Goal: Task Accomplishment & Management: Use online tool/utility

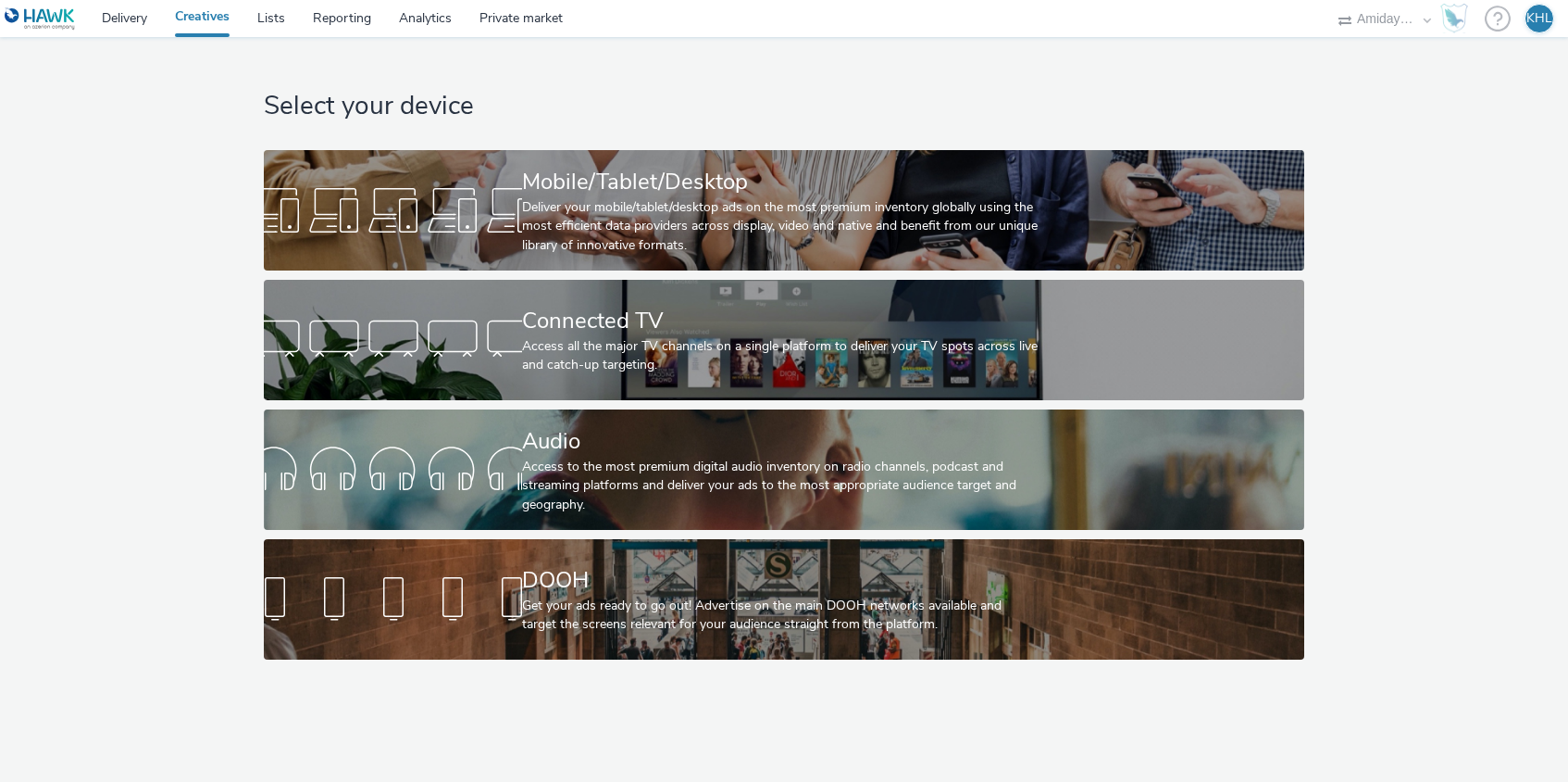
select select "c2295f28-7c96-446f-b279-53c23ee2b854"
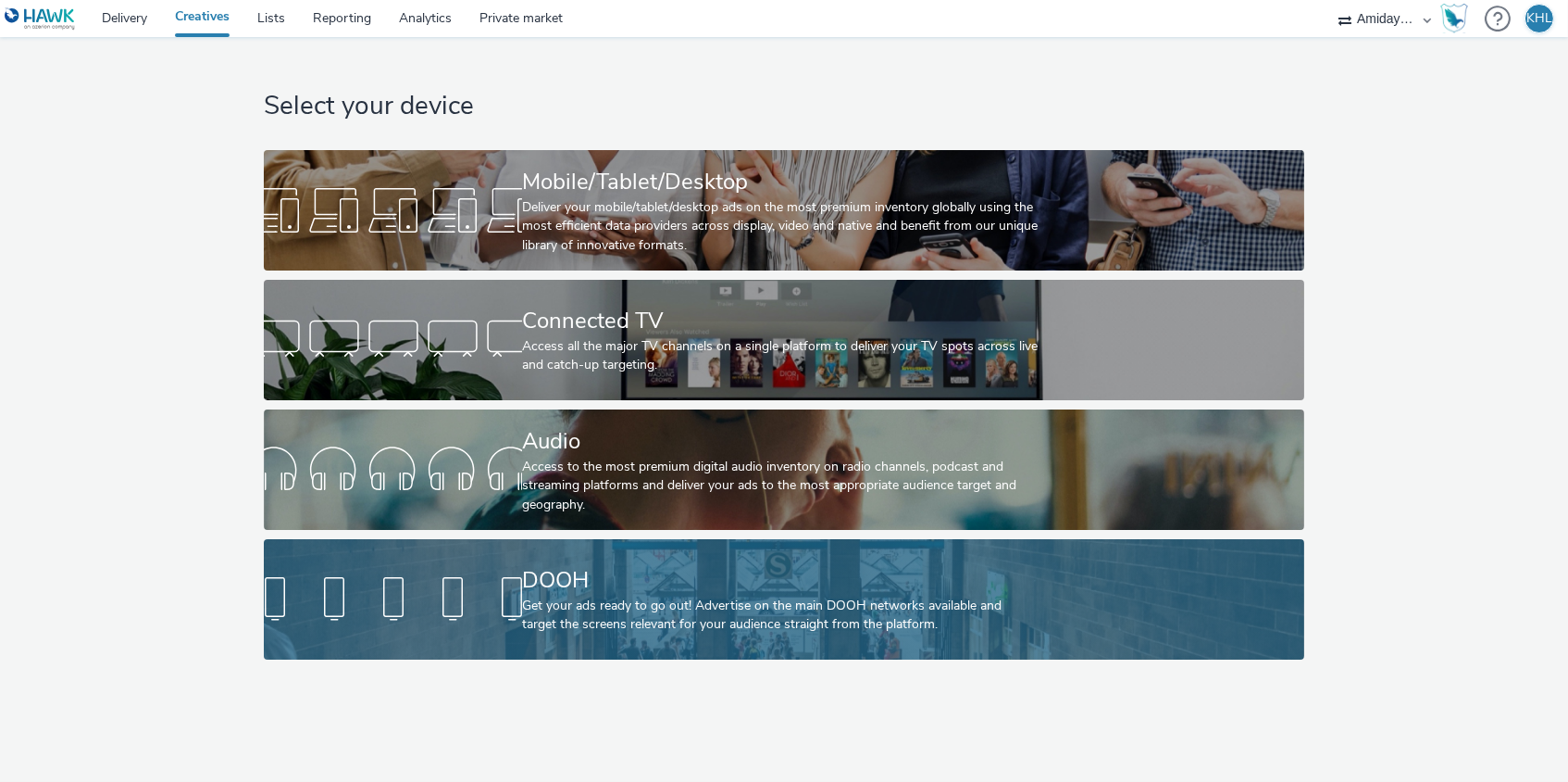
click at [579, 591] on div "DOOH" at bounding box center [780, 581] width 516 height 33
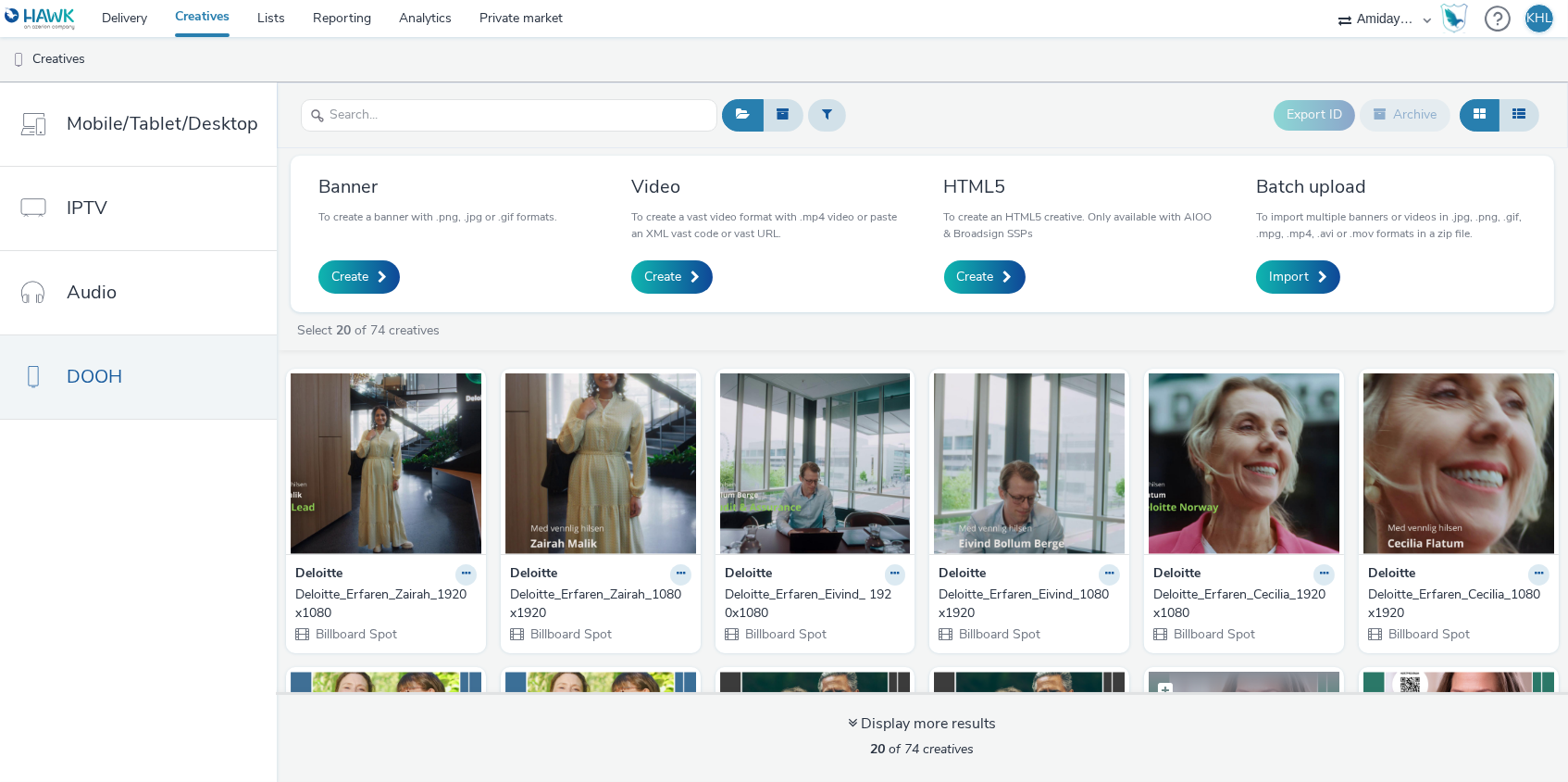
scroll to position [-7, 0]
click at [1237, 423] on img at bounding box center [1244, 464] width 191 height 180
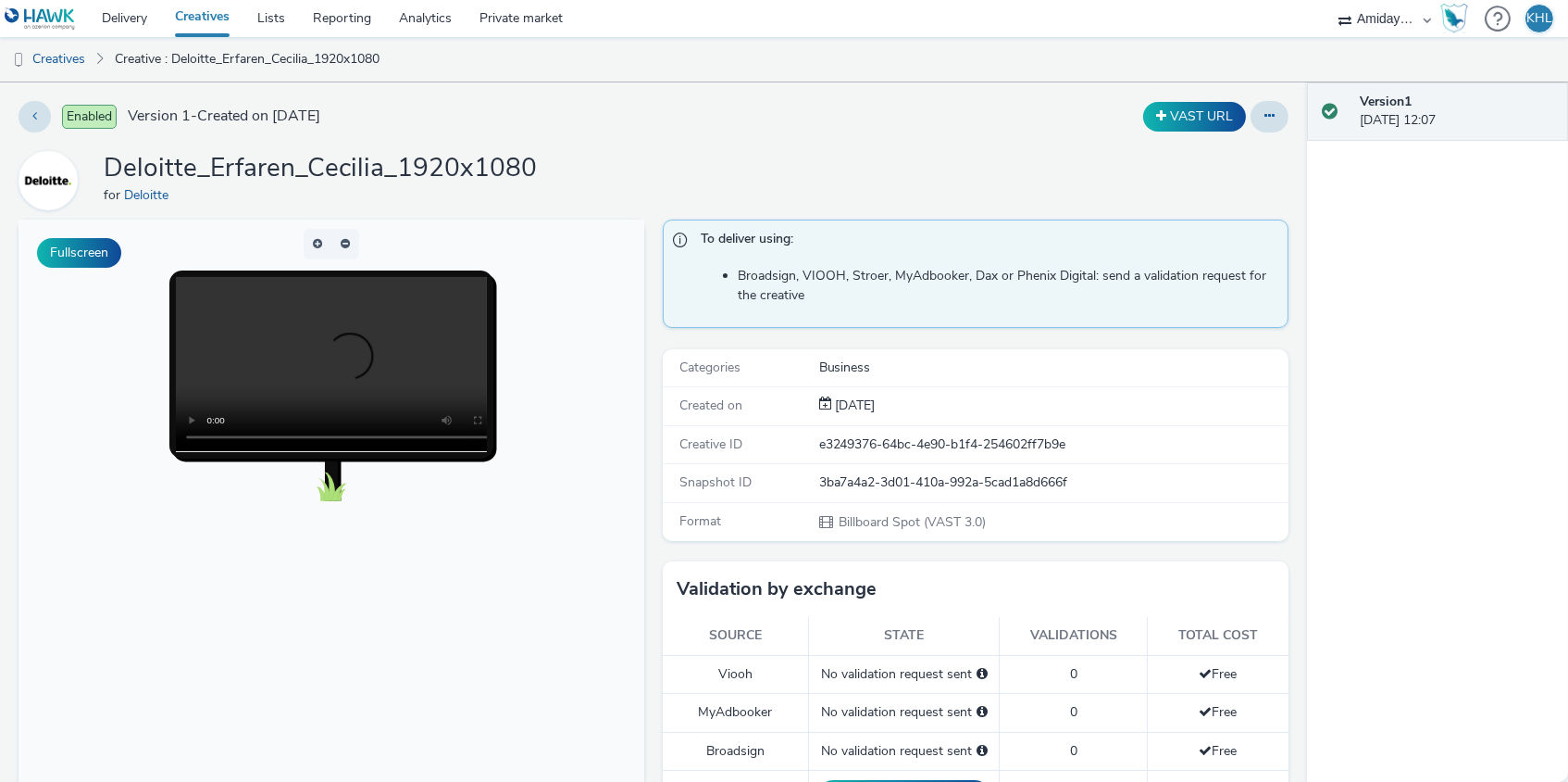
click at [193, 13] on link "Creatives" at bounding box center [202, 18] width 82 height 37
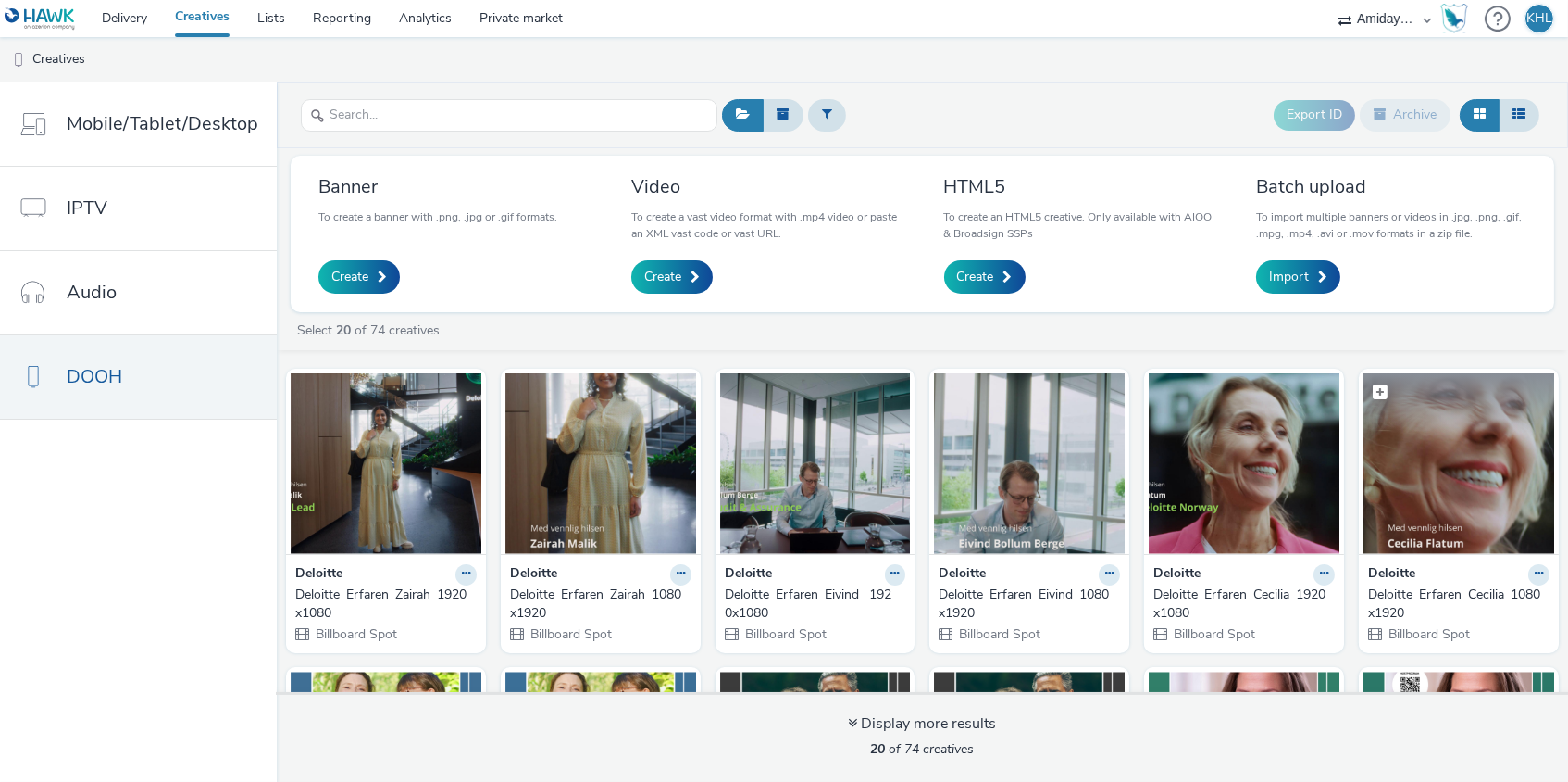
click at [1420, 501] on img at bounding box center [1459, 464] width 191 height 180
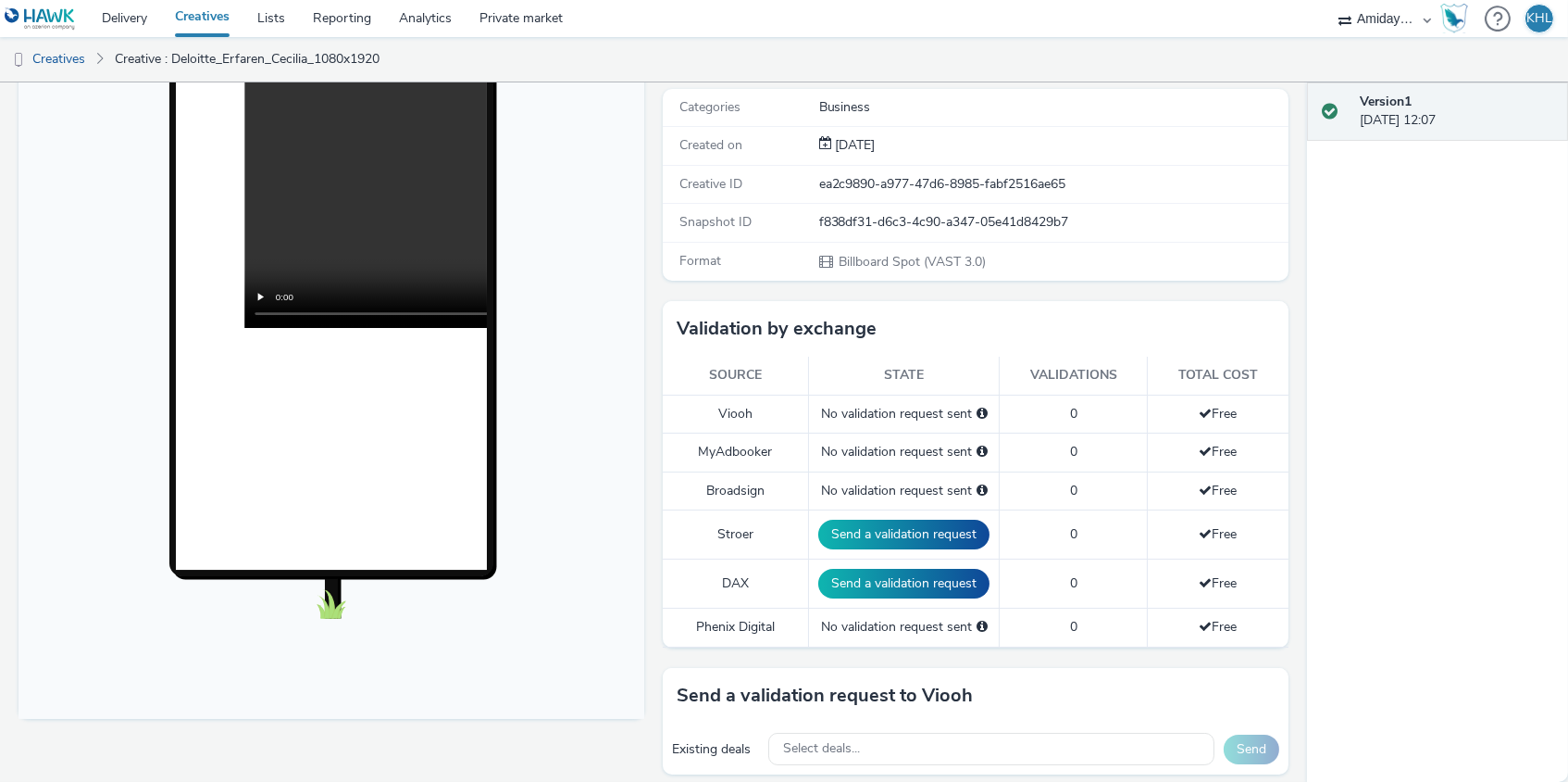
scroll to position [343, 0]
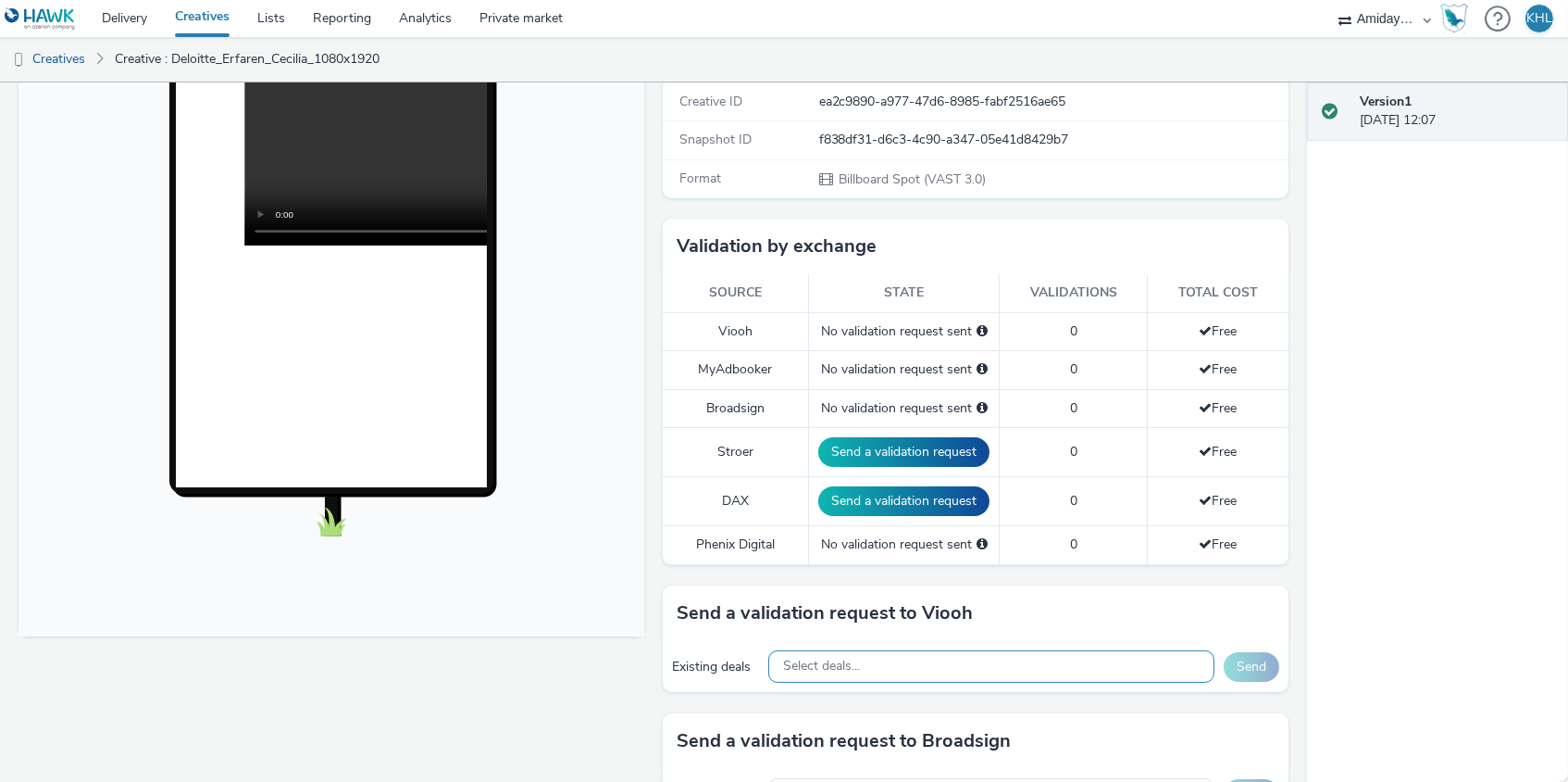
click at [872, 663] on div "Select deals..." at bounding box center [991, 667] width 446 height 33
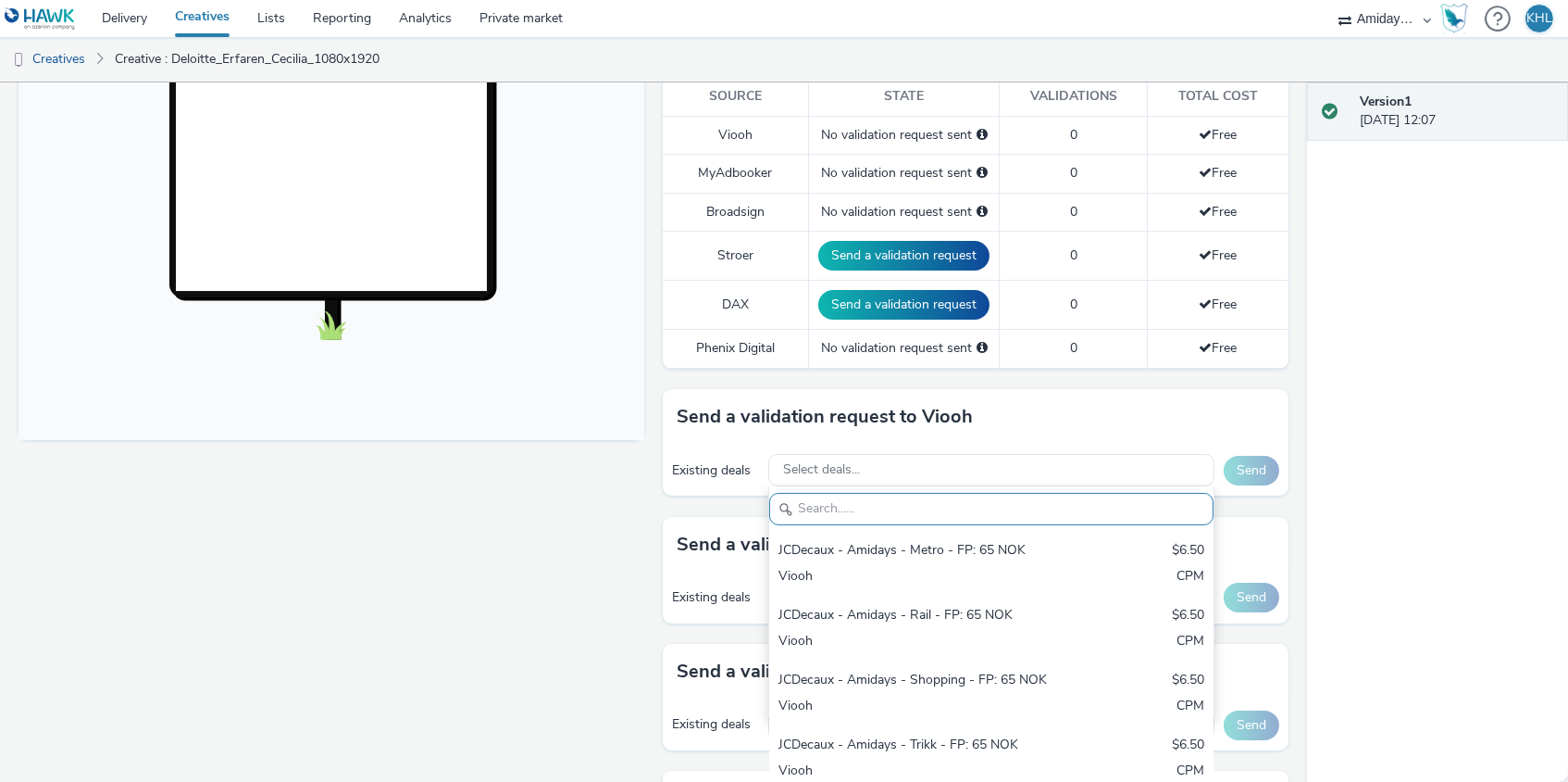
drag, startPoint x: 541, startPoint y: 564, endPoint x: 462, endPoint y: 458, distance: 132.2
click at [540, 564] on div "Fullscreen" at bounding box center [335, 481] width 635 height 1601
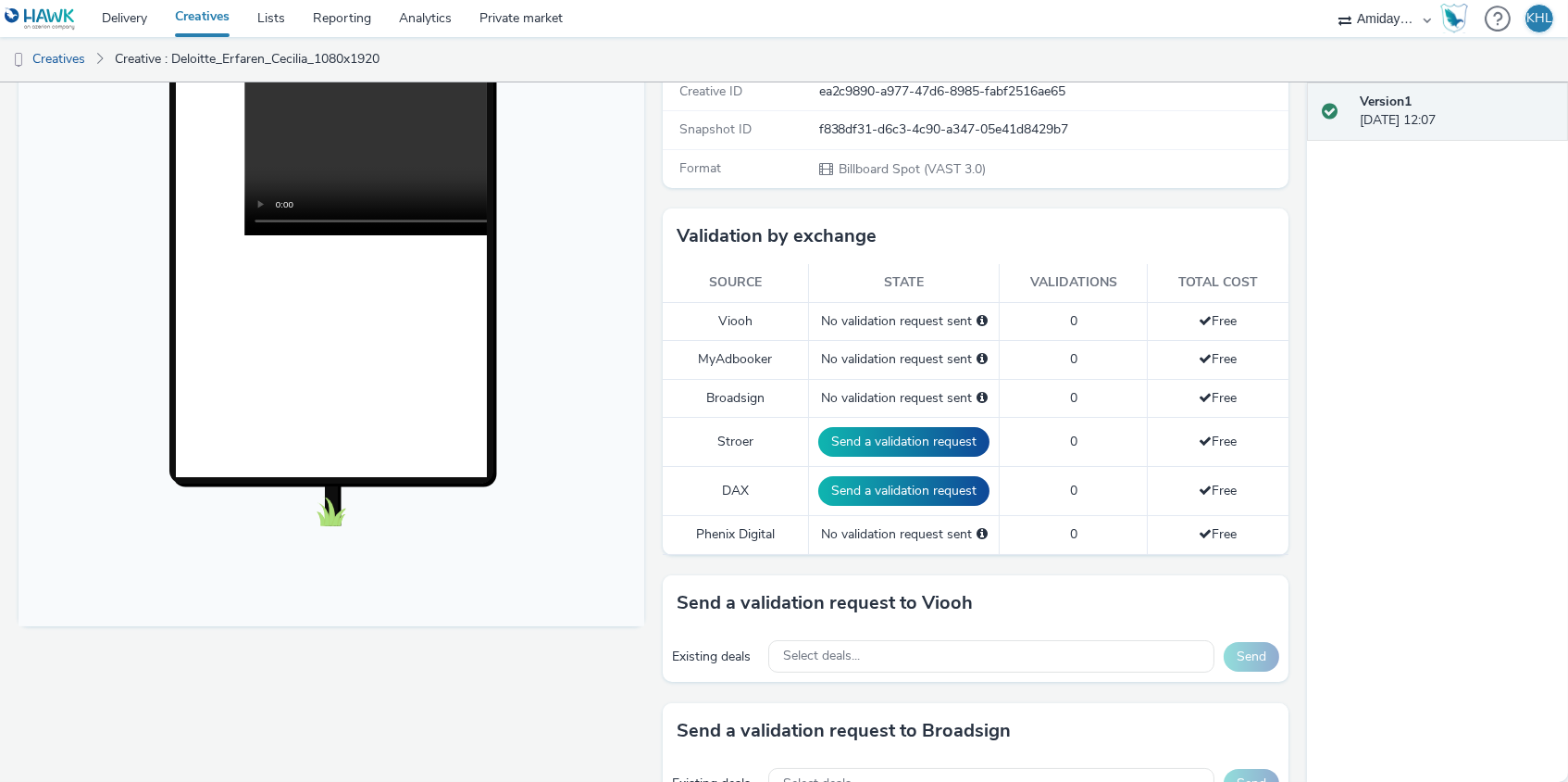
scroll to position [180, 0]
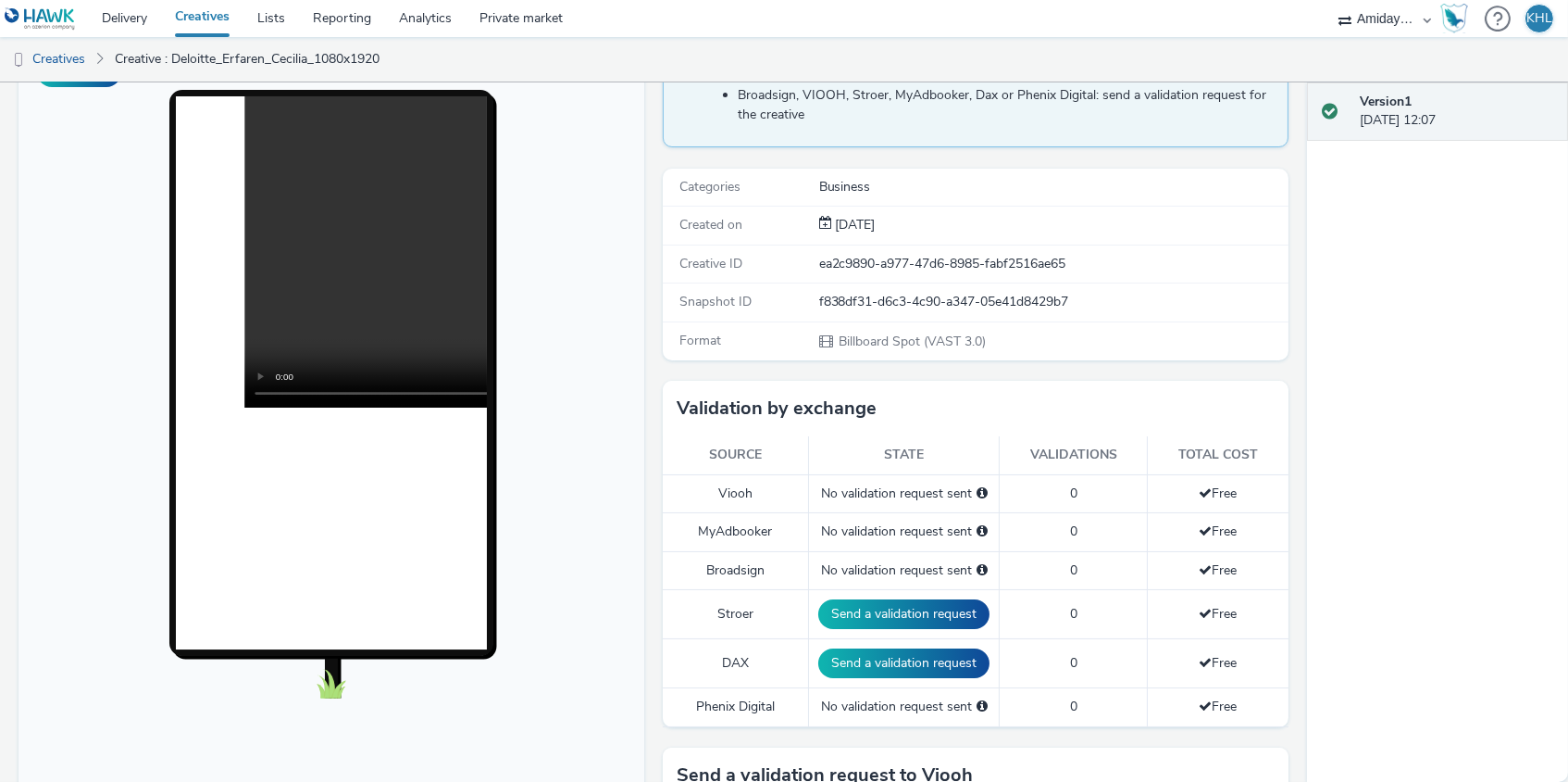
click at [334, 264] on video at bounding box center [556, 252] width 623 height 311
click at [262, 398] on video at bounding box center [556, 252] width 623 height 311
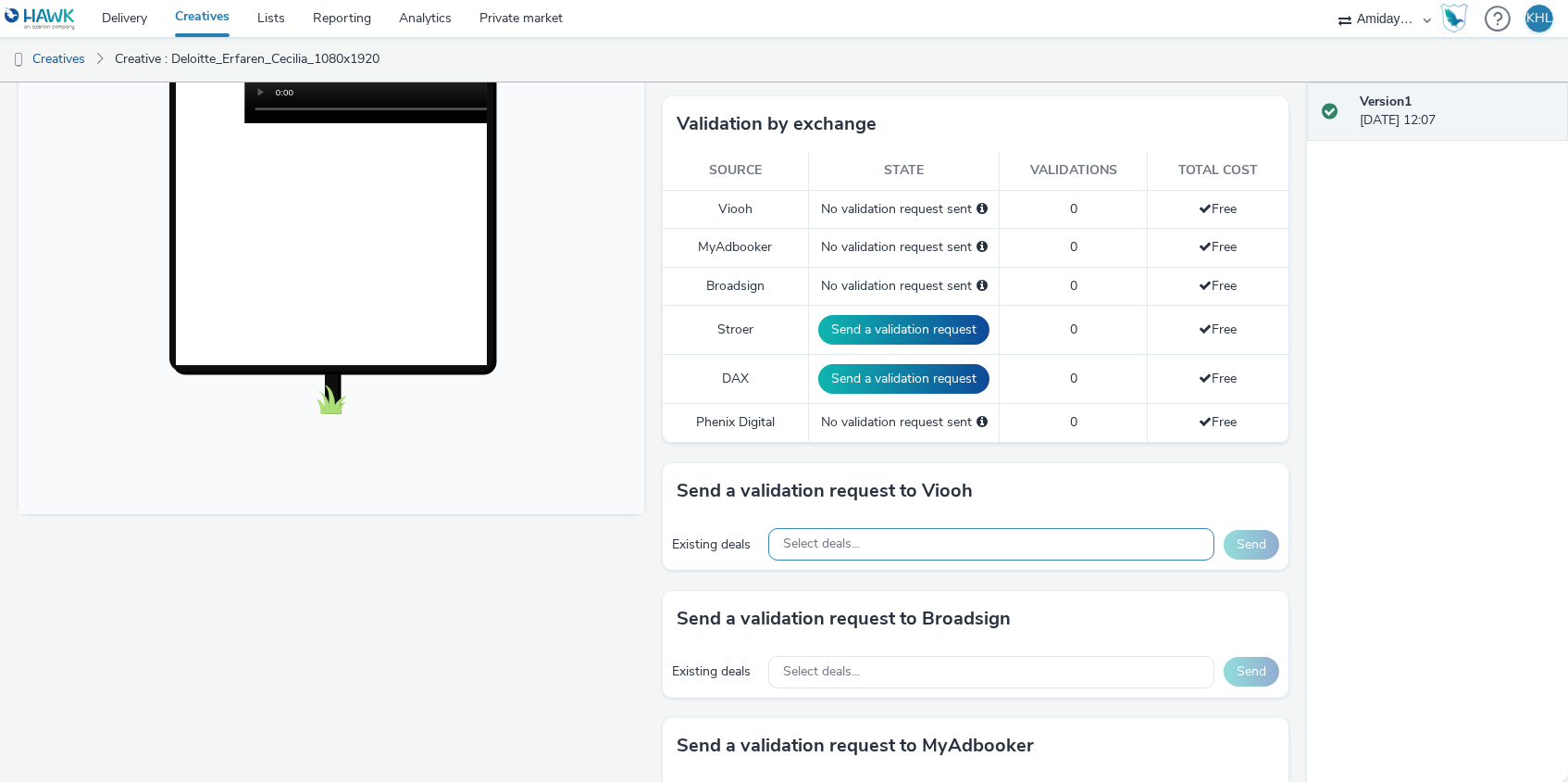
click at [891, 544] on div "Select deals..." at bounding box center [991, 544] width 446 height 33
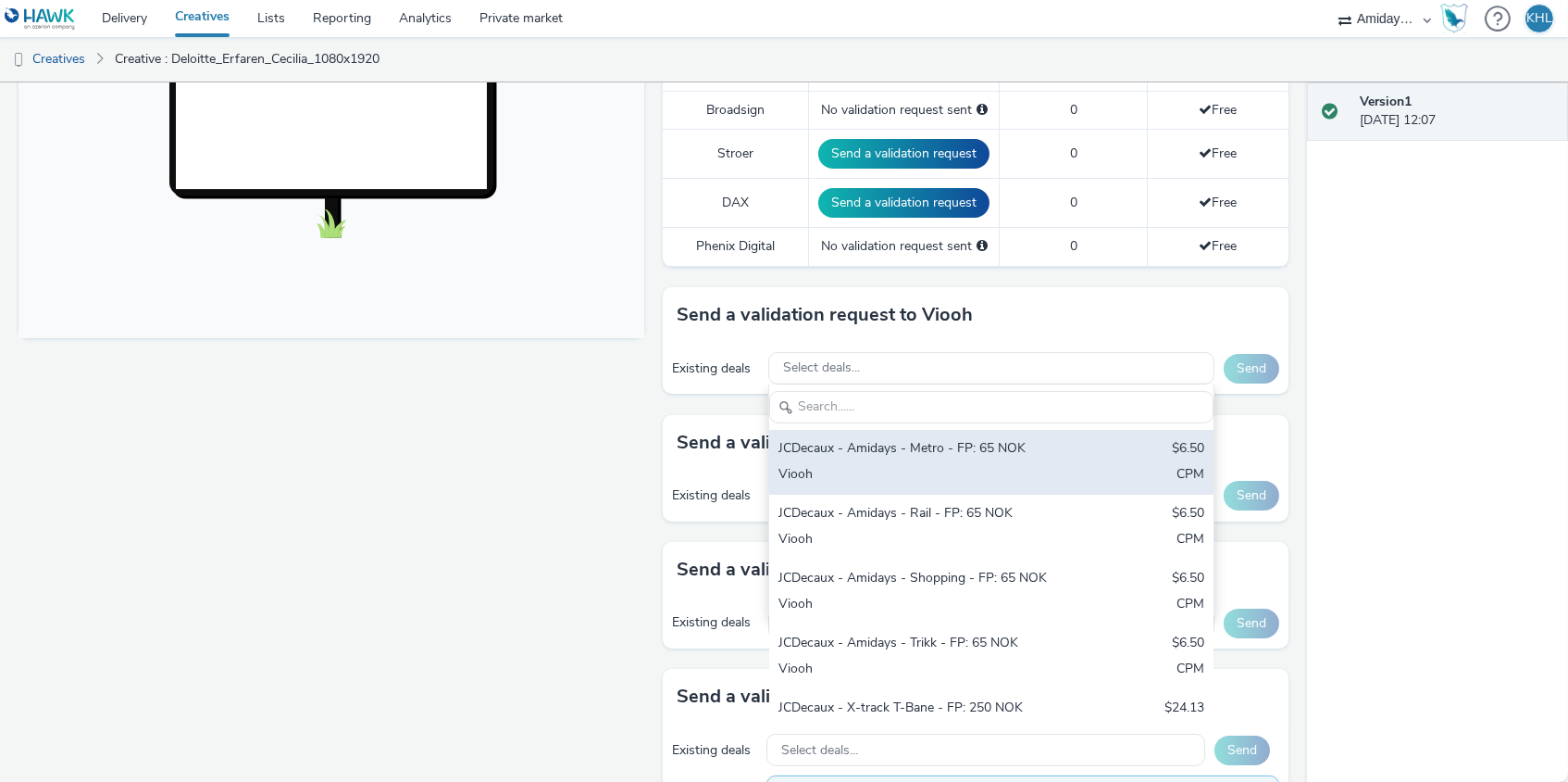
scroll to position [651, 0]
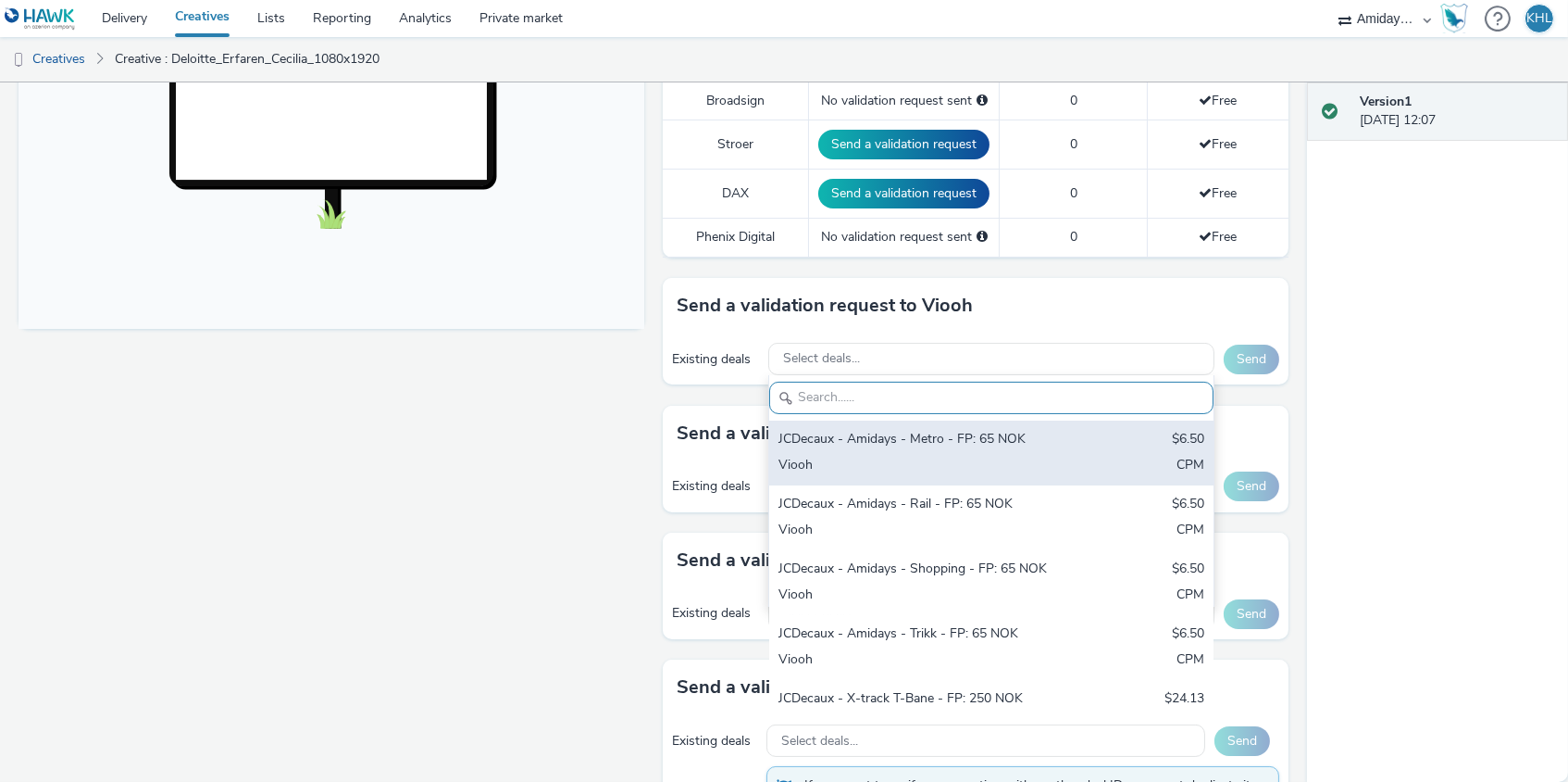
click at [887, 442] on div "JCDecaux - Amidays - Metro - FP: 65 NOK $6.50 Viooh CPM" at bounding box center [991, 453] width 444 height 65
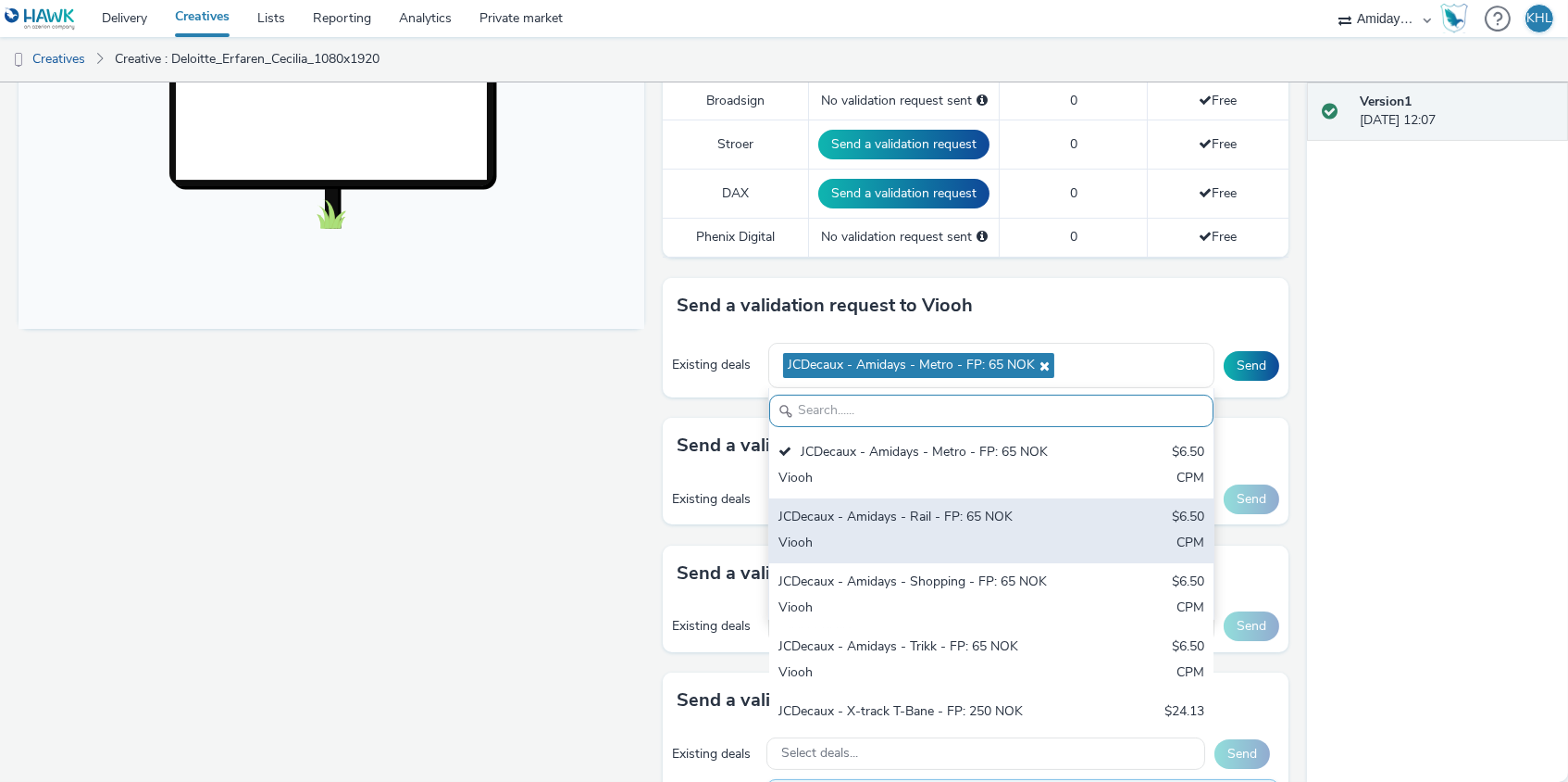
click at [914, 539] on div "Viooh" at bounding box center [919, 544] width 281 height 21
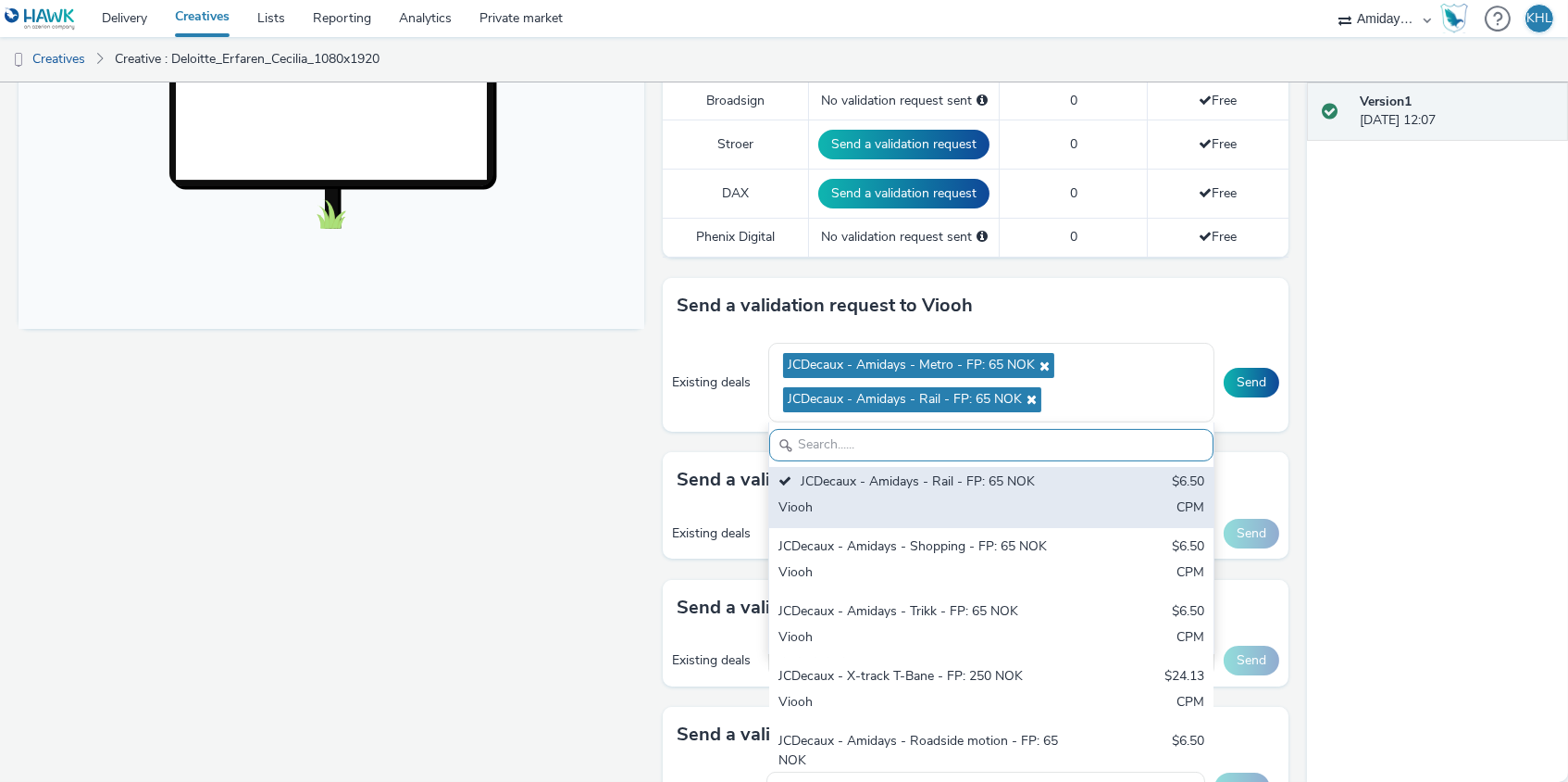
scroll to position [83, 0]
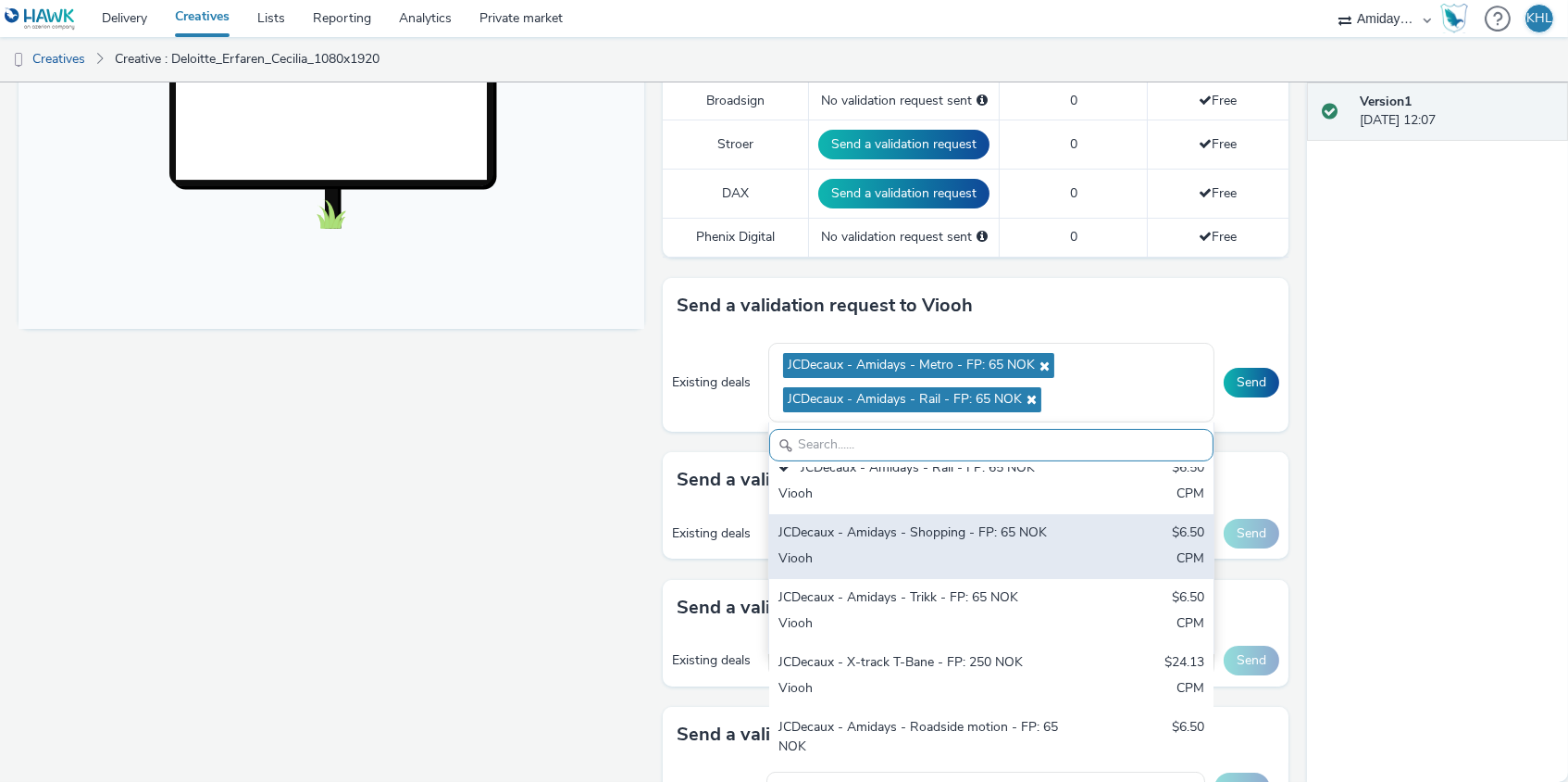
click at [988, 539] on div "JCDecaux - Amidays - Shopping - FP: 65 NOK $6.50 Viooh CPM" at bounding box center [991, 546] width 444 height 65
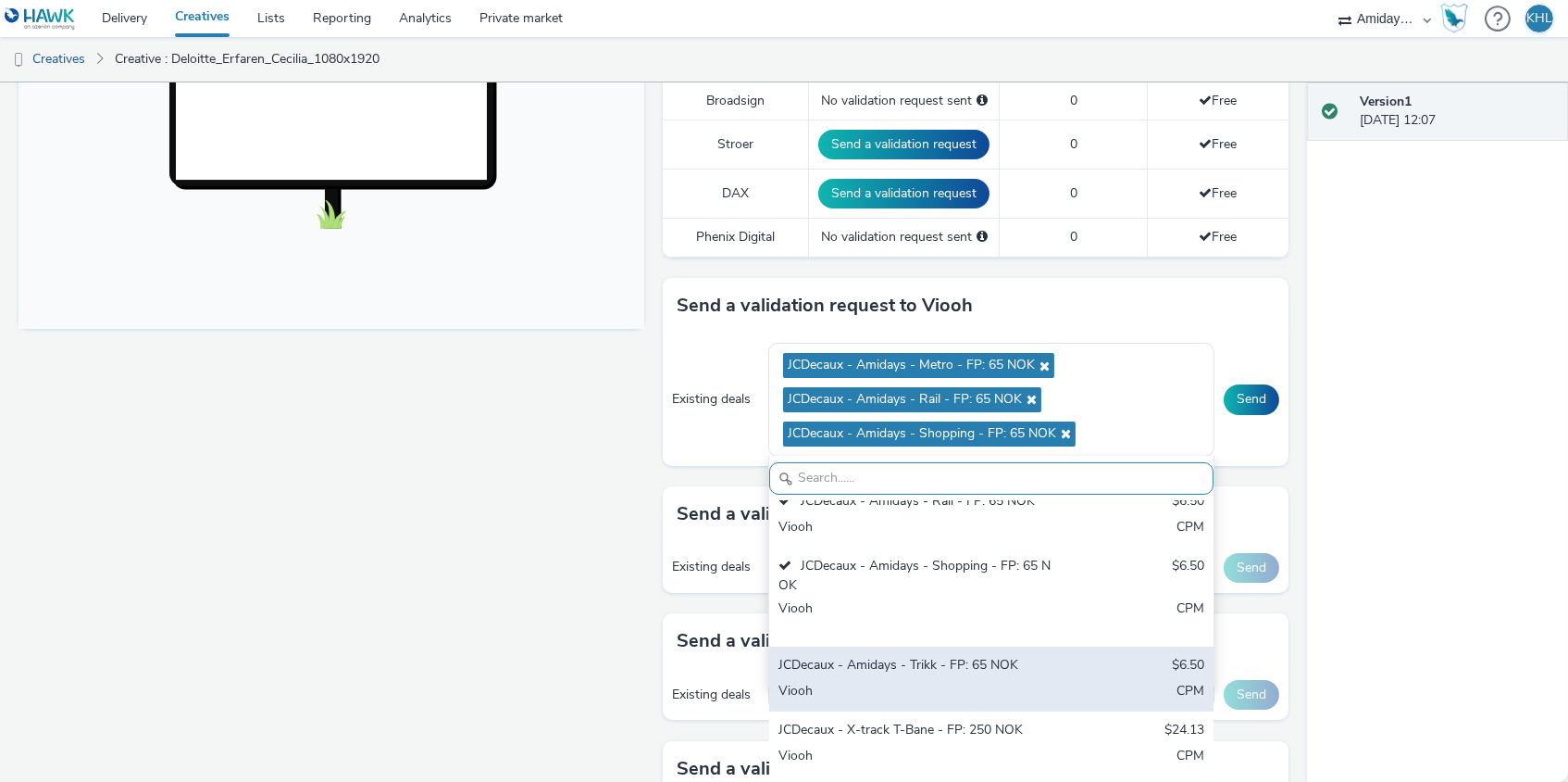
scroll to position [101, 0]
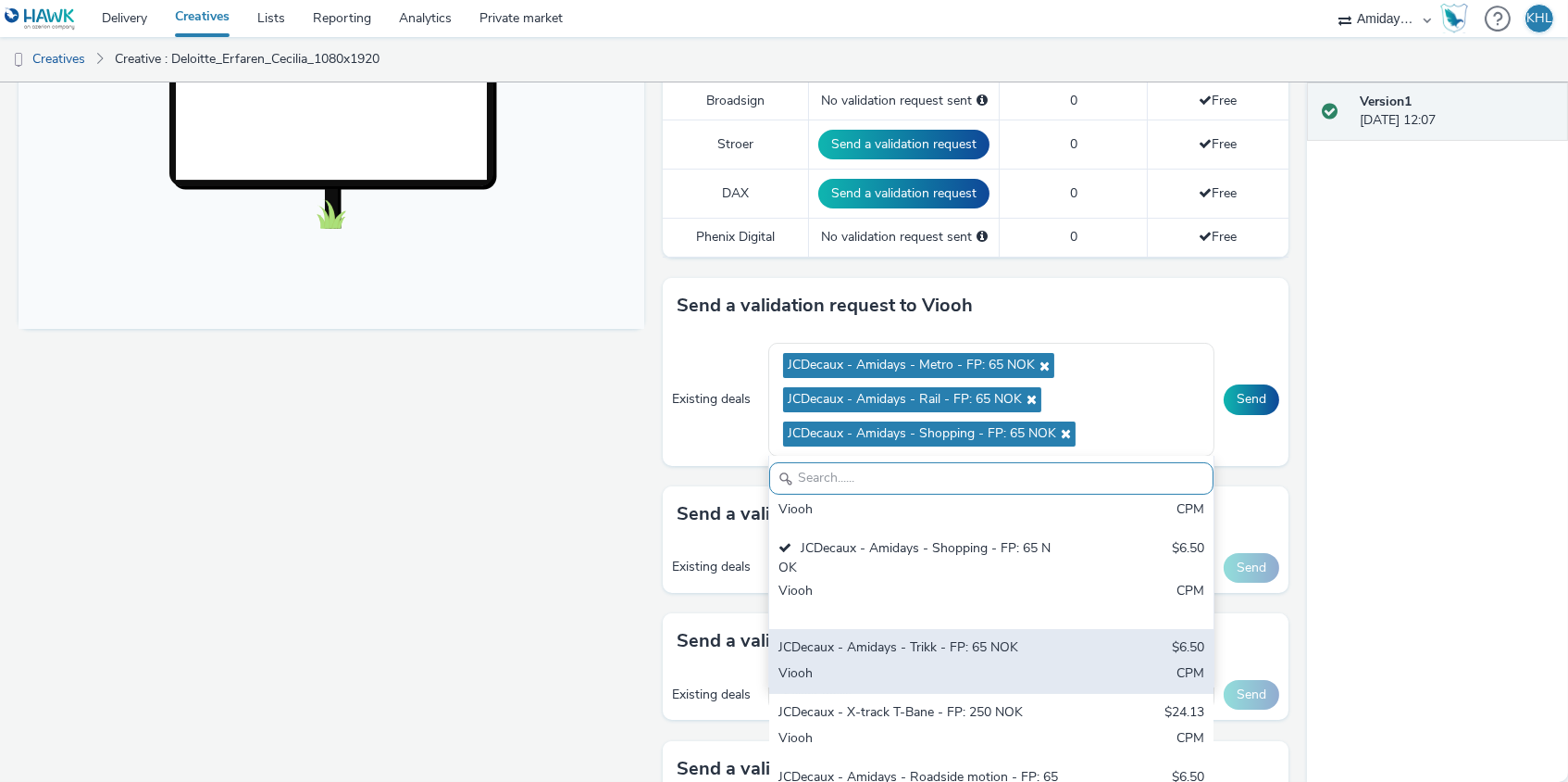
click at [972, 648] on div "JCDecaux - Amidays - Trikk - FP: 65 NOK" at bounding box center [919, 649] width 281 height 21
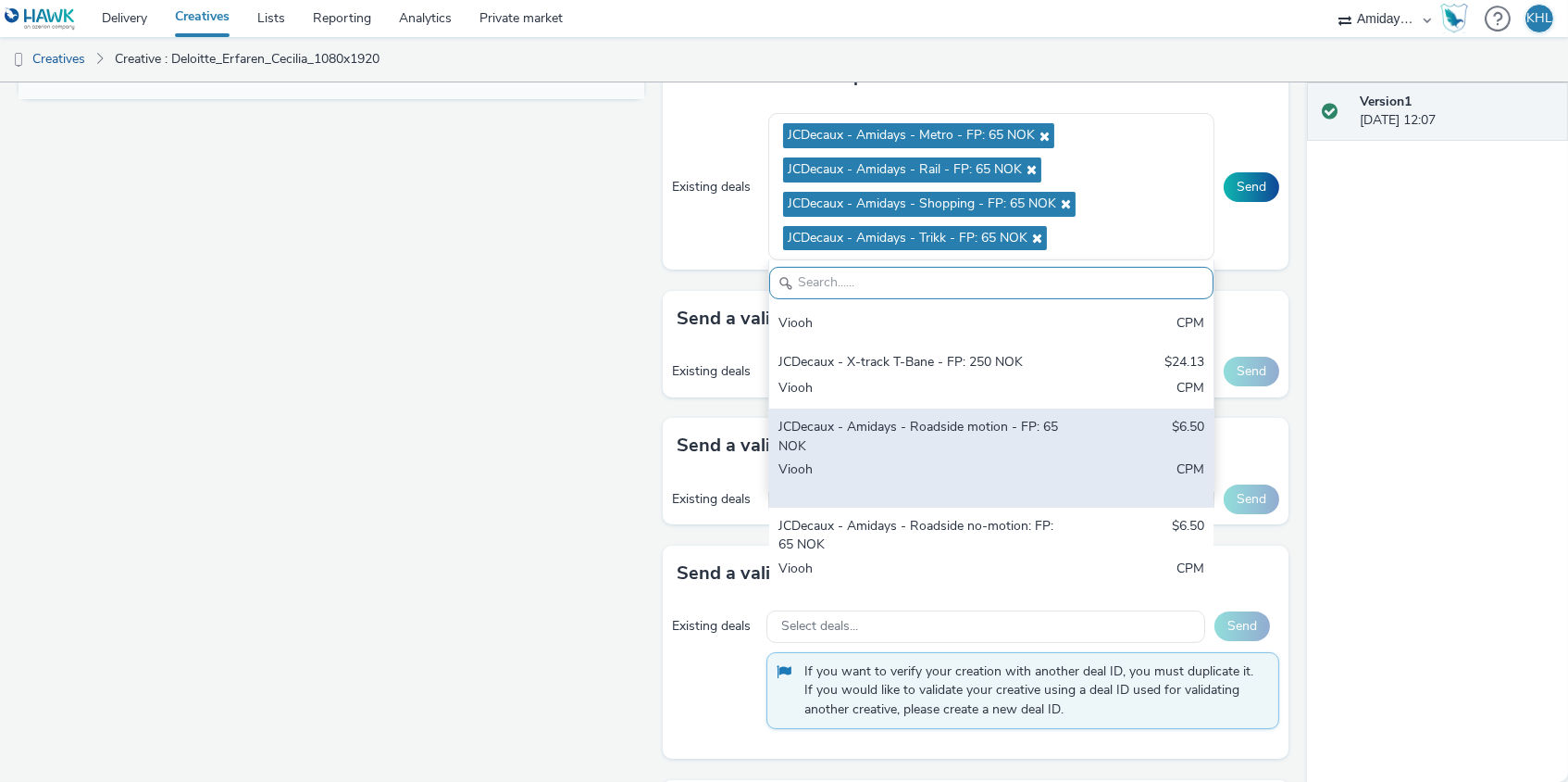
scroll to position [255, 0]
click at [1025, 462] on div "Viooh" at bounding box center [919, 480] width 281 height 38
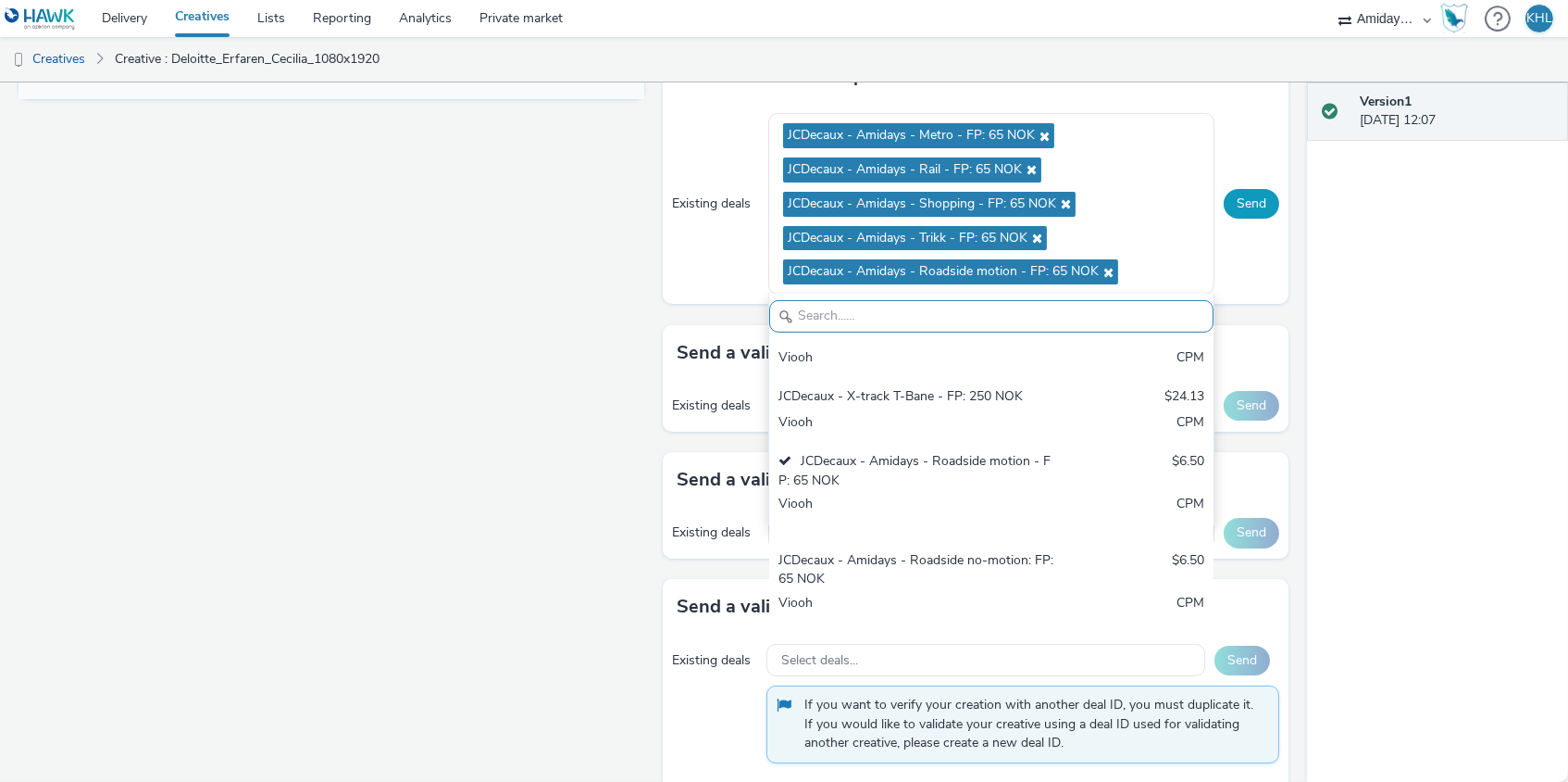
click at [1255, 198] on button "Send" at bounding box center [1252, 203] width 56 height 30
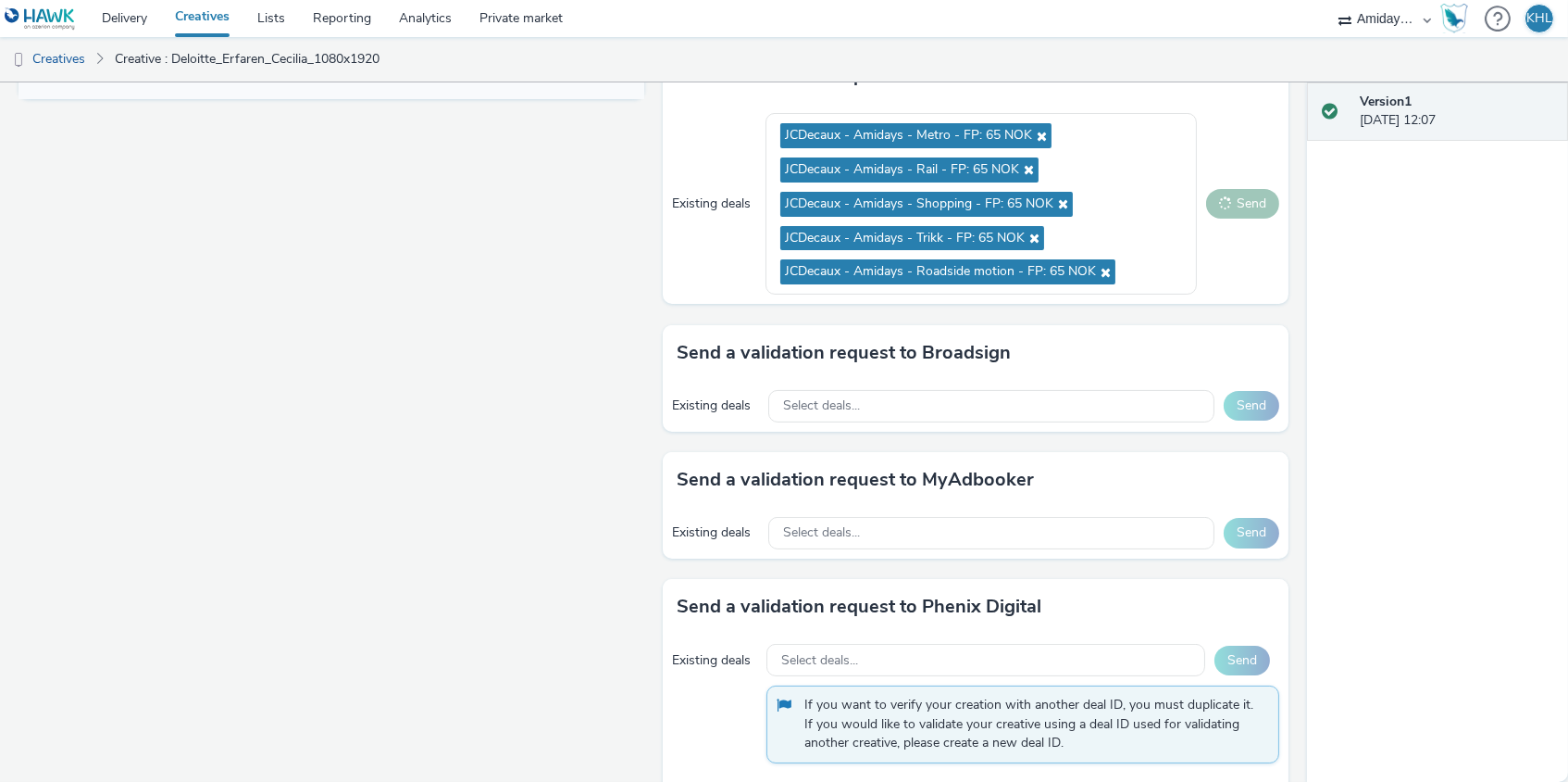
scroll to position [804, 0]
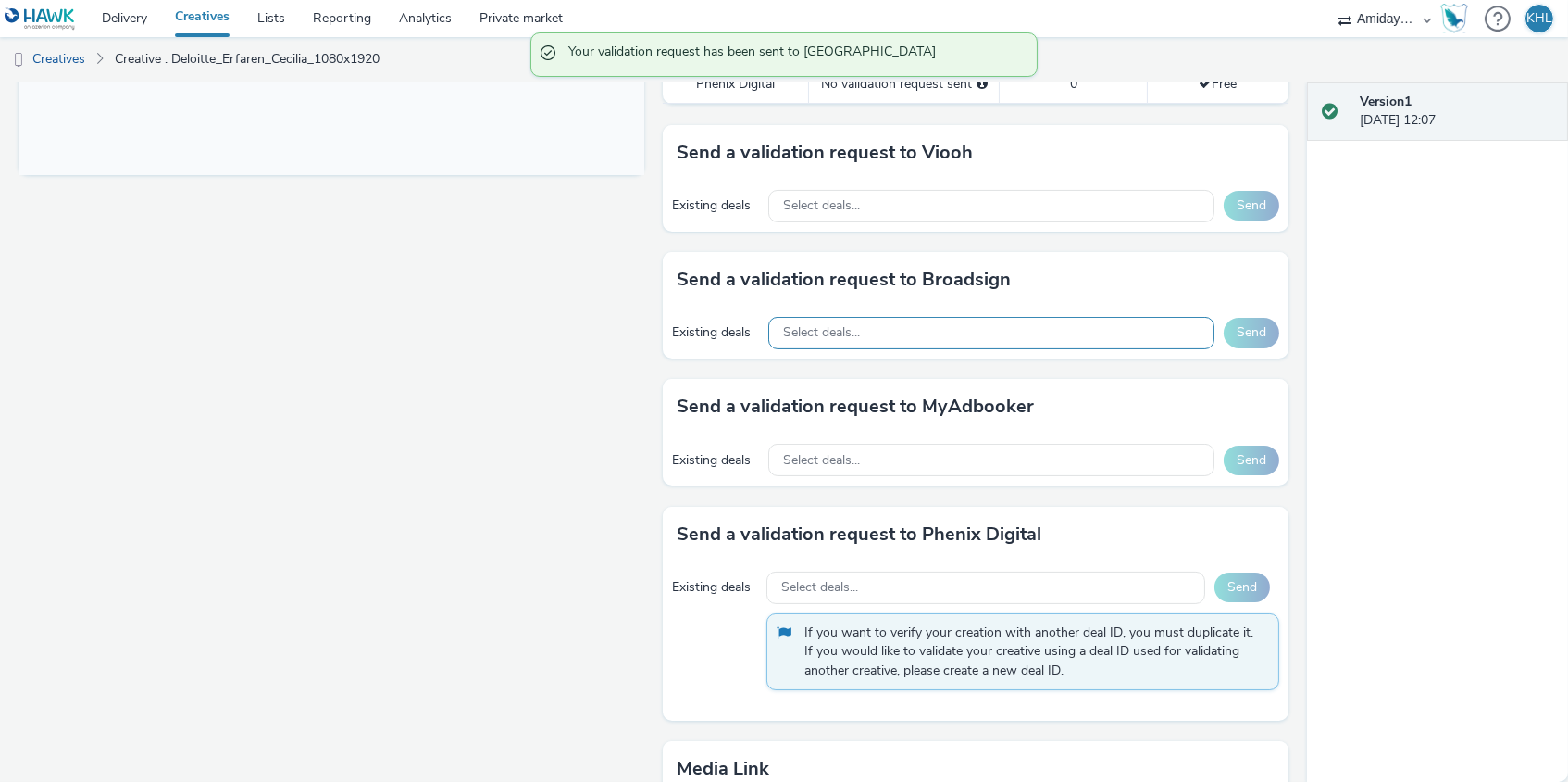
click at [853, 330] on span "Select deals..." at bounding box center [822, 333] width 77 height 15
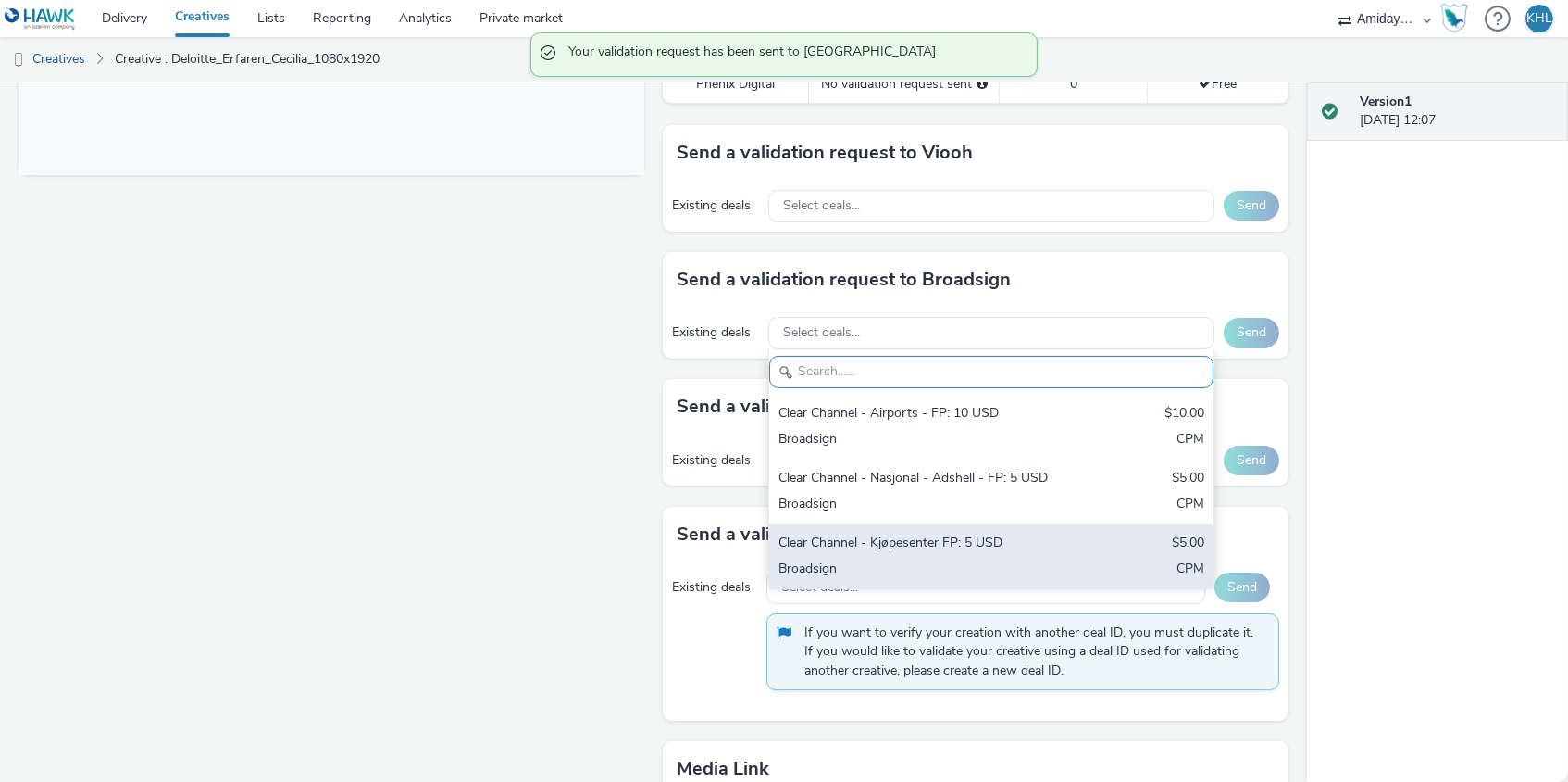
click at [932, 560] on div "Broadsign" at bounding box center [919, 570] width 281 height 21
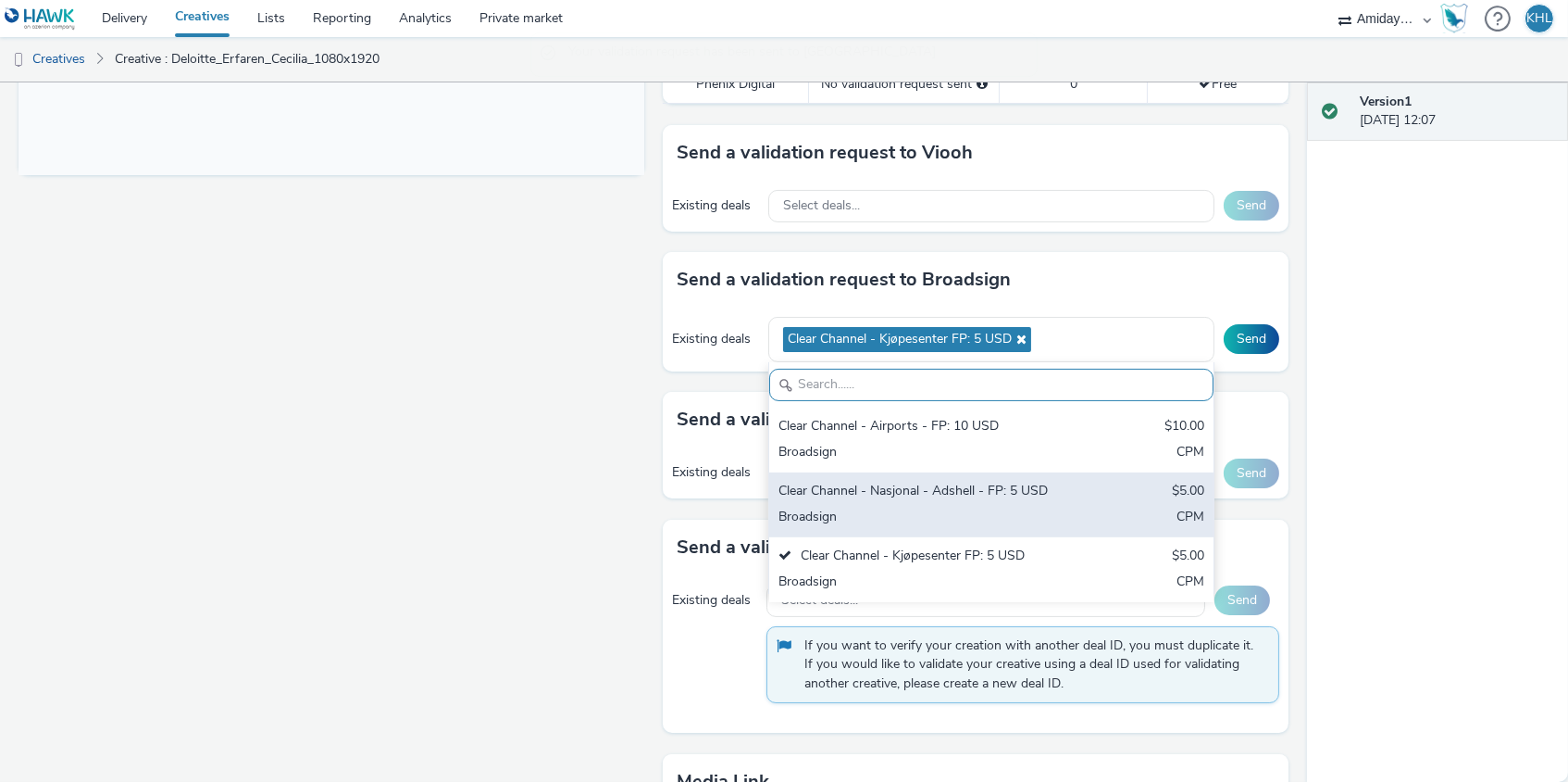
click at [948, 508] on div "Broadsign" at bounding box center [919, 518] width 281 height 21
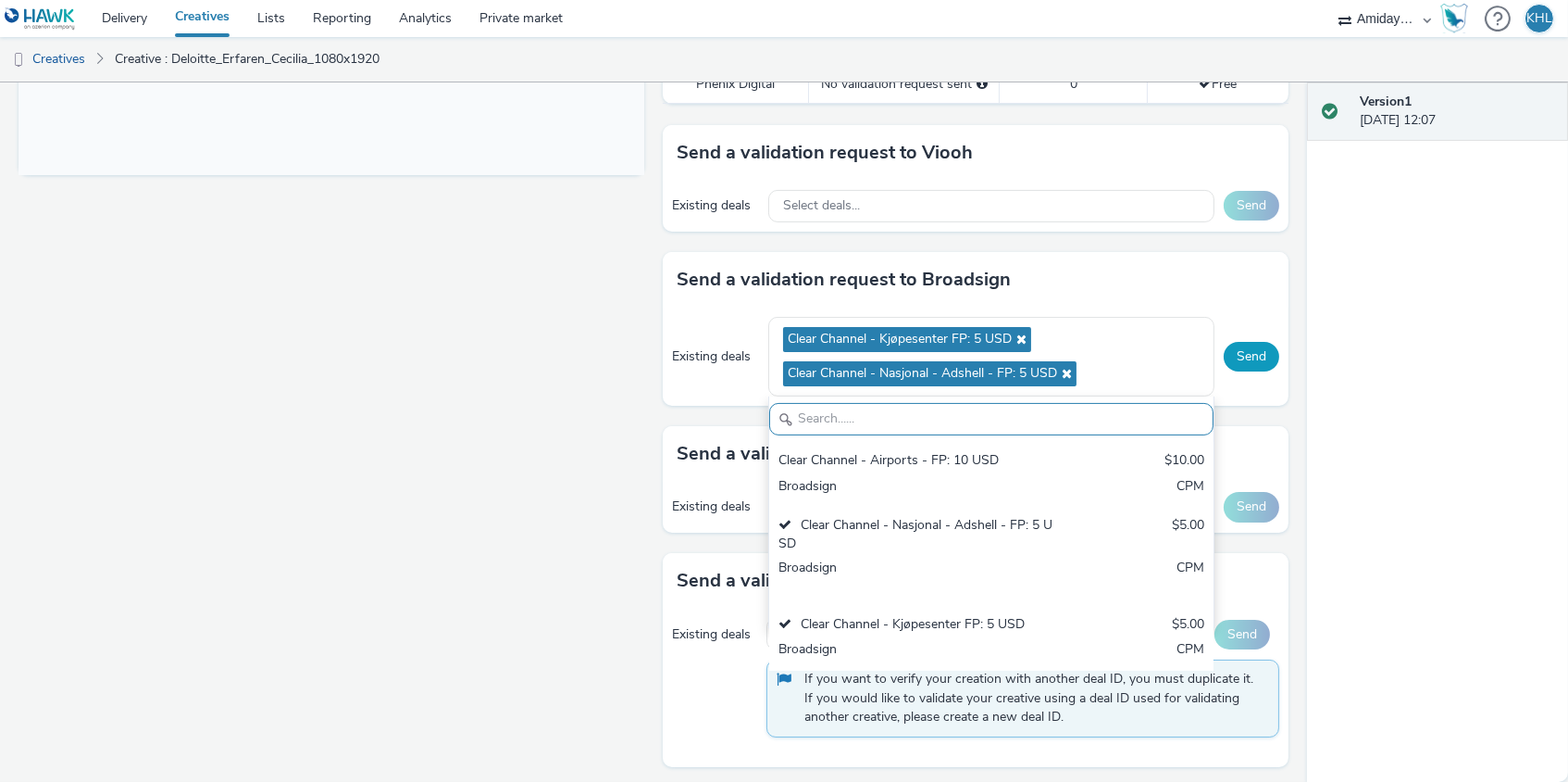
click at [1249, 347] on button "Send" at bounding box center [1252, 356] width 56 height 30
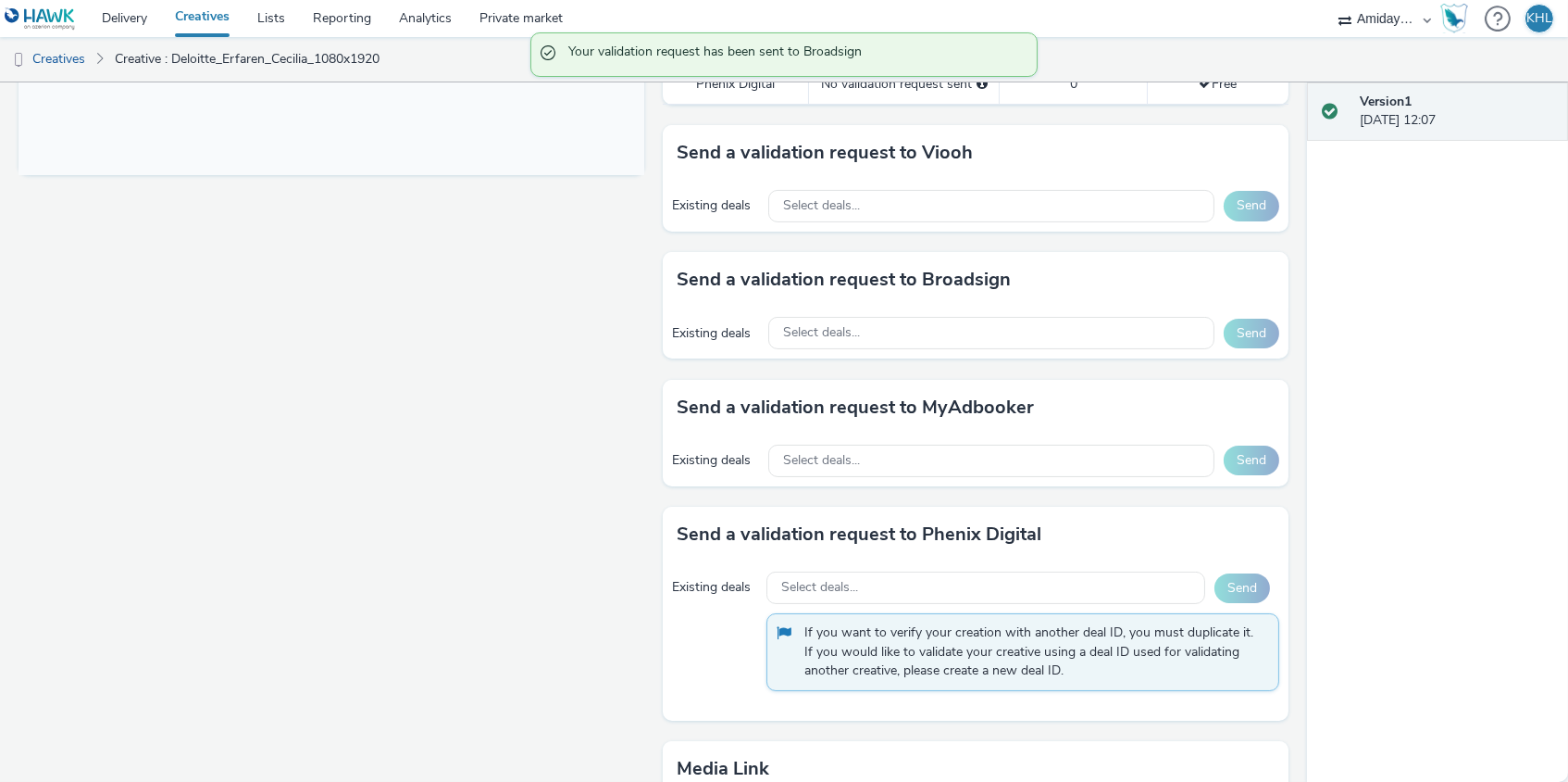
click at [196, 25] on link "Creatives" at bounding box center [202, 18] width 82 height 37
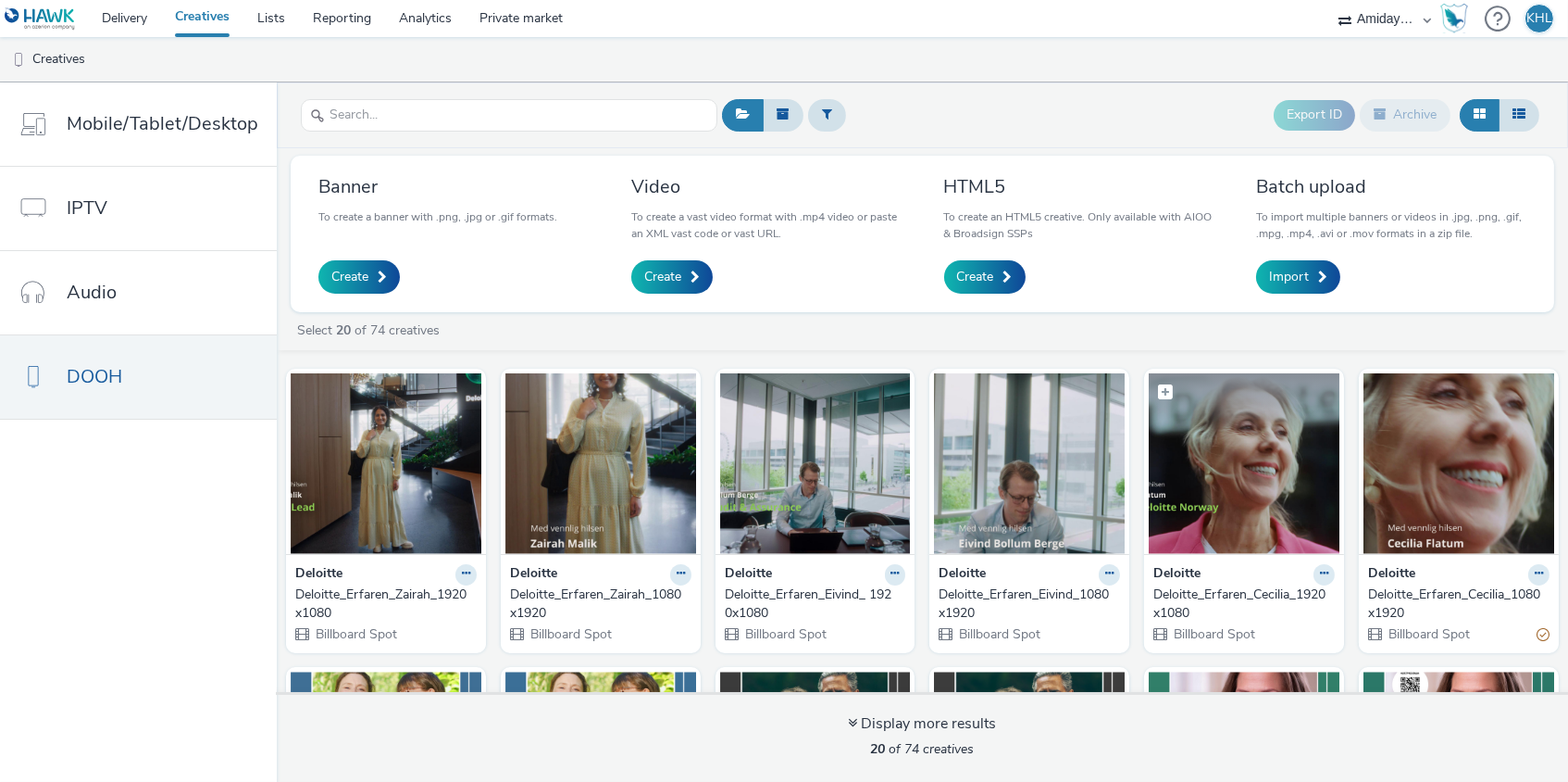
click at [1238, 509] on img at bounding box center [1244, 464] width 191 height 180
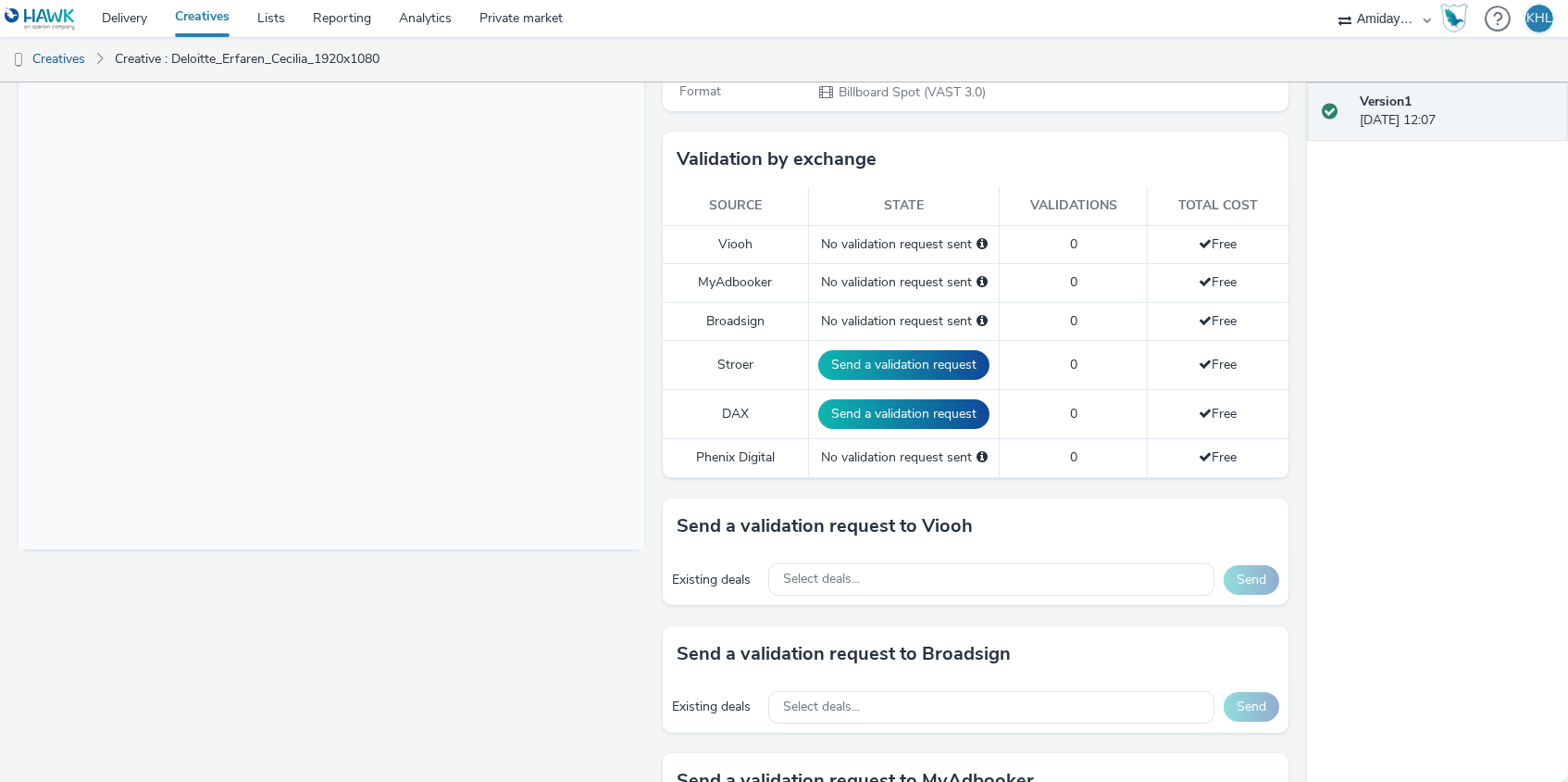
scroll to position [514, 0]
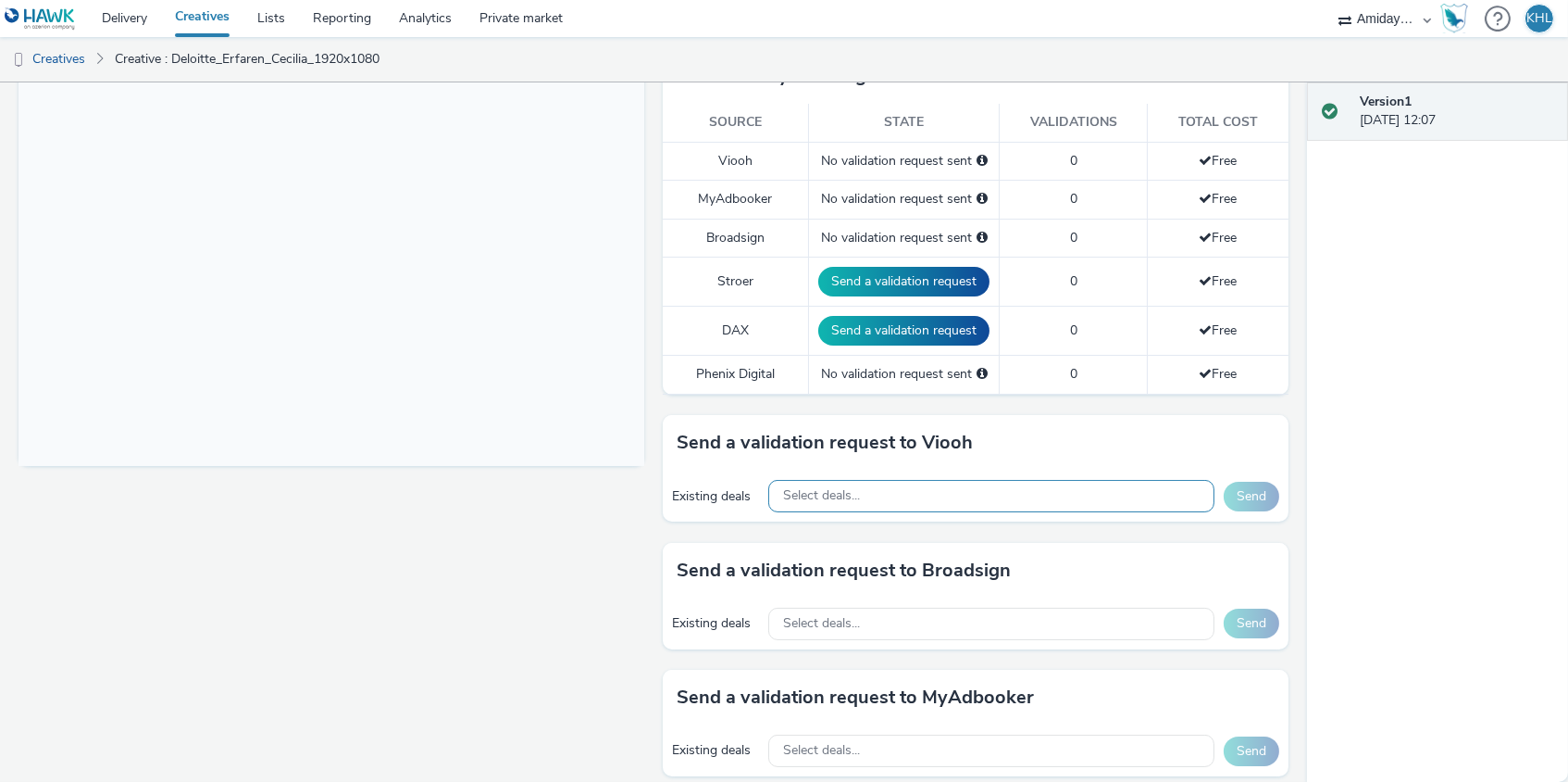
click at [914, 480] on div "Select deals..." at bounding box center [991, 496] width 446 height 33
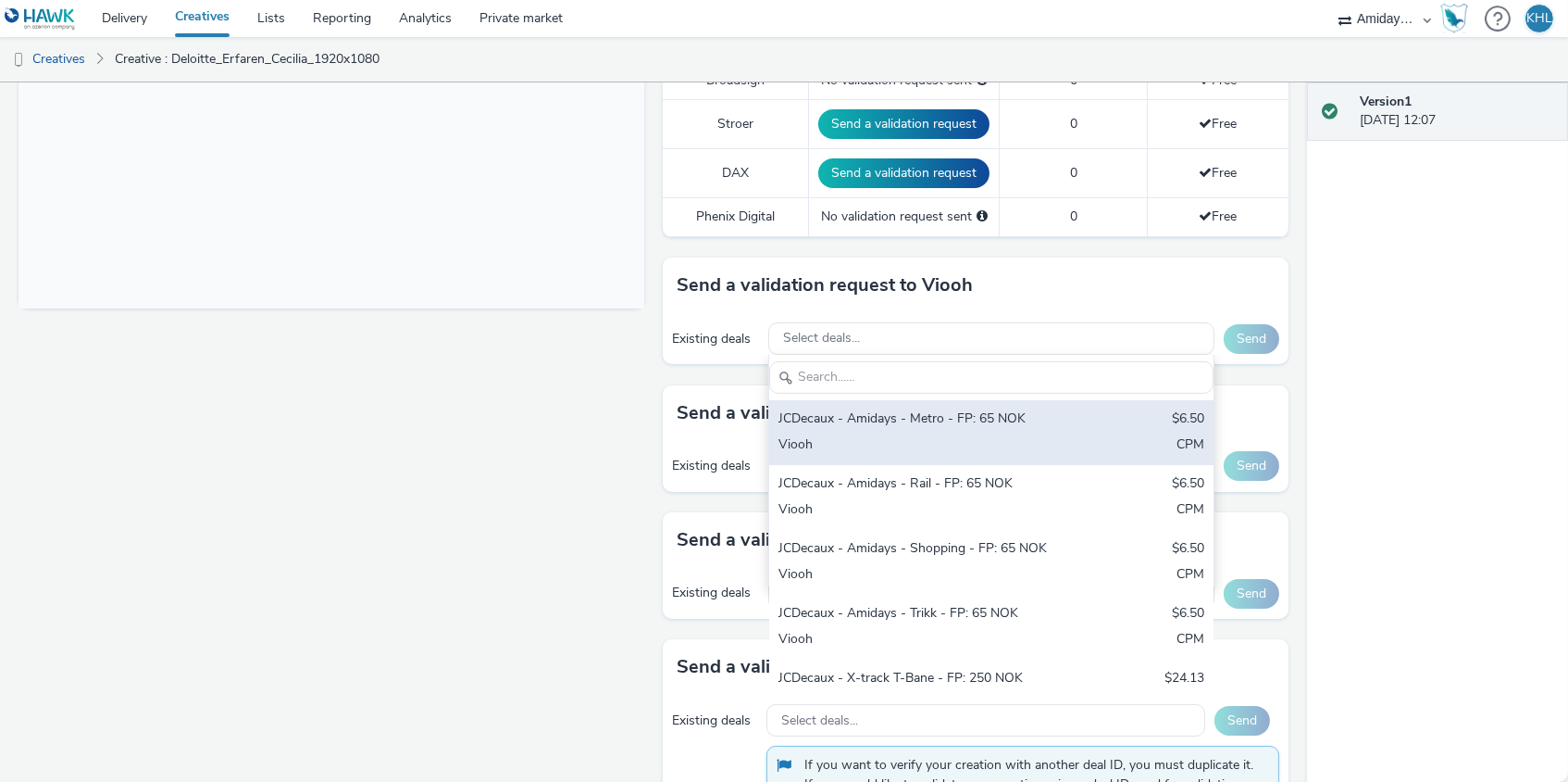
scroll to position [678, 0]
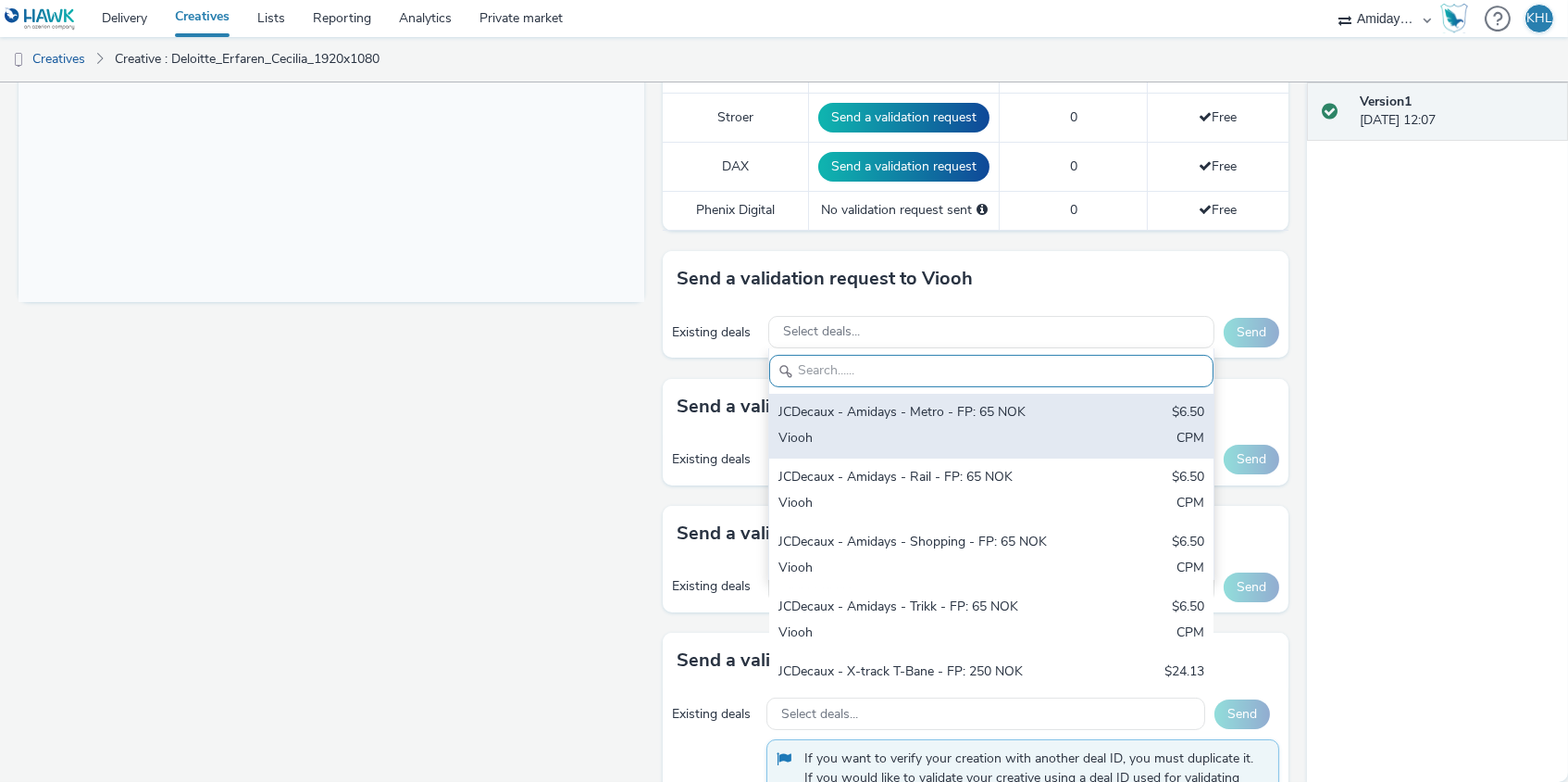
click at [951, 415] on div "JCDecaux - Amidays - Metro - FP: 65 NOK $6.50 Viooh CPM" at bounding box center [991, 426] width 444 height 65
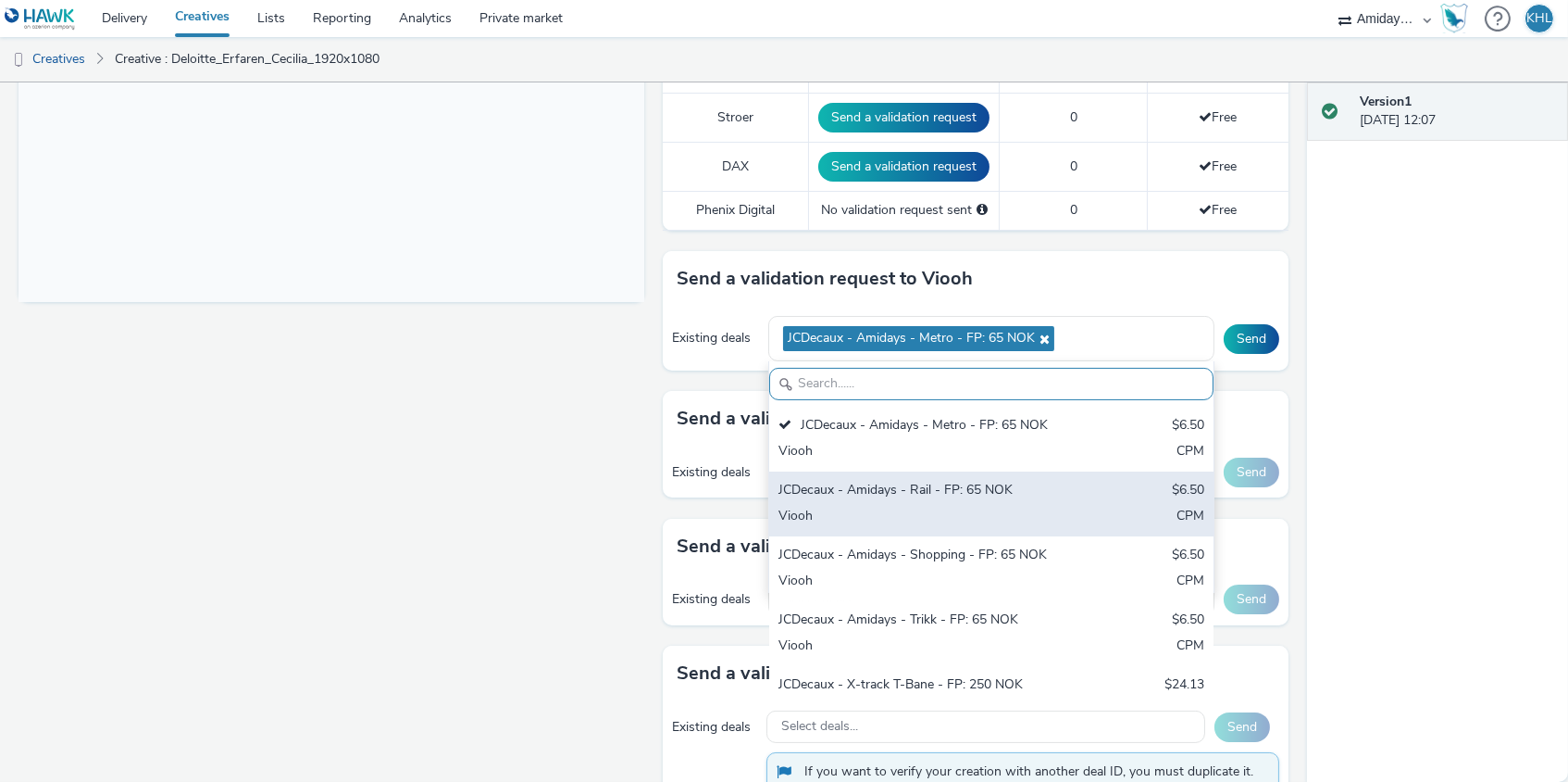
click at [946, 507] on div "Viooh" at bounding box center [919, 518] width 281 height 21
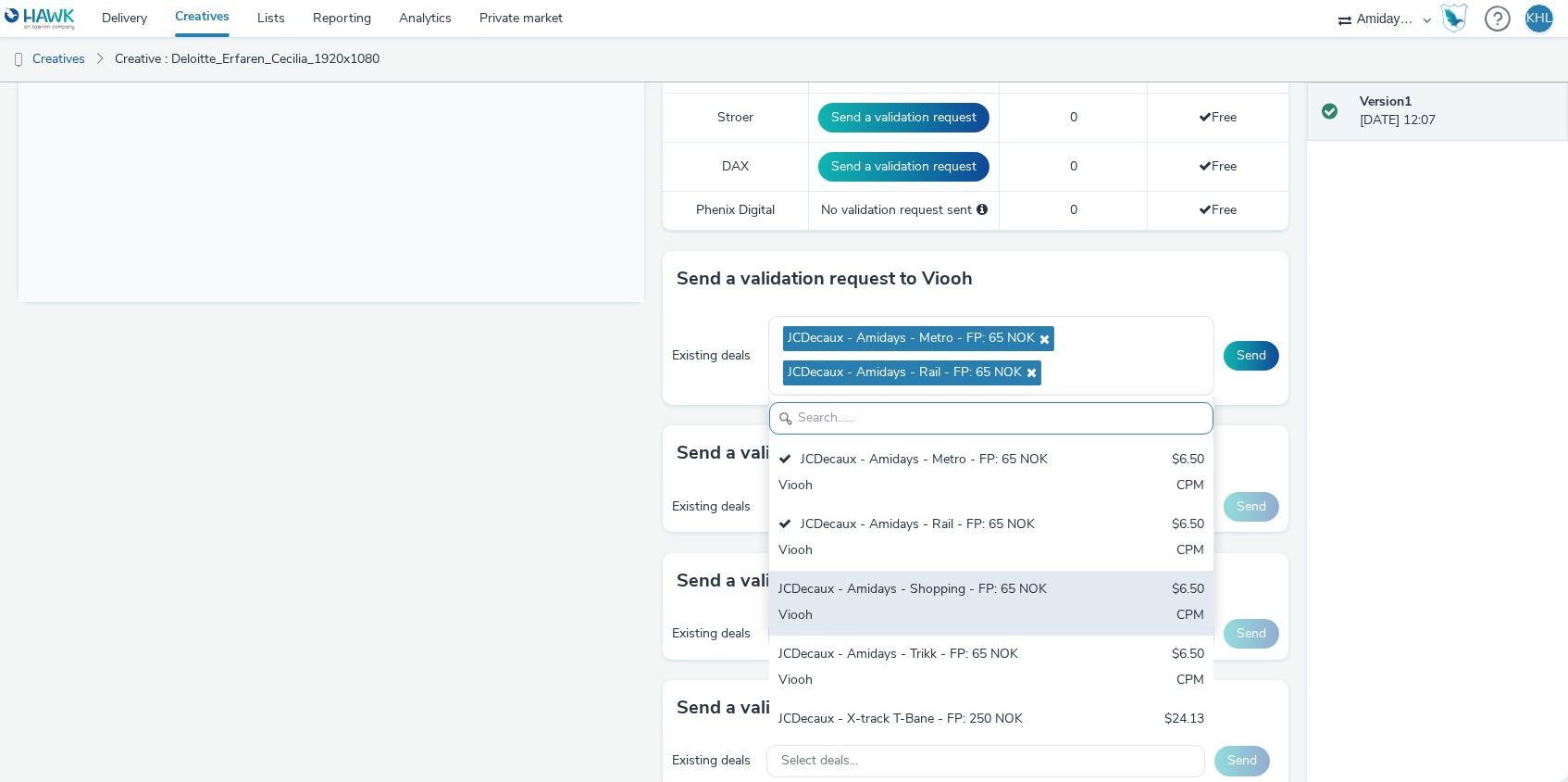
click at [943, 582] on div "JCDecaux - Amidays - Shopping - FP: 65 NOK" at bounding box center [919, 590] width 281 height 21
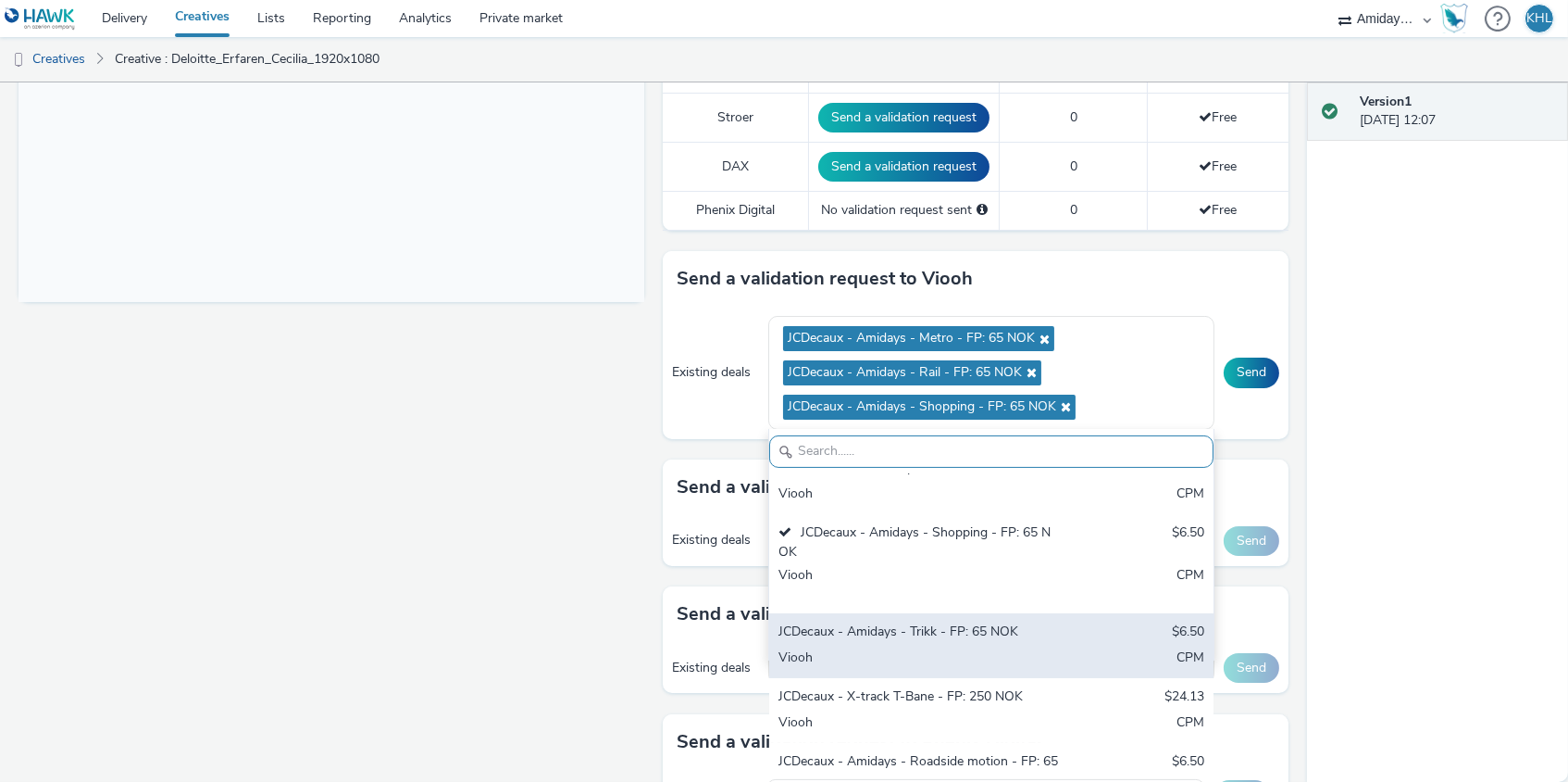
click at [941, 623] on div "JCDecaux - Amidays - Trikk - FP: 65 NOK" at bounding box center [919, 633] width 281 height 21
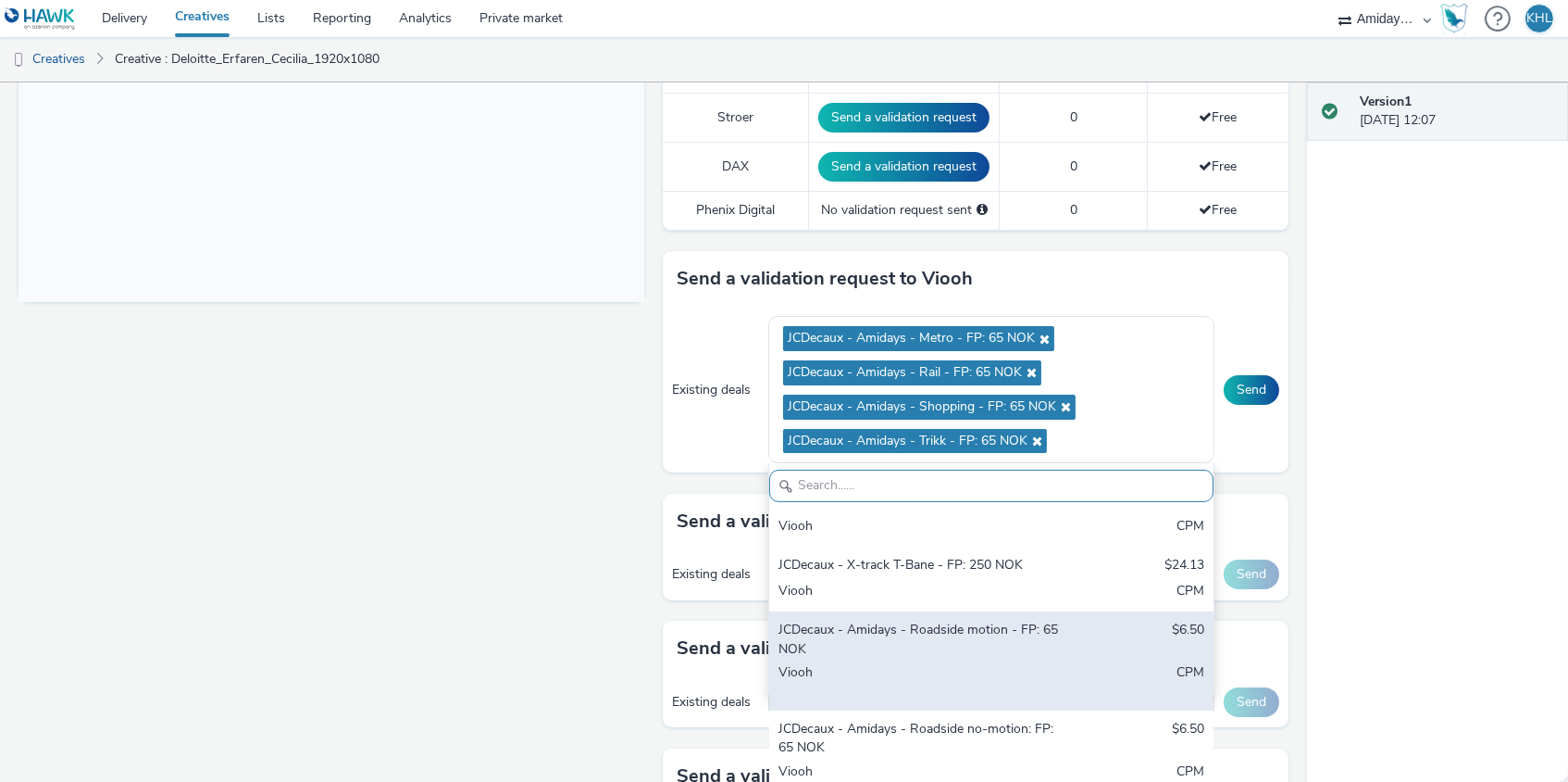
scroll to position [255, 0]
click at [965, 631] on div "JCDecaux - Amidays - Roadside motion - FP: 65 NOK" at bounding box center [919, 641] width 281 height 38
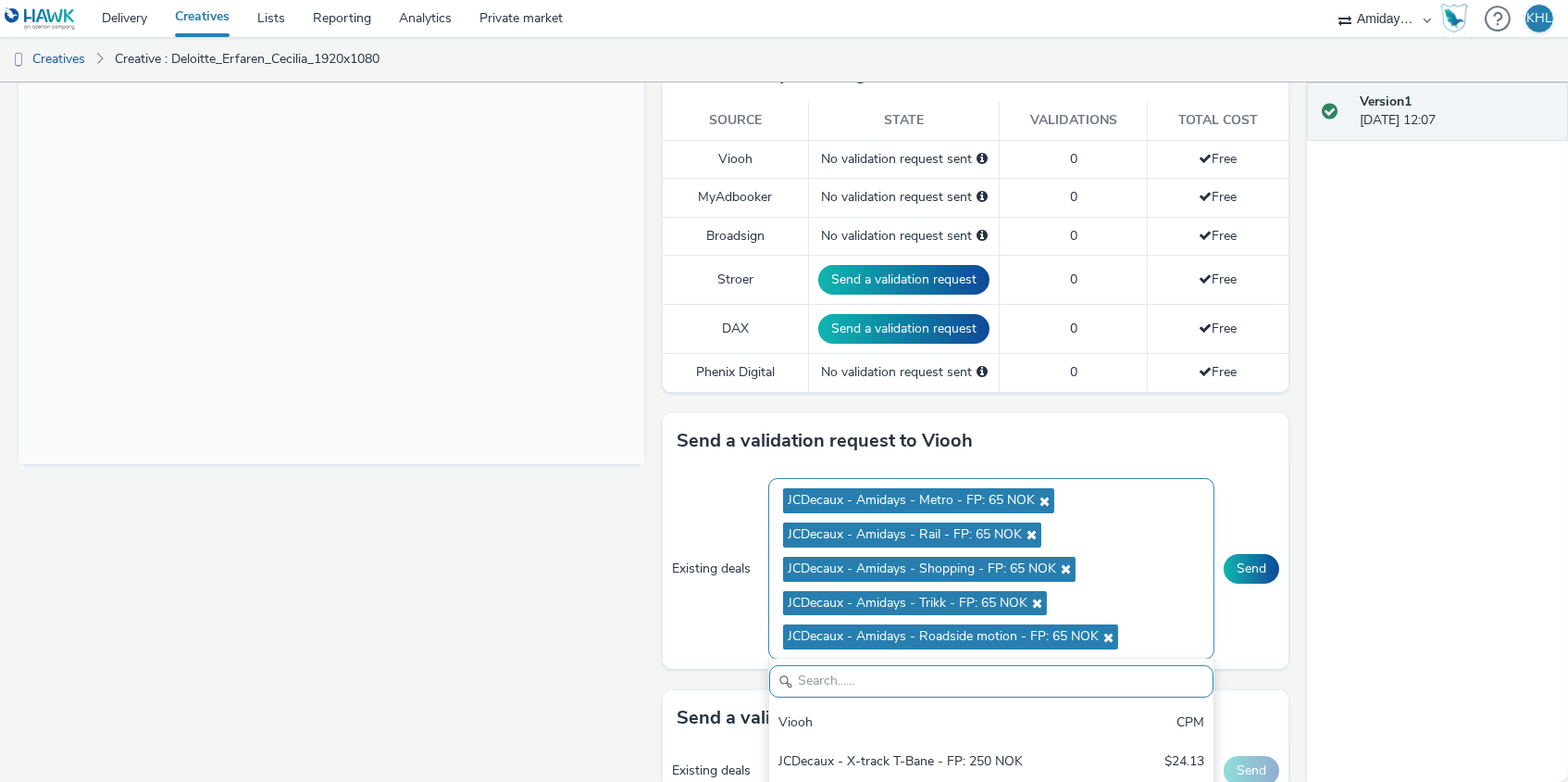
scroll to position [502, 0]
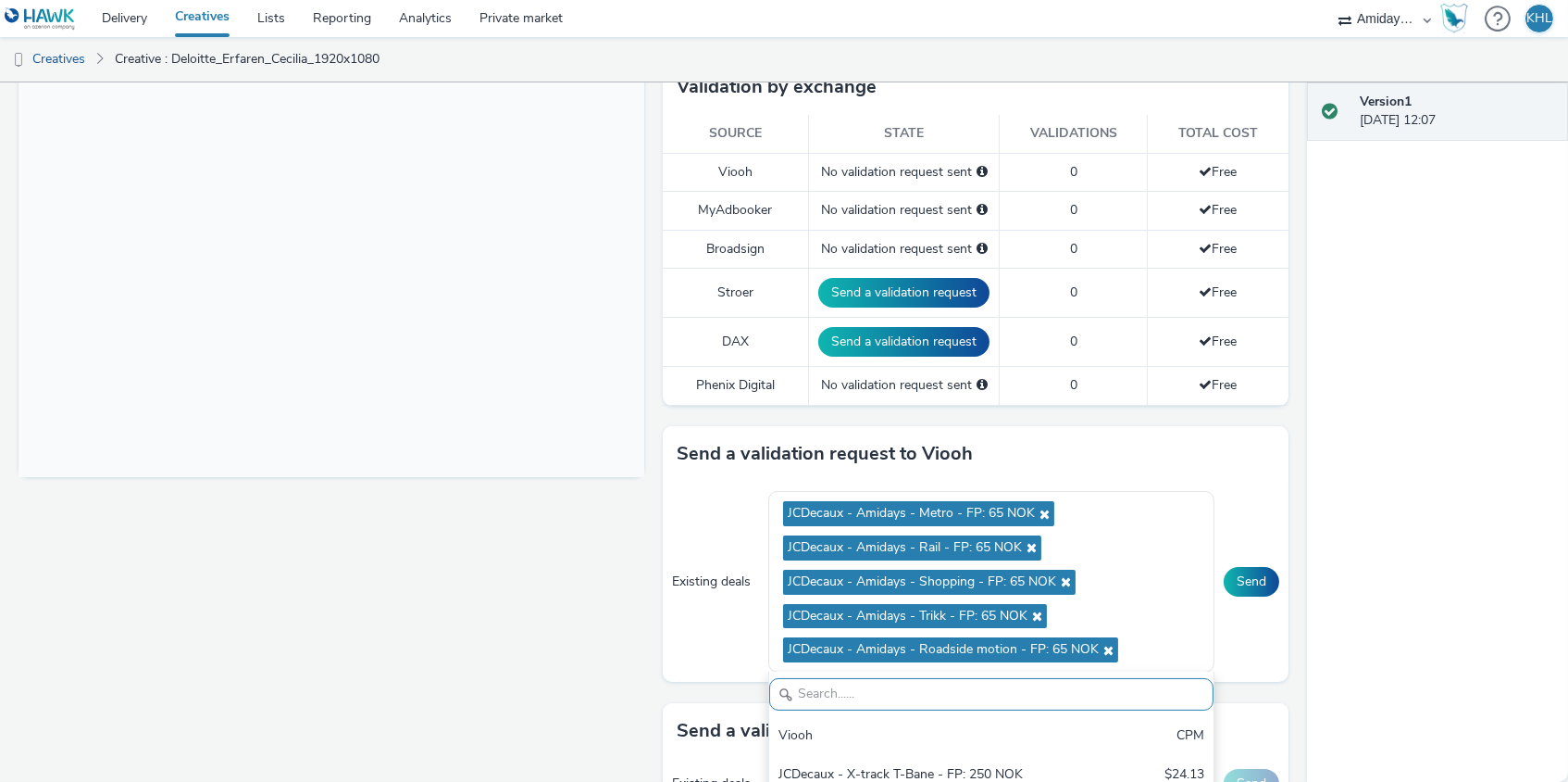
click at [612, 544] on div "Fullscreen" at bounding box center [335, 592] width 635 height 1751
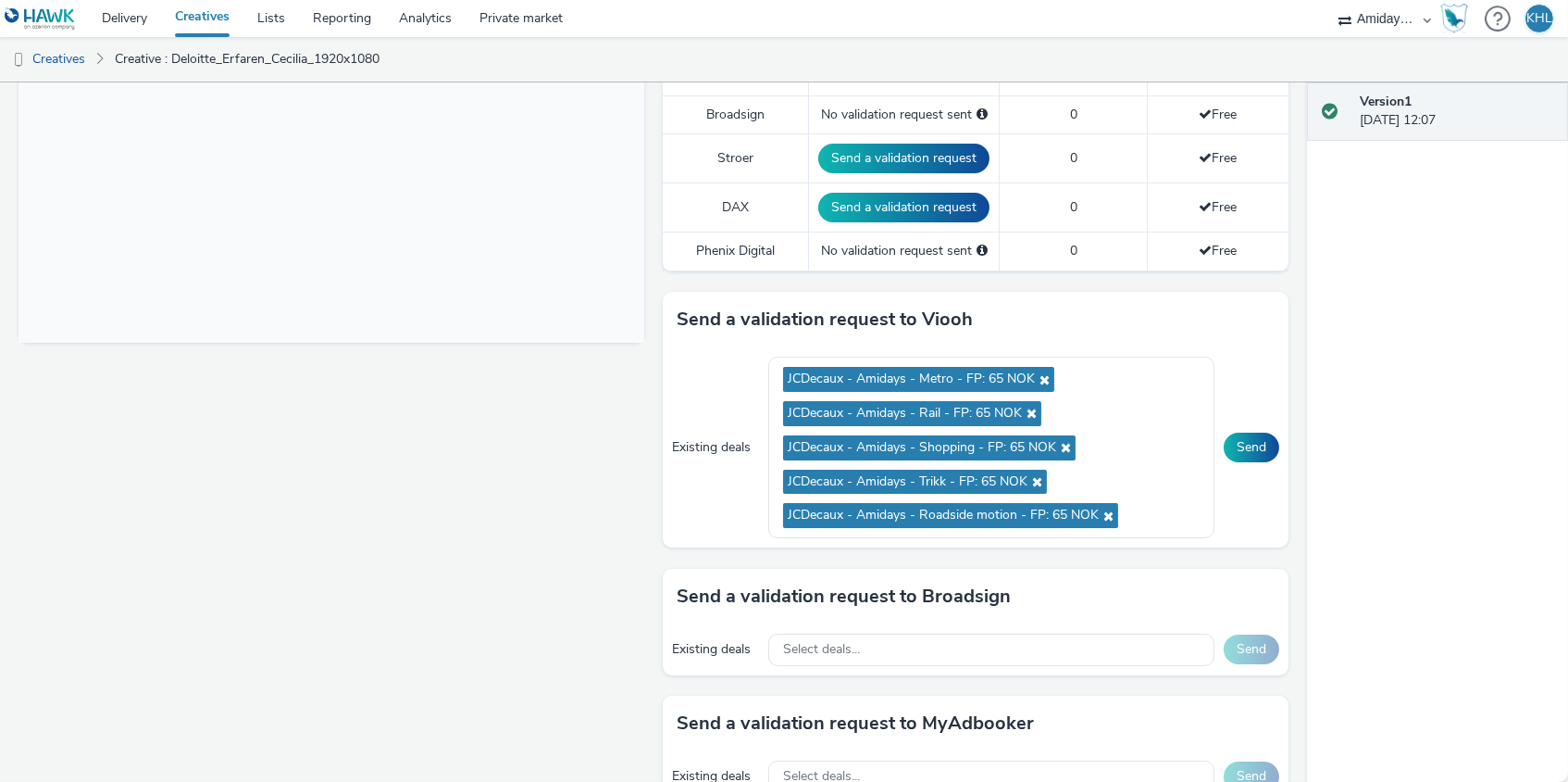
scroll to position [633, 0]
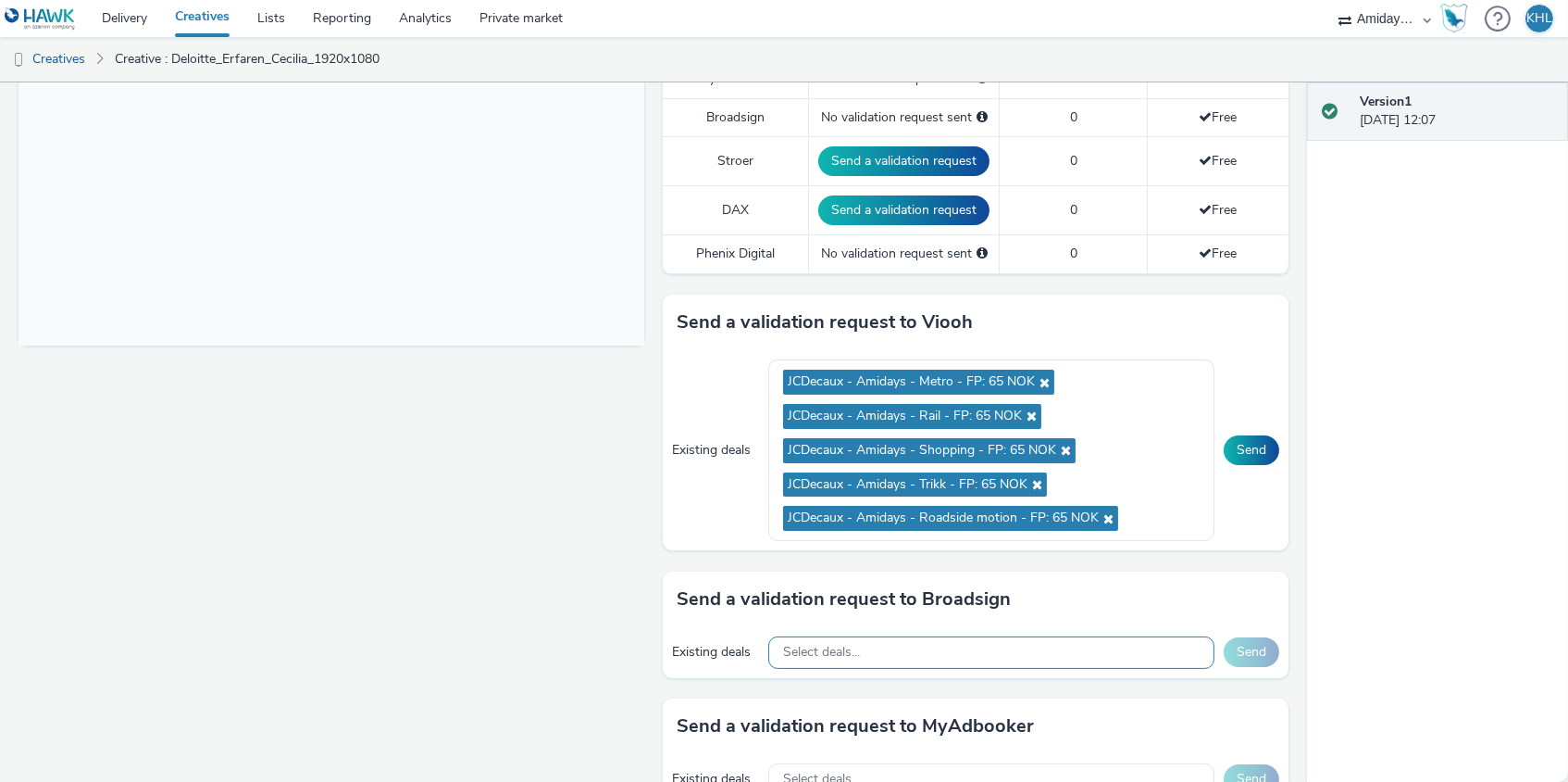
click at [1051, 641] on div "Select deals..." at bounding box center [991, 653] width 446 height 33
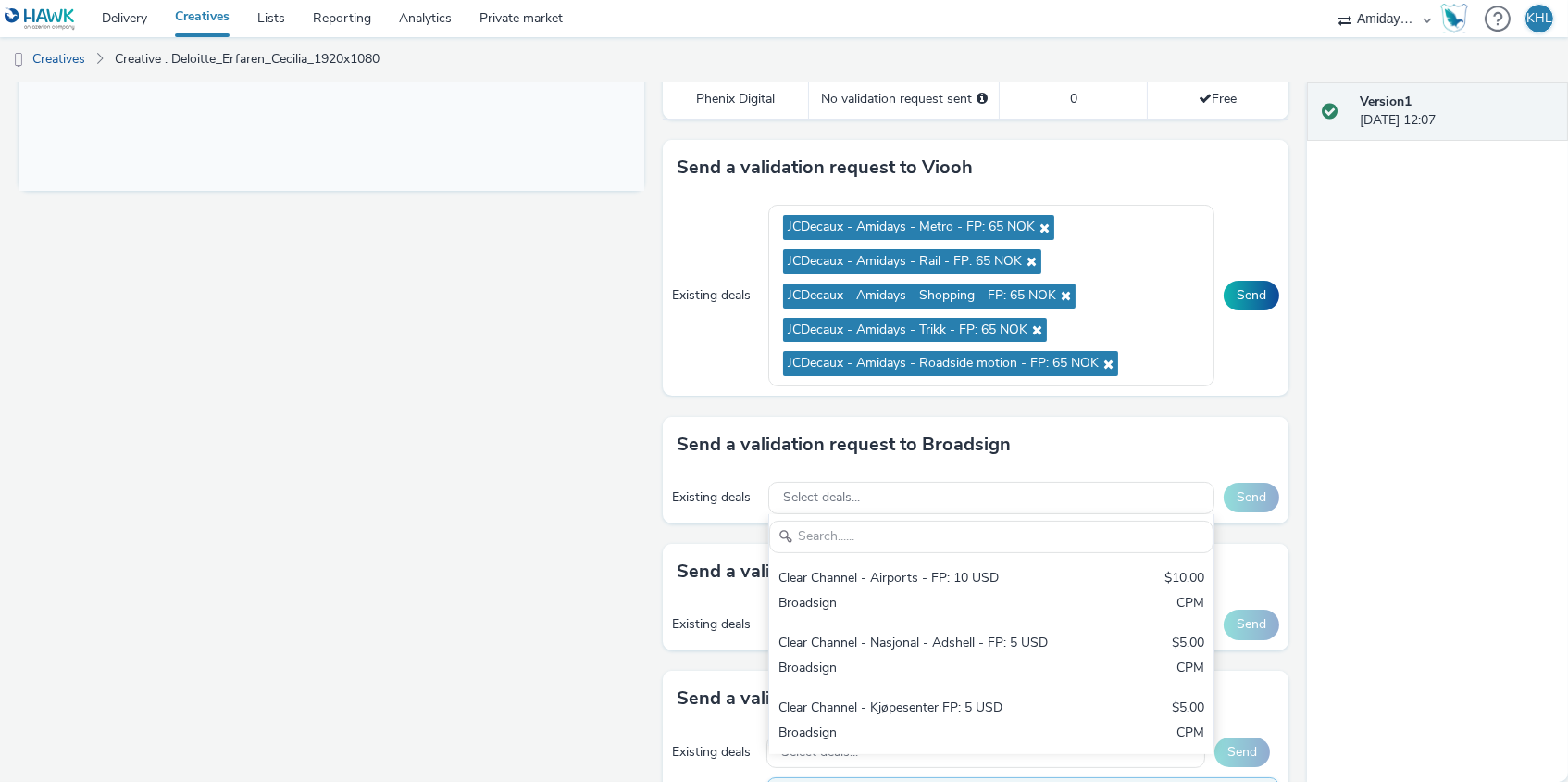
scroll to position [856, 0]
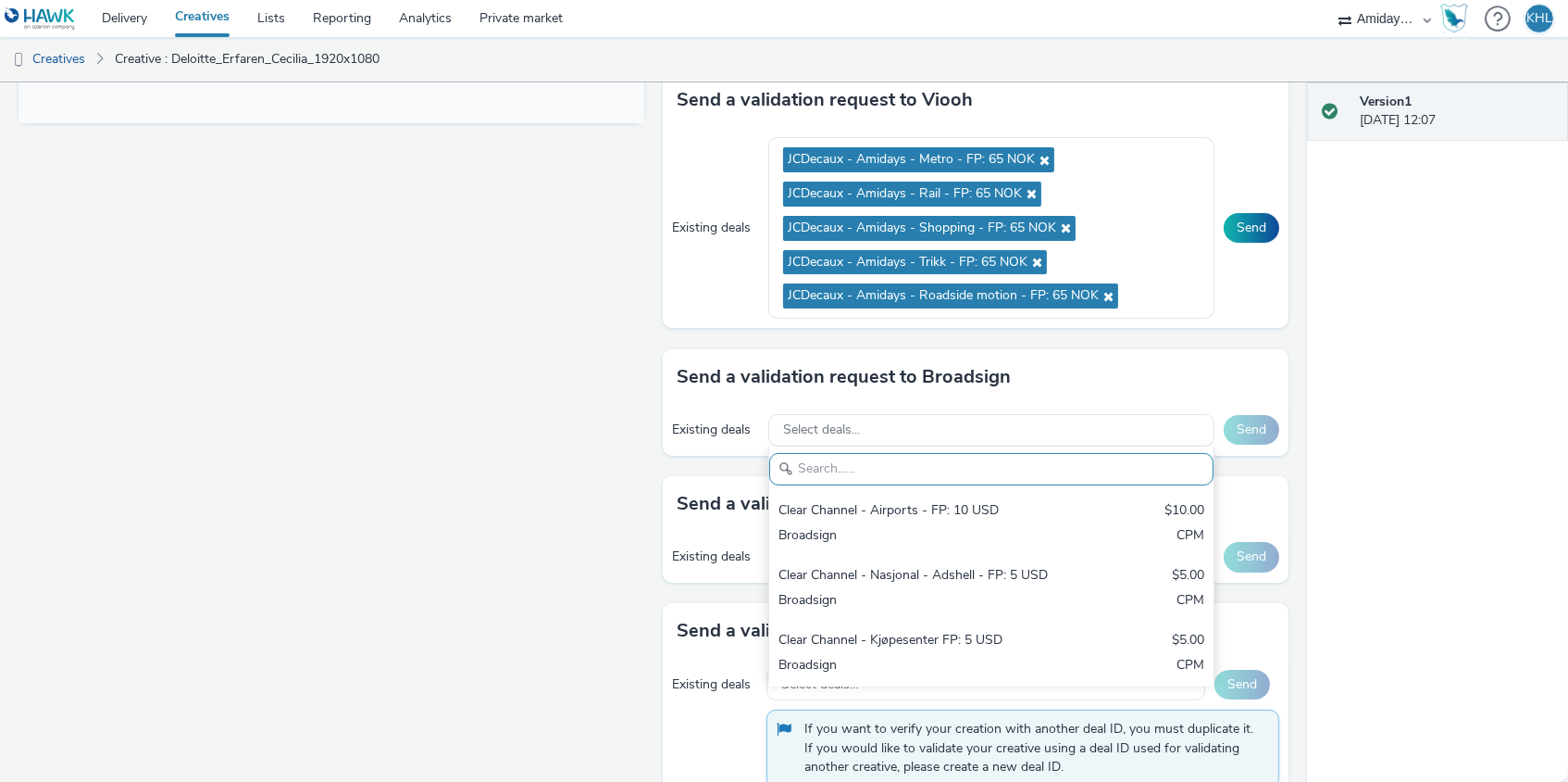
click at [347, 430] on div "Fullscreen" at bounding box center [335, 239] width 635 height 1751
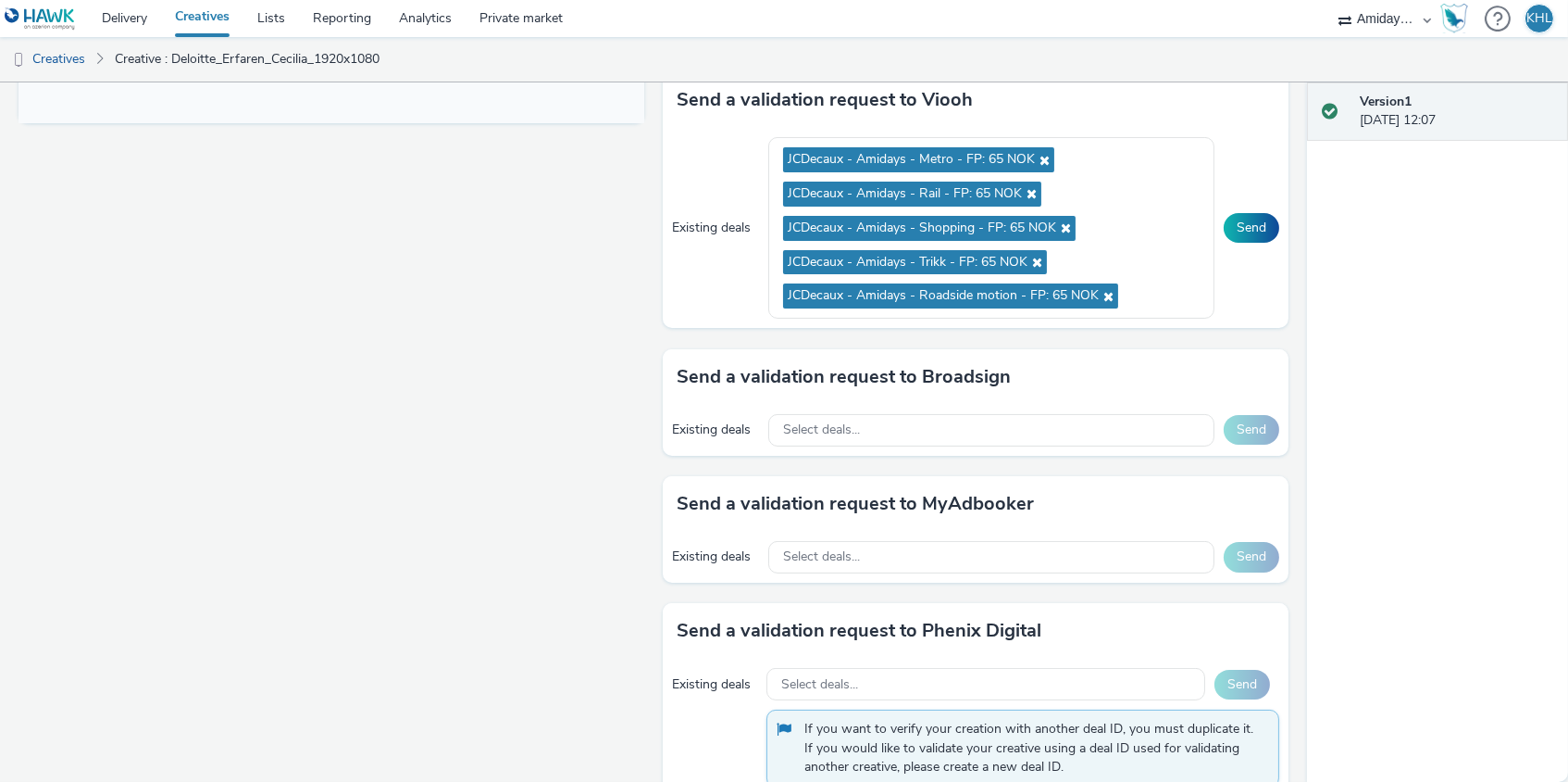
click at [201, 20] on link "Creatives" at bounding box center [202, 18] width 82 height 37
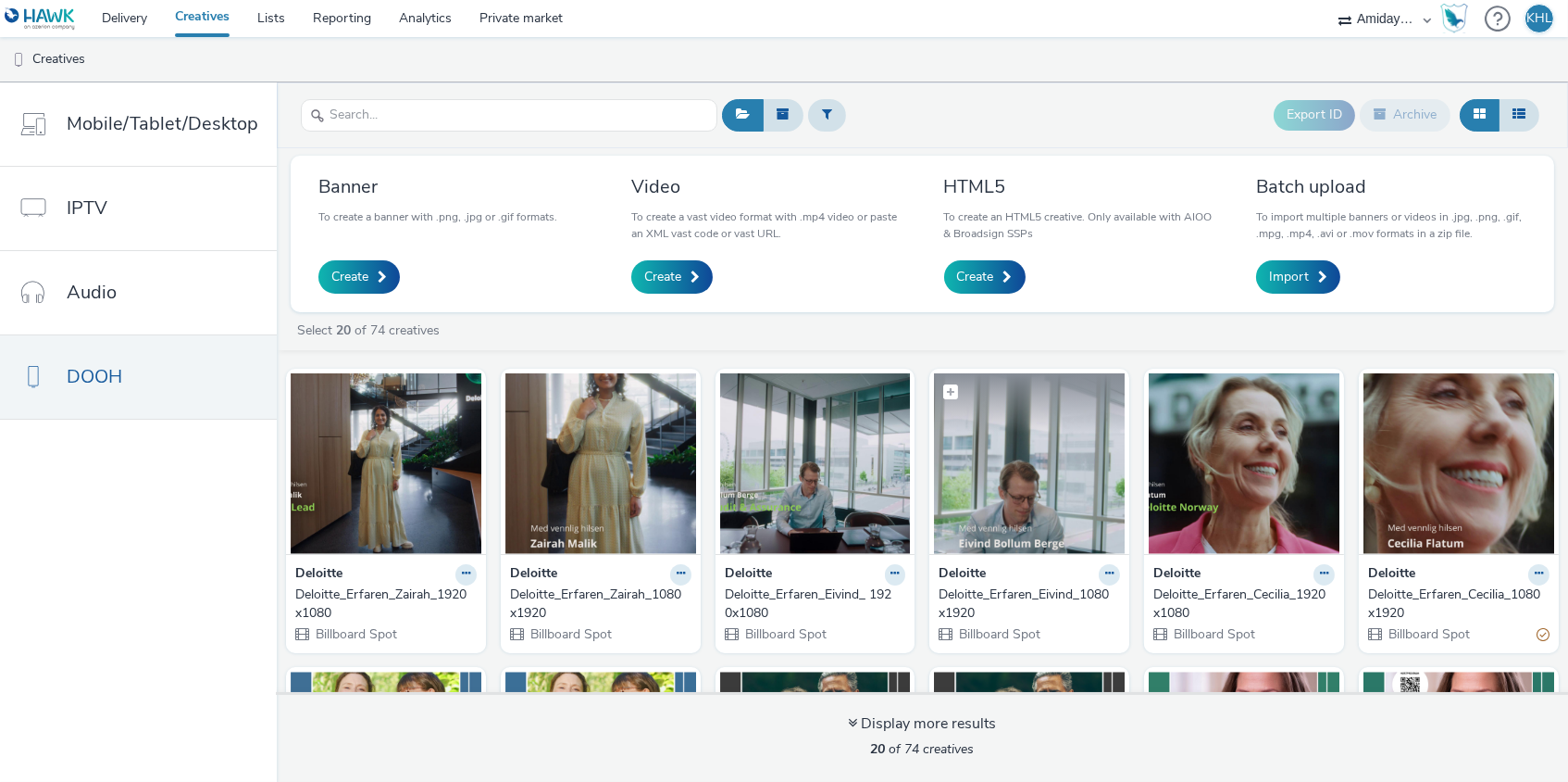
click at [1011, 516] on img at bounding box center [1029, 464] width 191 height 180
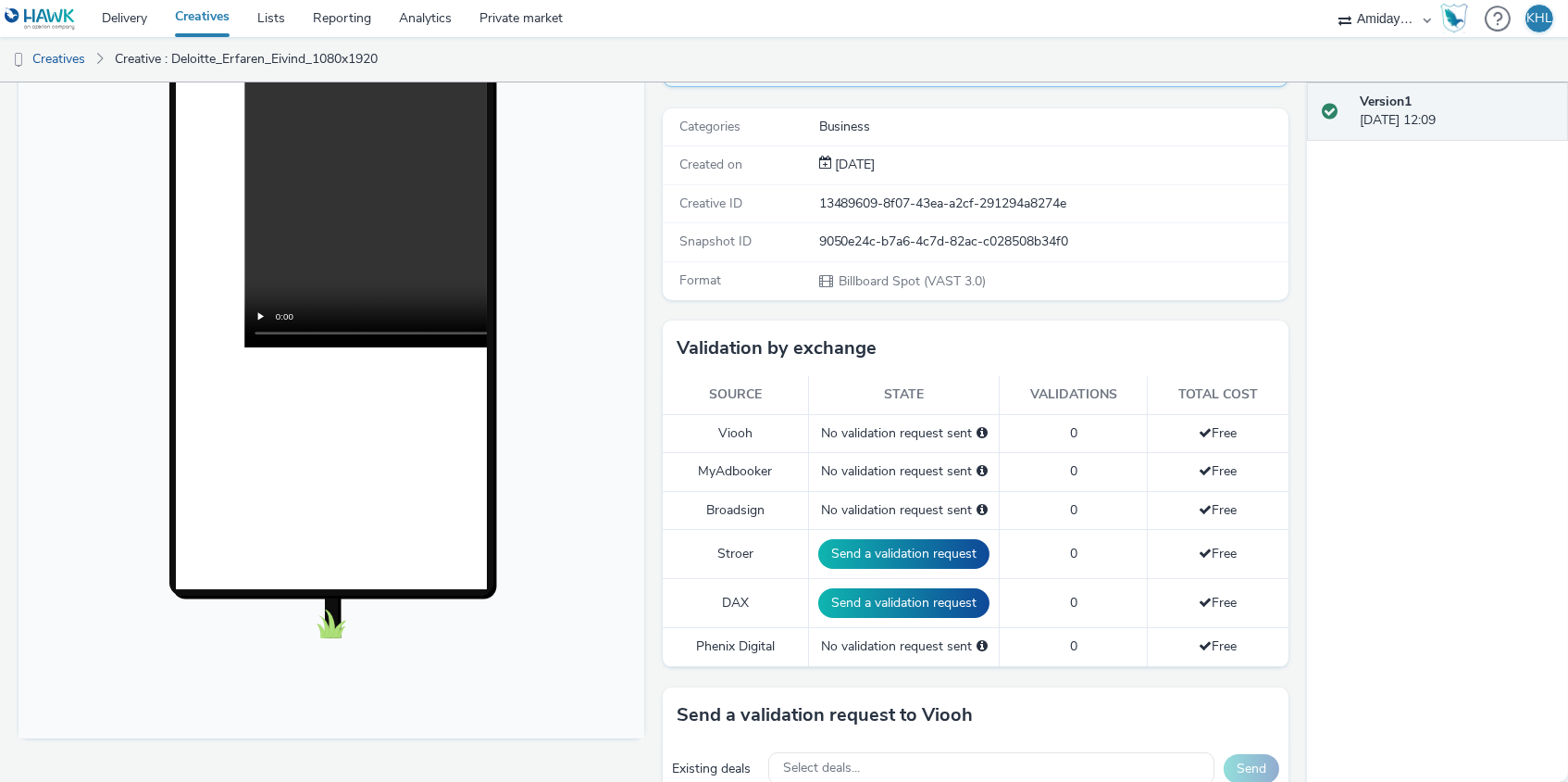
scroll to position [368, 0]
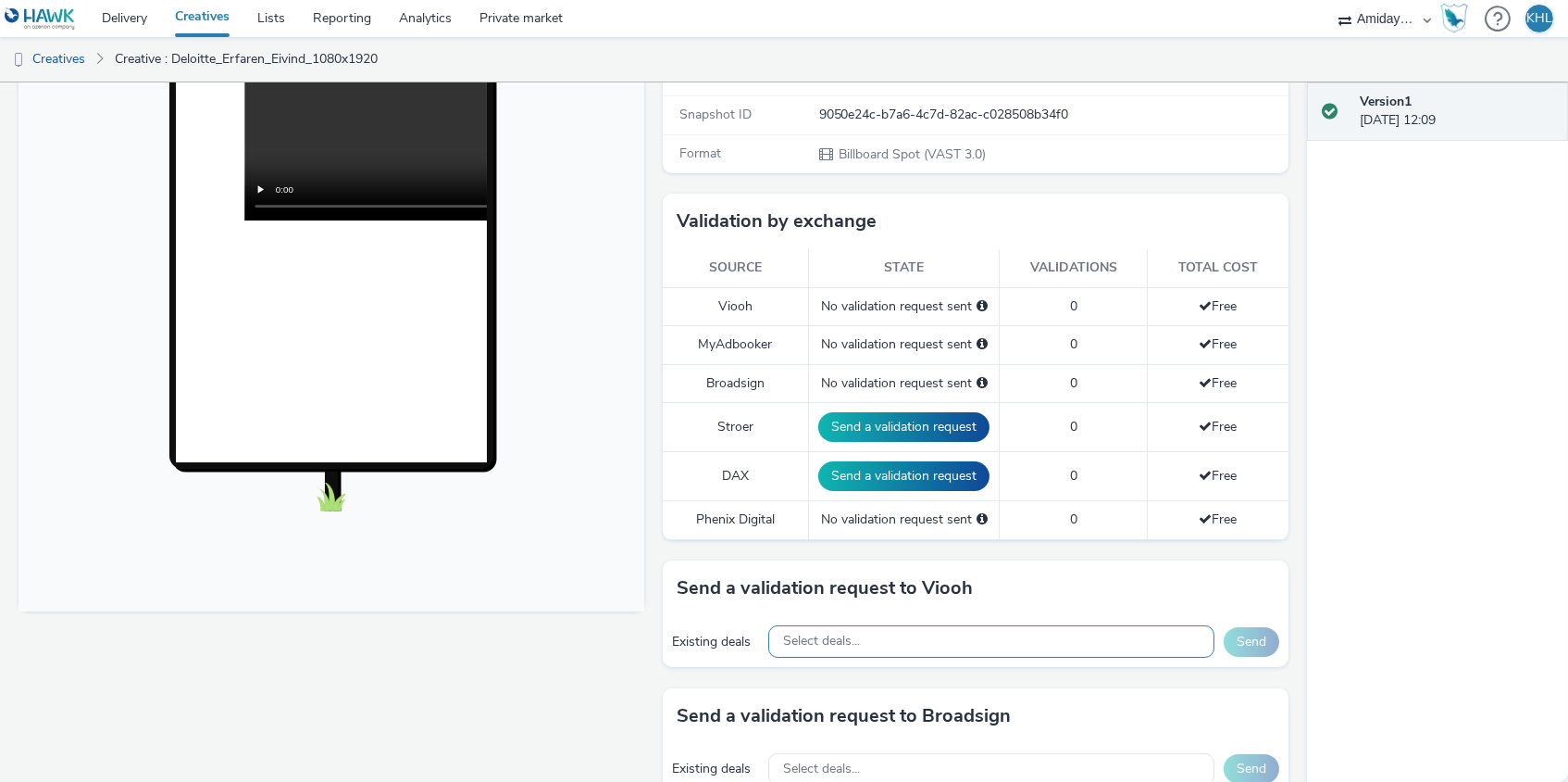
click at [1010, 636] on div "Select deals..." at bounding box center [991, 641] width 446 height 33
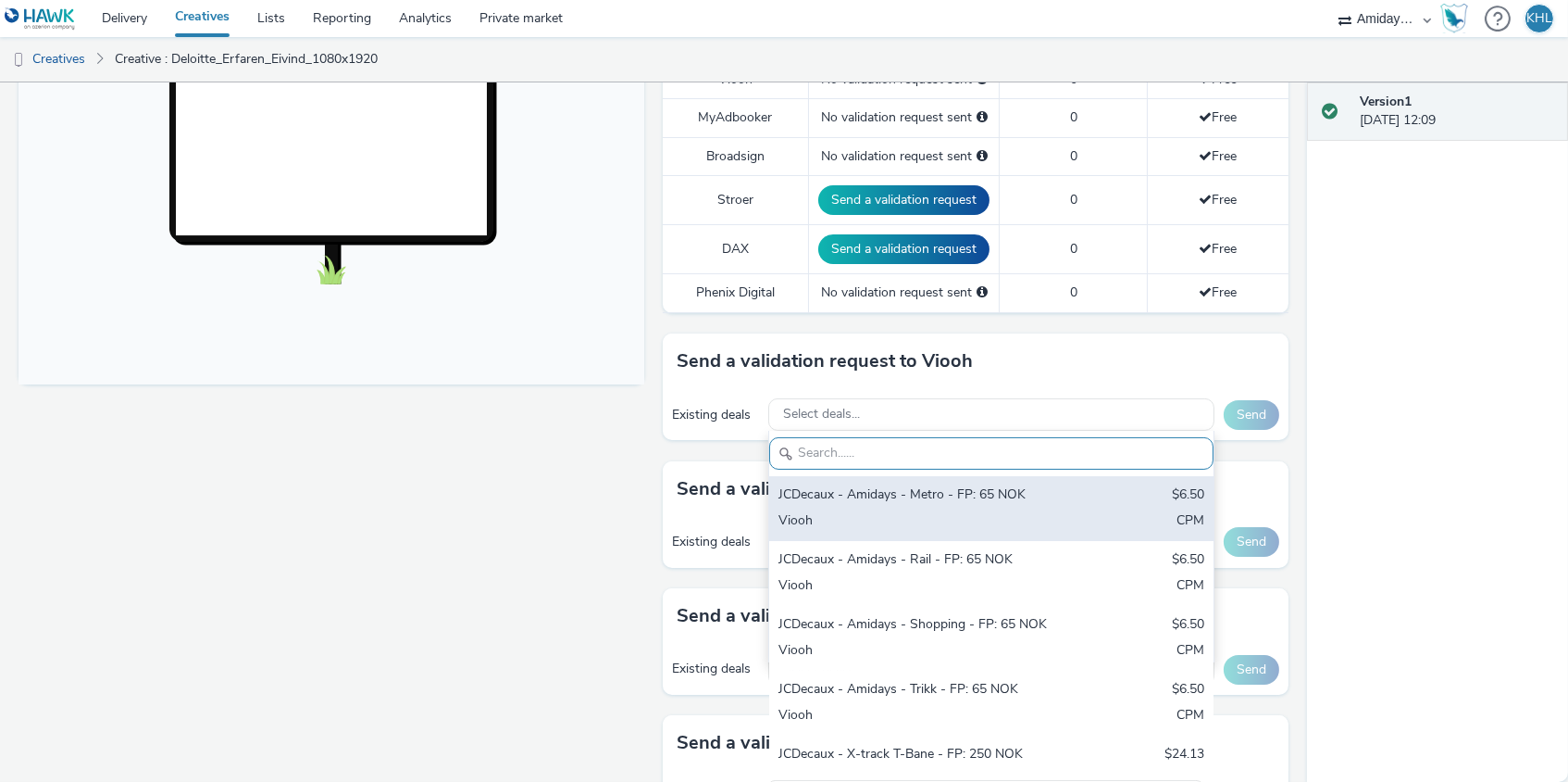
click at [978, 492] on div "JCDecaux - Amidays - Metro - FP: 65 NOK" at bounding box center [919, 496] width 281 height 21
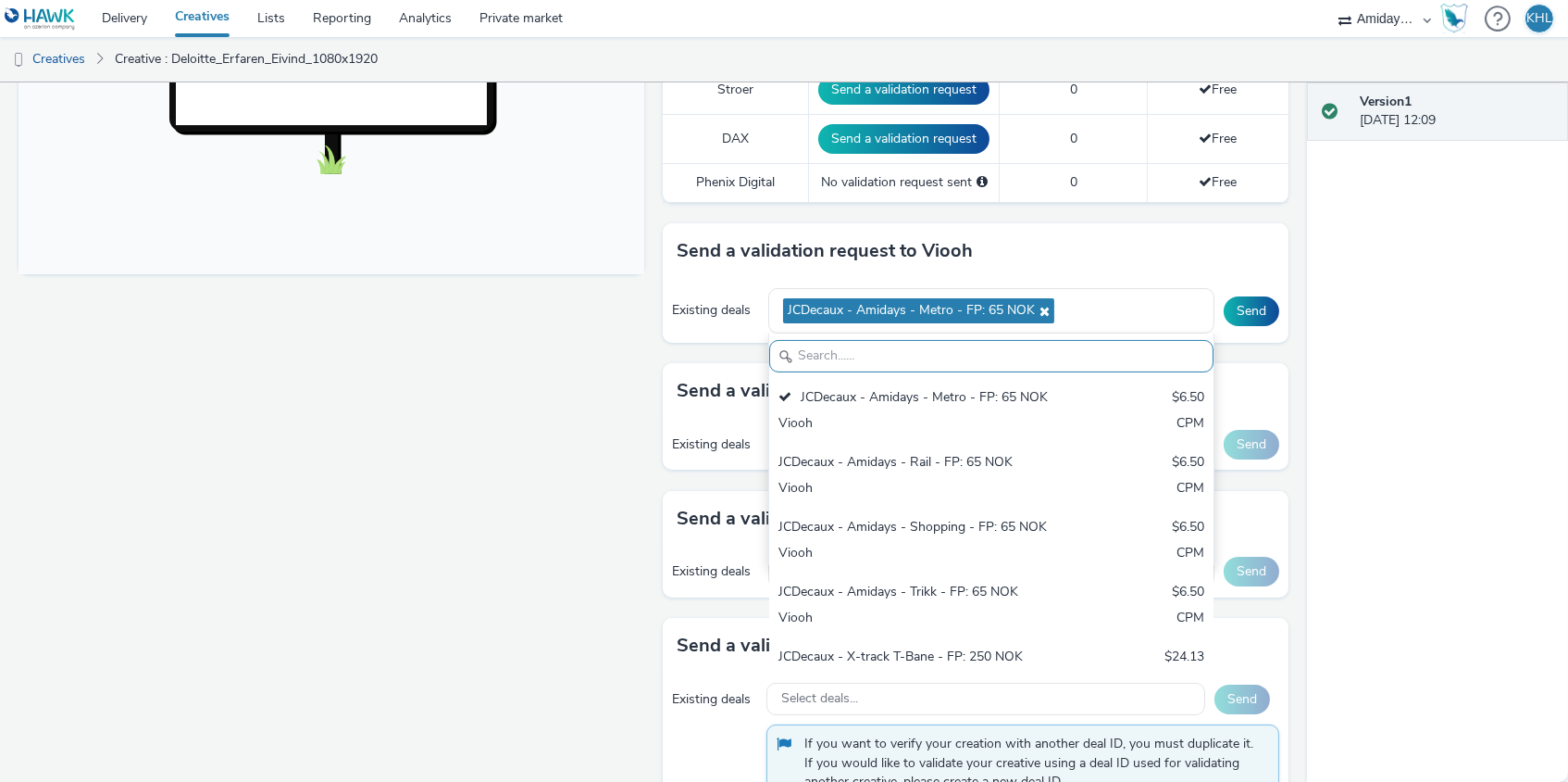
scroll to position [712, 0]
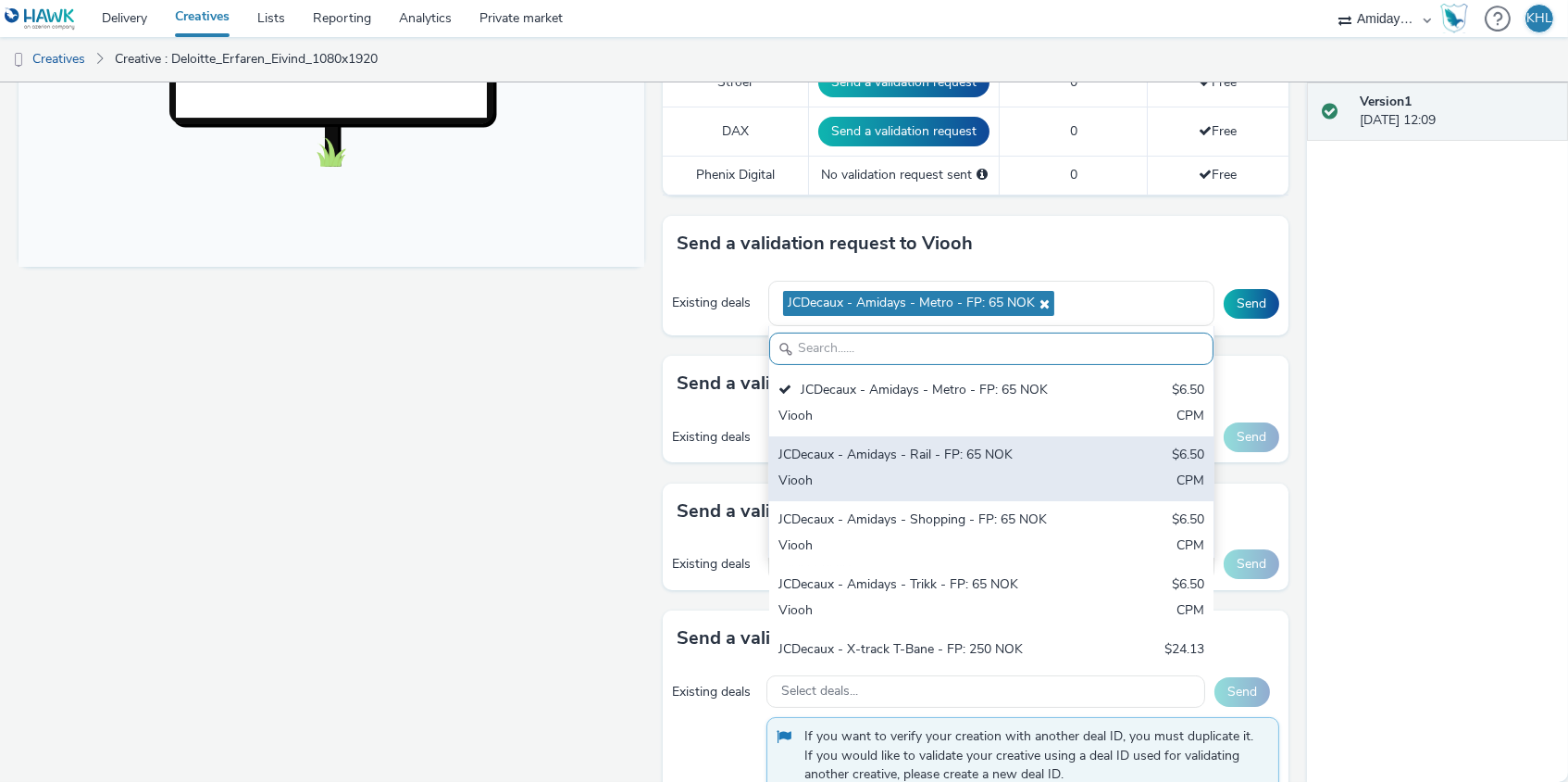
click at [977, 446] on div "JCDecaux - Amidays - Rail - FP: 65 NOK" at bounding box center [919, 456] width 281 height 21
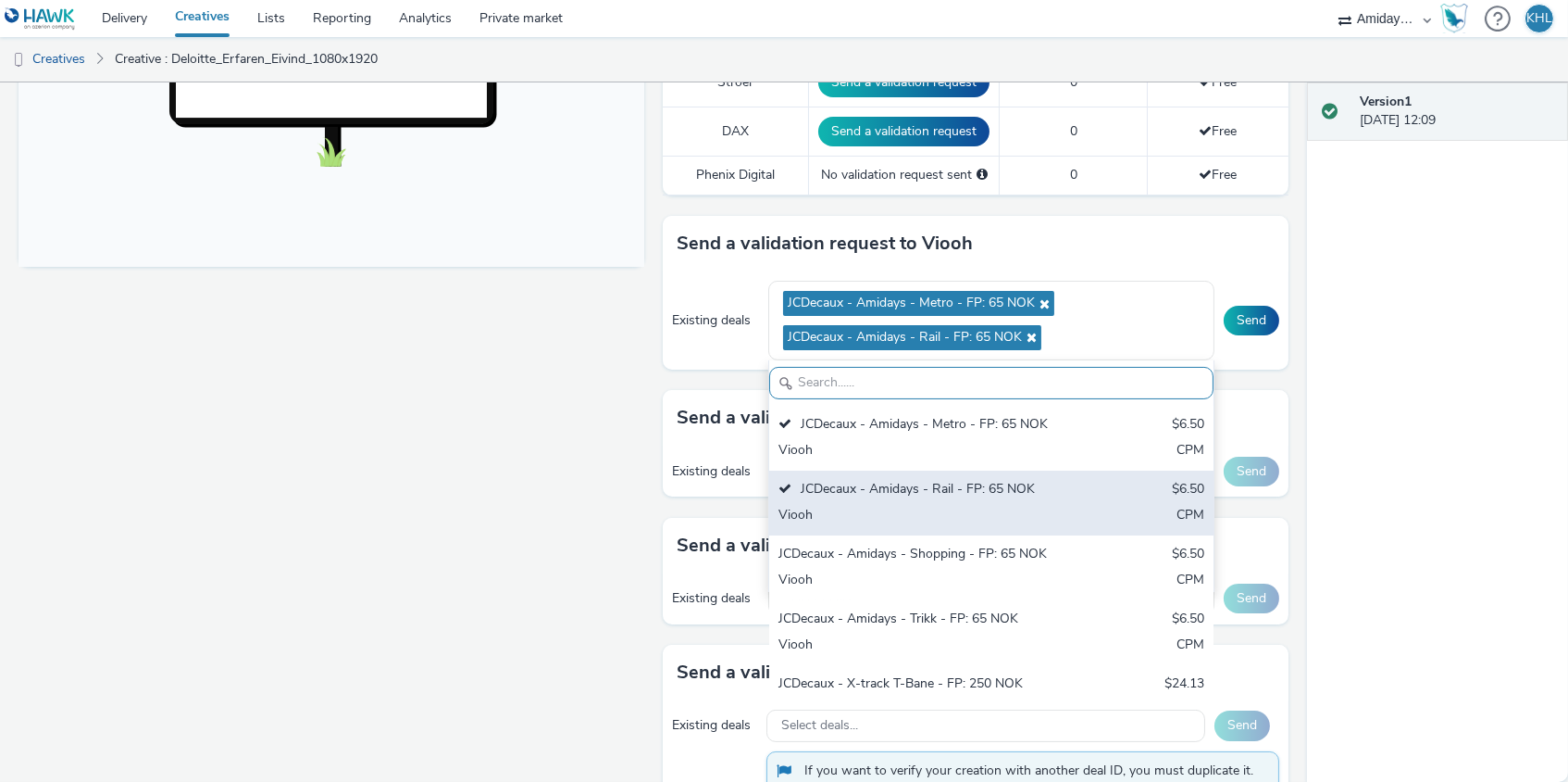
click at [940, 544] on div "JCDecaux - Amidays - Shopping - FP: 65 NOK" at bounding box center [919, 555] width 281 height 21
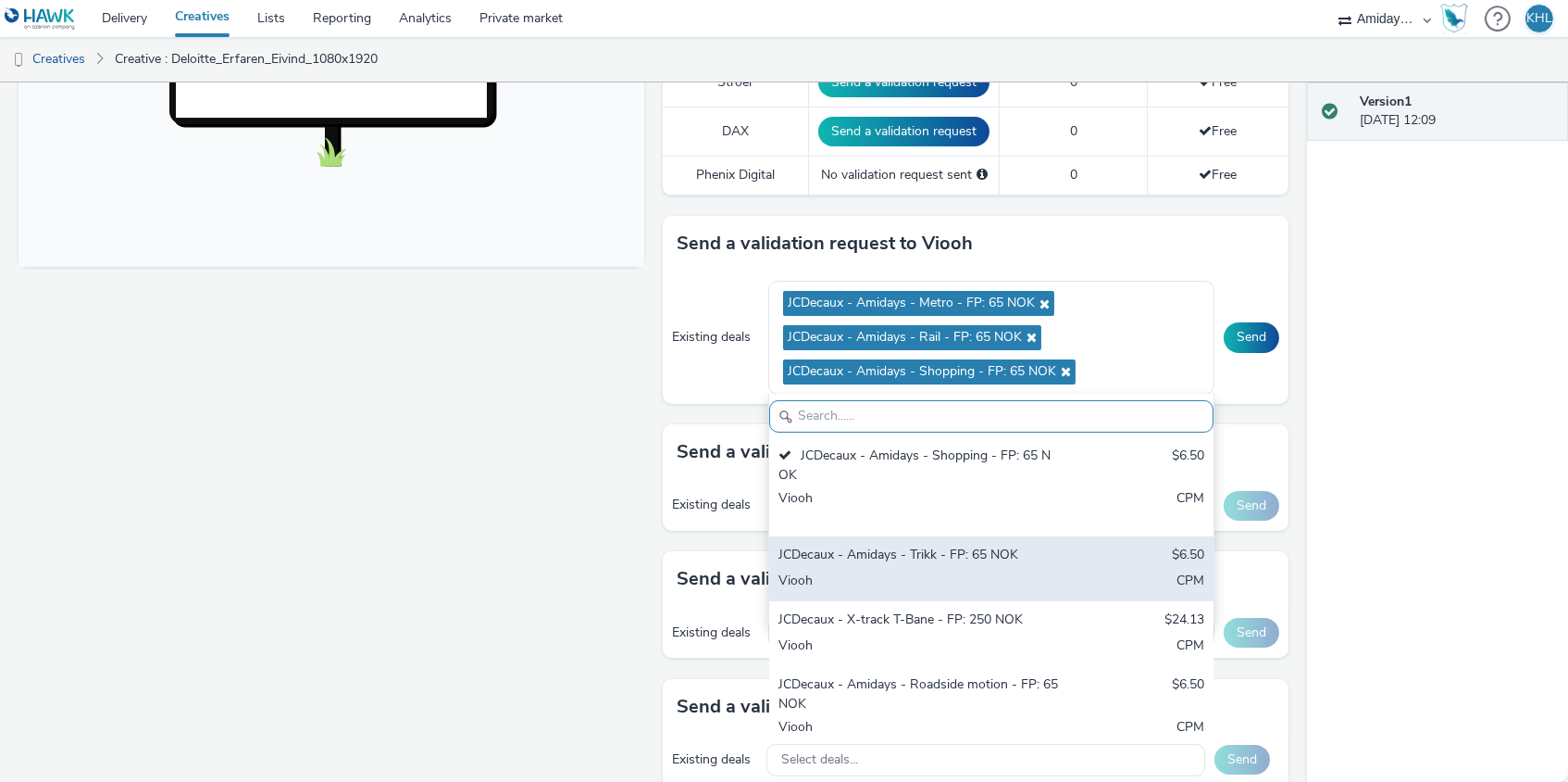
click at [955, 571] on div "Viooh" at bounding box center [919, 582] width 281 height 21
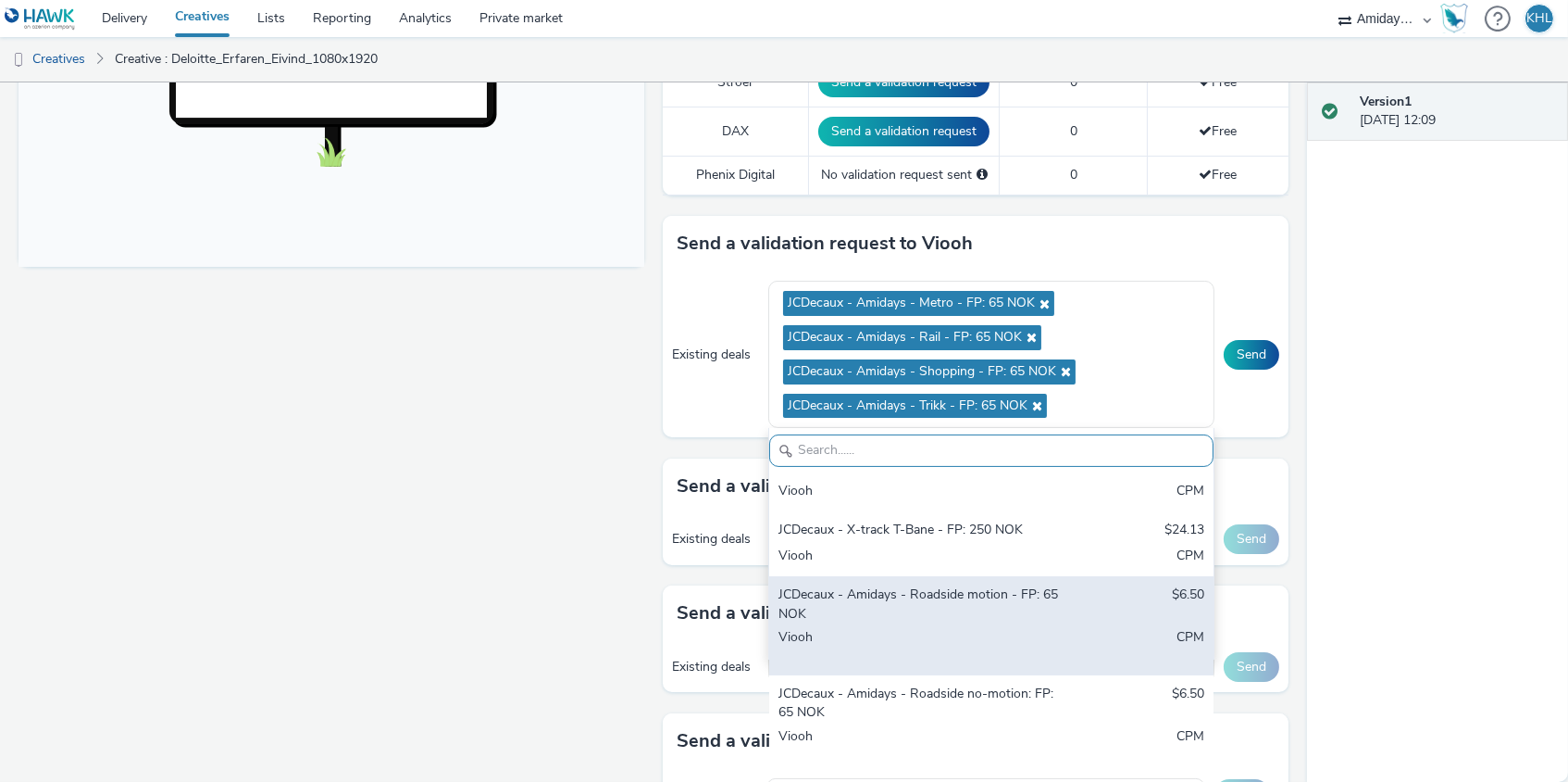
scroll to position [255, 0]
click at [995, 613] on div "JCDecaux - Amidays - Roadside motion - FP: 65 NOK $6.50 Viooh CPM" at bounding box center [991, 626] width 444 height 99
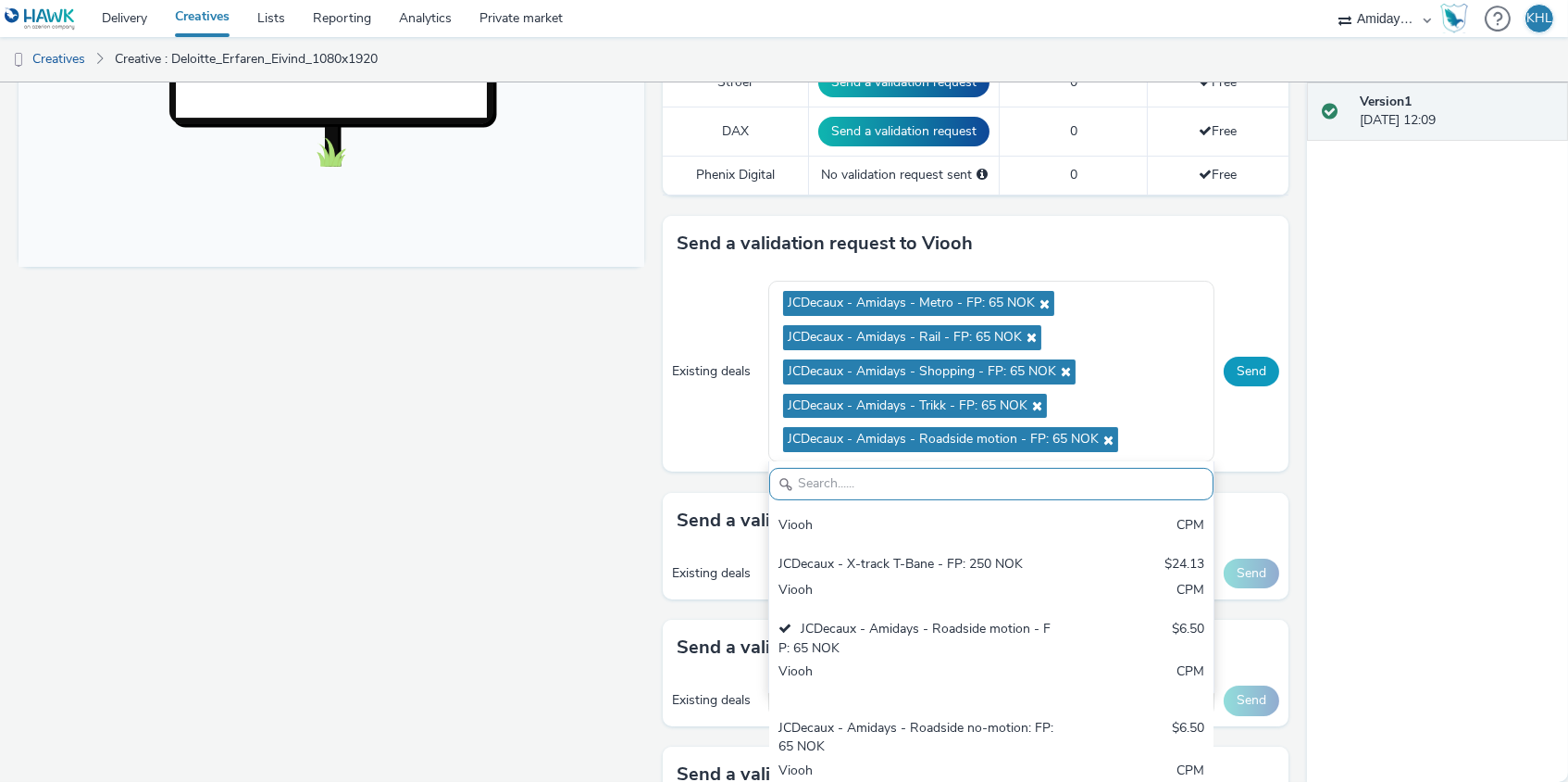
click at [1248, 370] on button "Send" at bounding box center [1252, 371] width 56 height 30
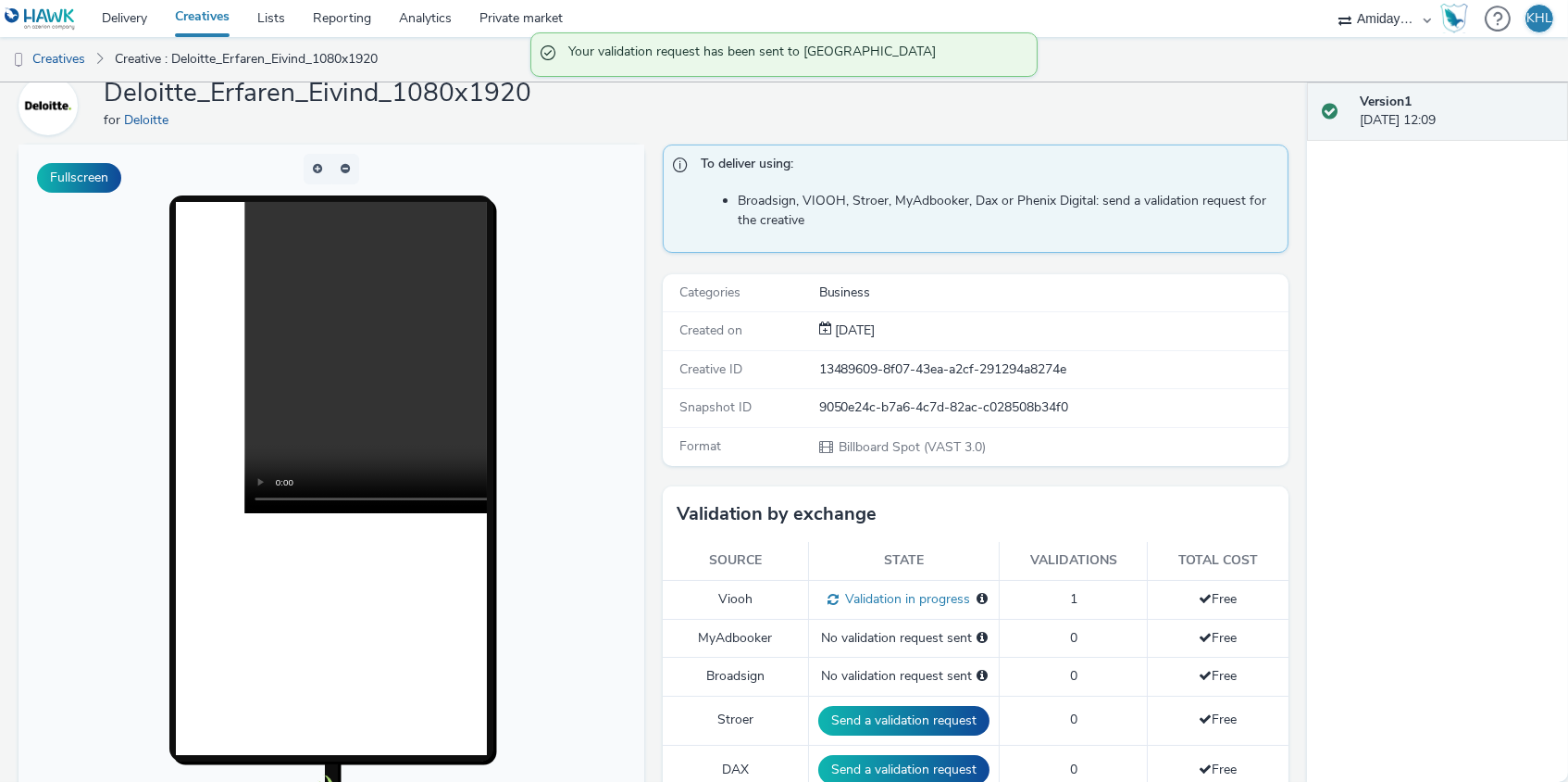
click at [335, 781] on body at bounding box center [330, 524] width 625 height 760
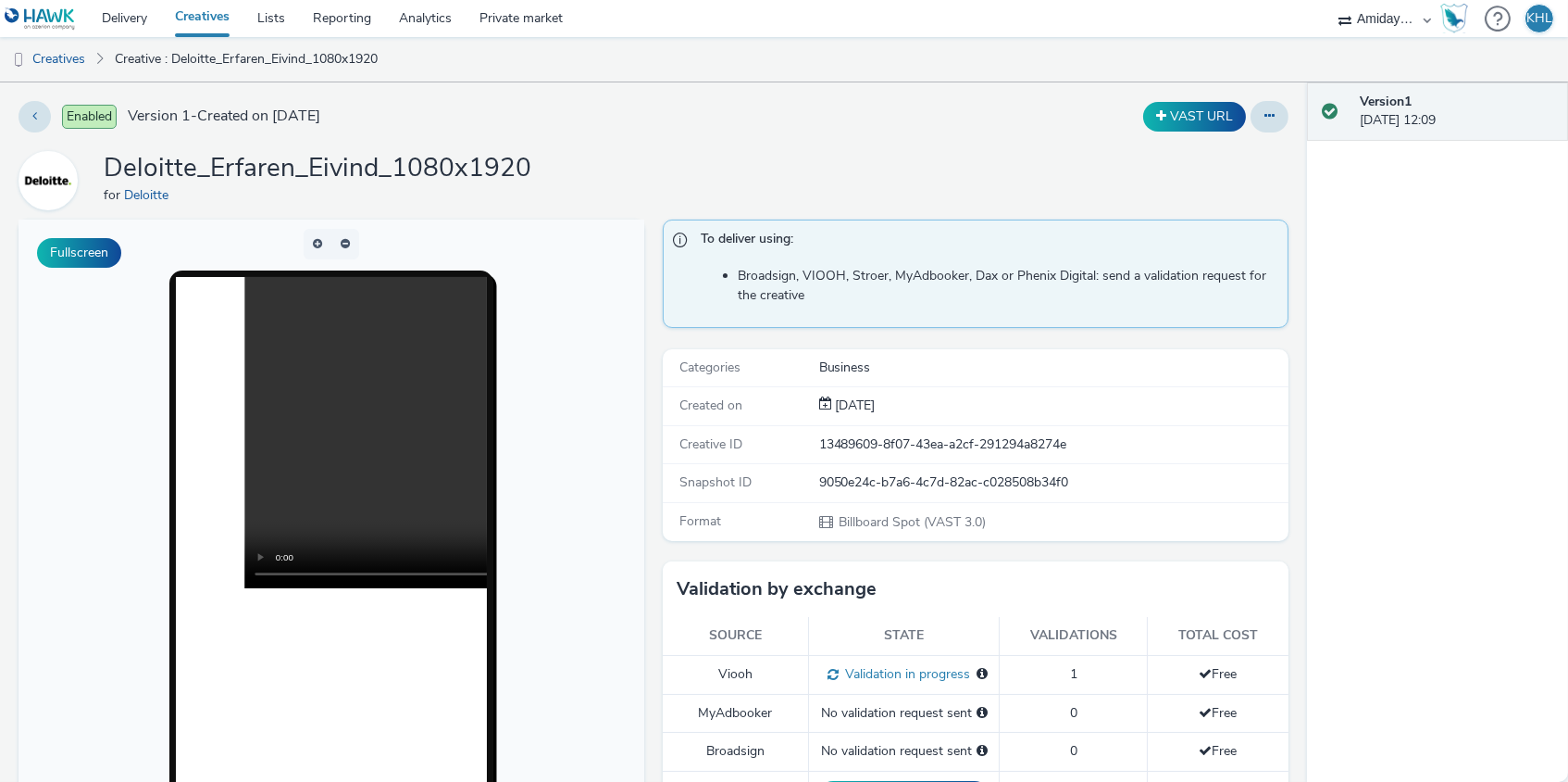
scroll to position [0, 0]
click at [335, 443] on video at bounding box center [556, 432] width 623 height 311
click at [263, 574] on video at bounding box center [556, 432] width 623 height 311
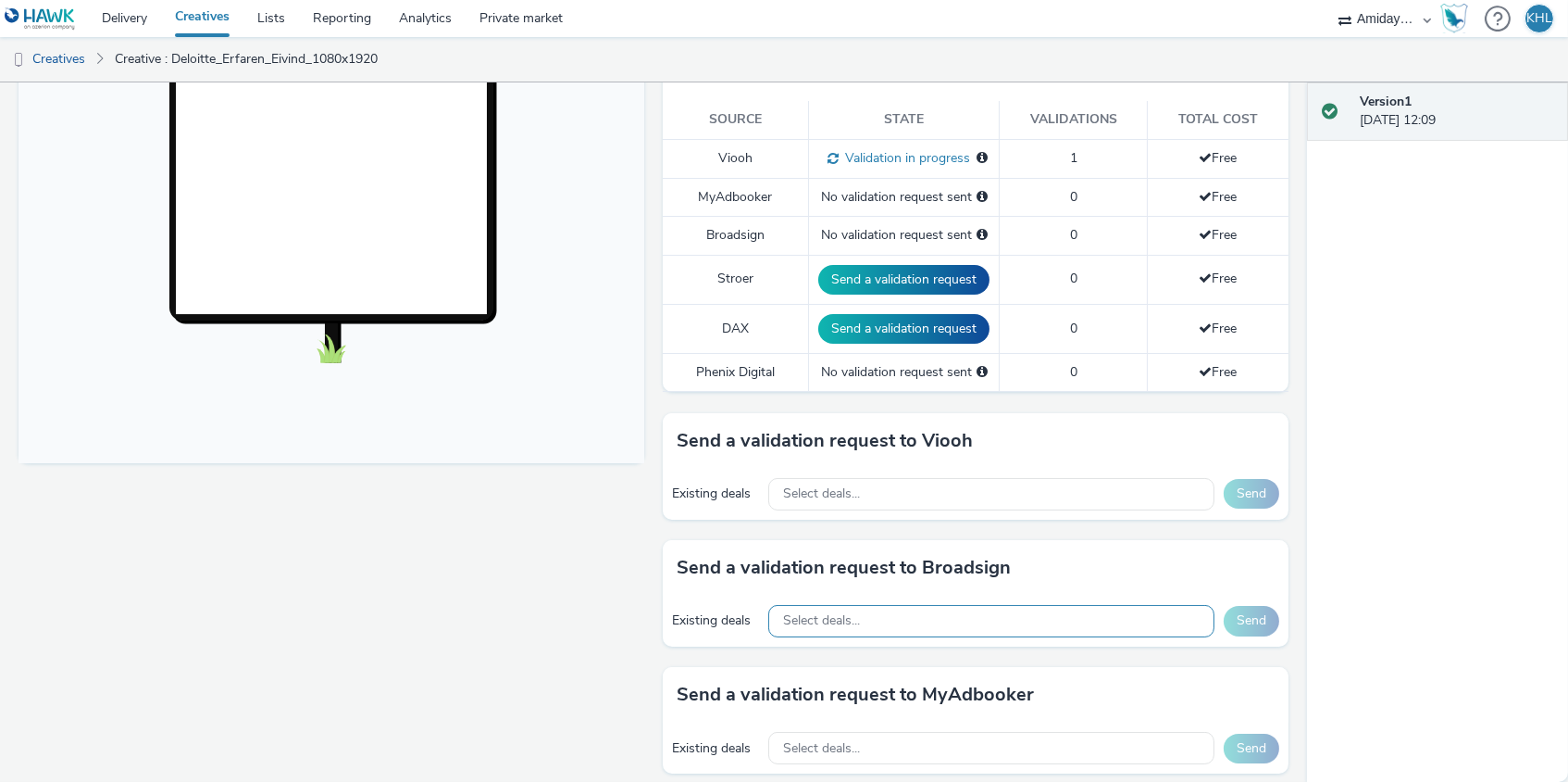
click at [910, 606] on div "Select deals..." at bounding box center [991, 621] width 446 height 33
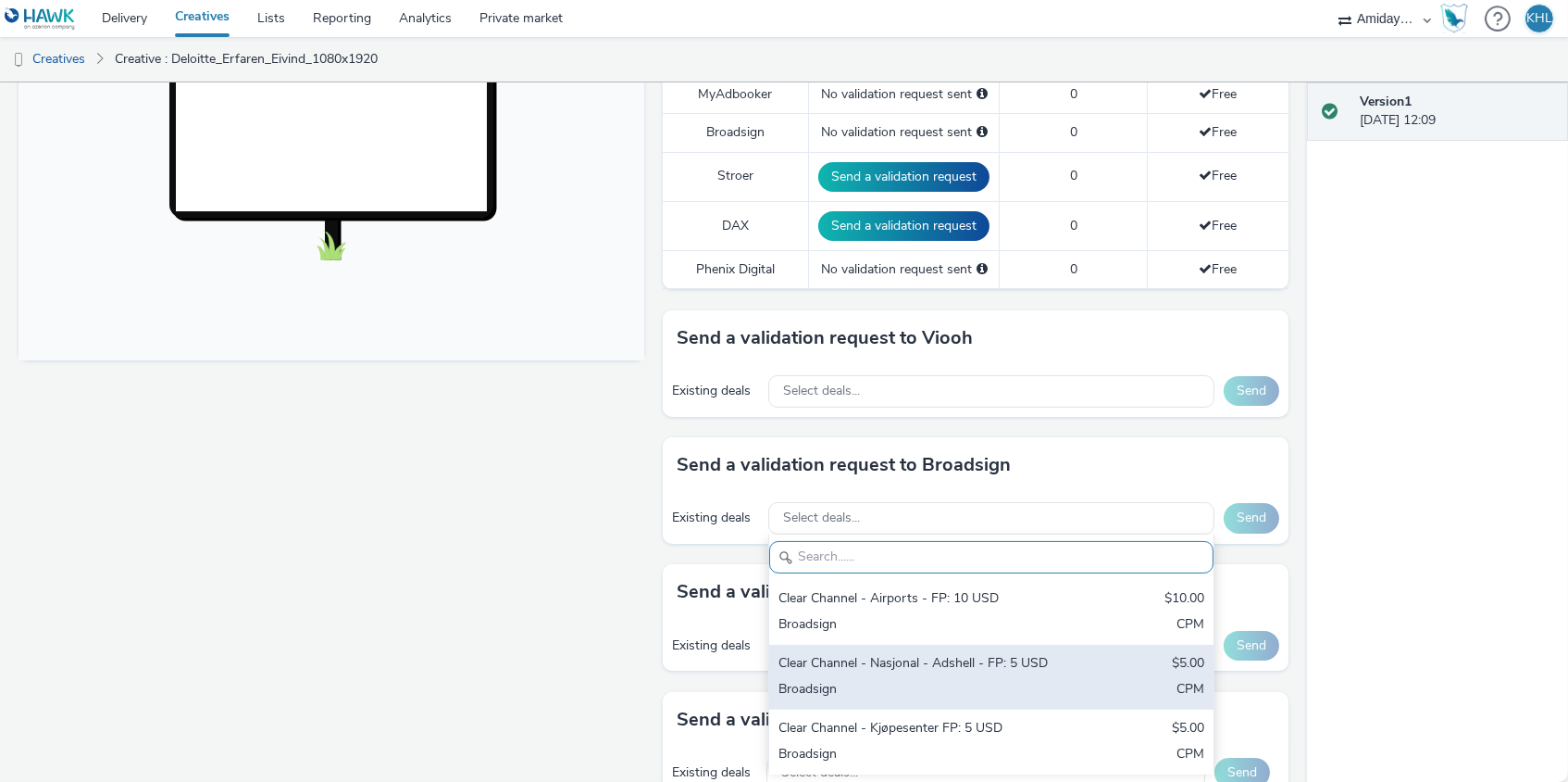
scroll to position [622, 0]
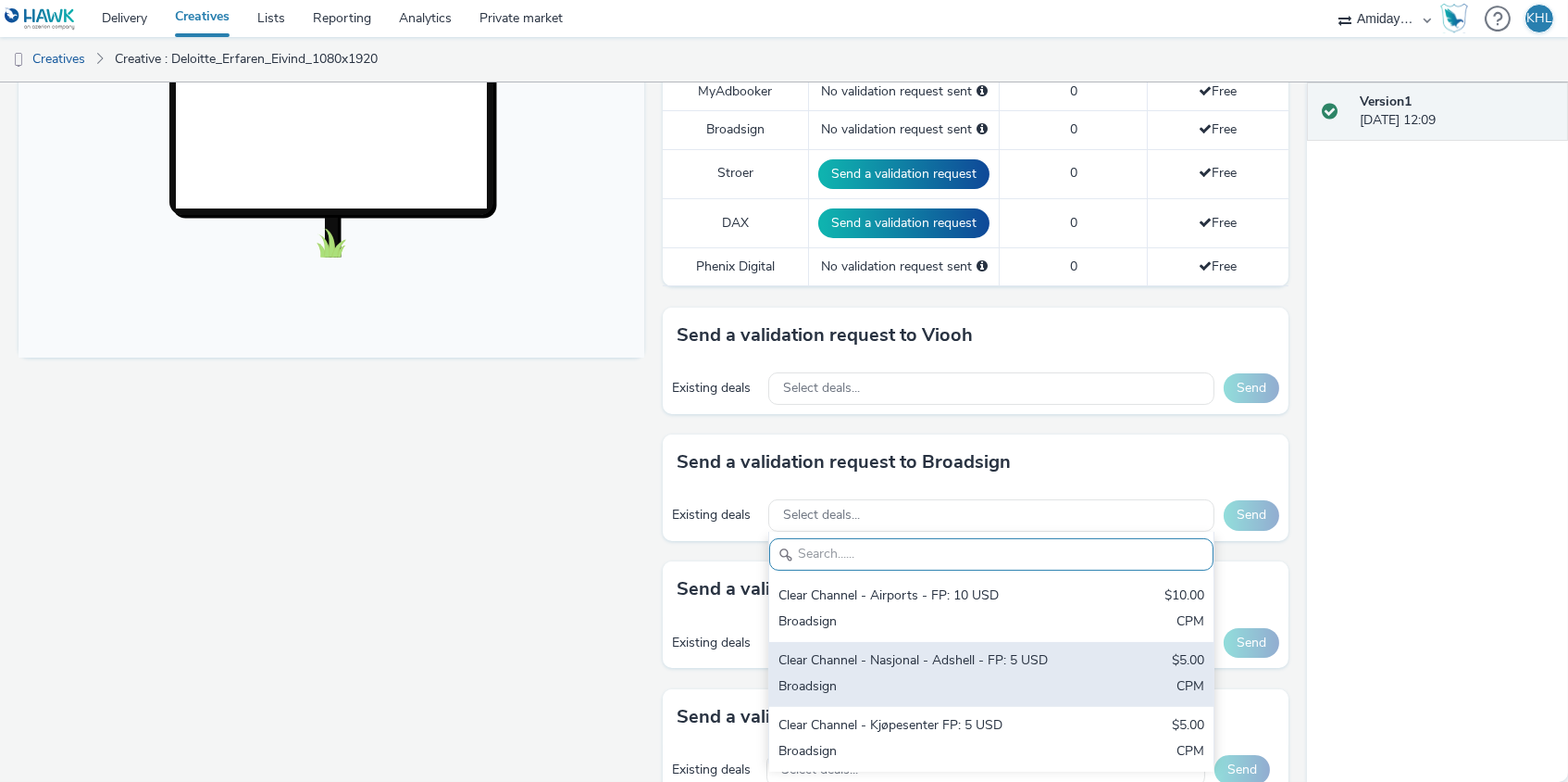
click at [1069, 652] on div "Clear Channel - Nasjonal - Adshell - FP: 5 USD $5.00 Broadsign CPM" at bounding box center [991, 675] width 444 height 65
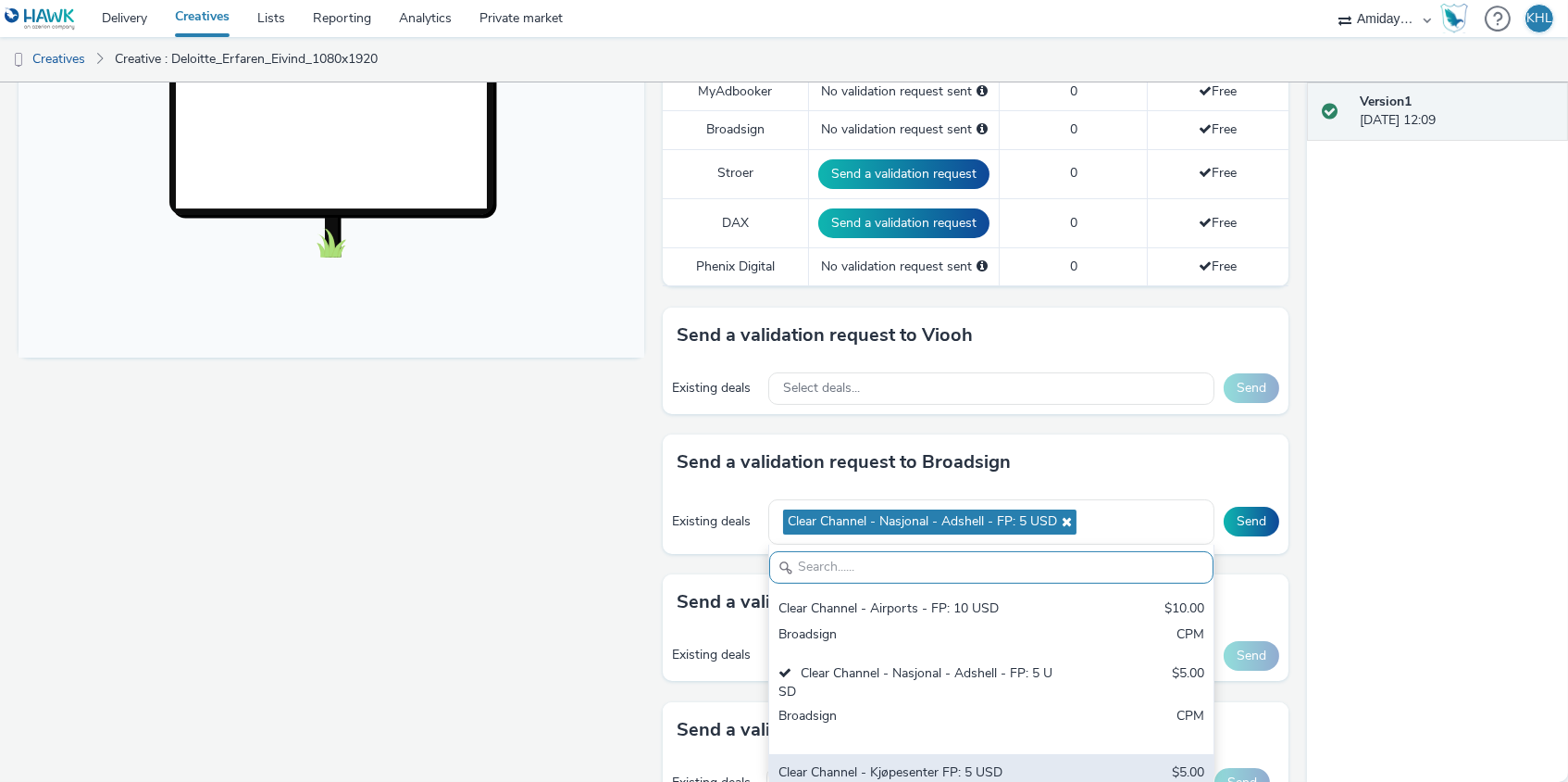
click at [1005, 764] on div "Clear Channel - Kjøpesenter FP: 5 USD" at bounding box center [919, 774] width 281 height 21
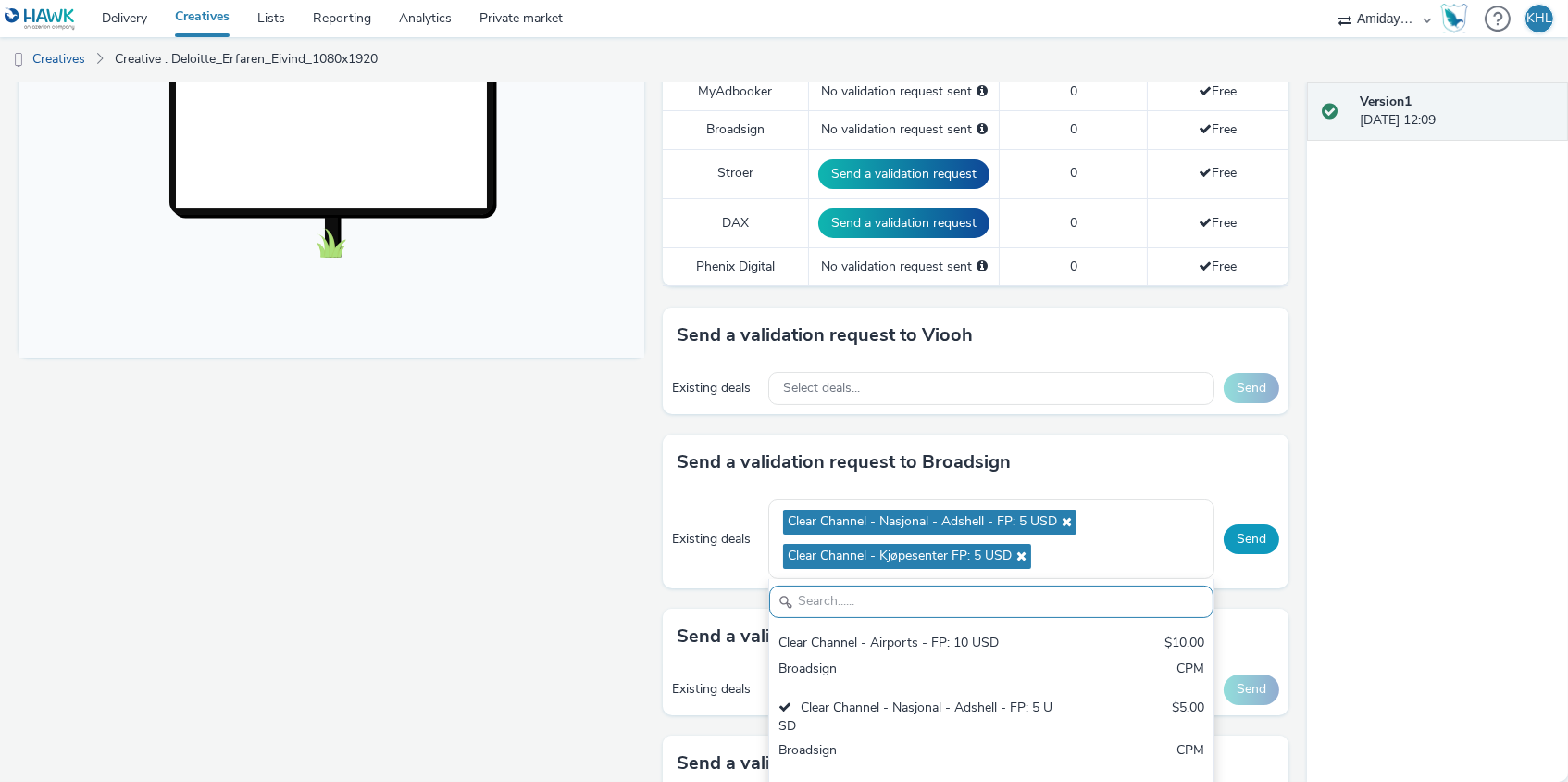
click at [1242, 537] on button "Send" at bounding box center [1252, 539] width 56 height 30
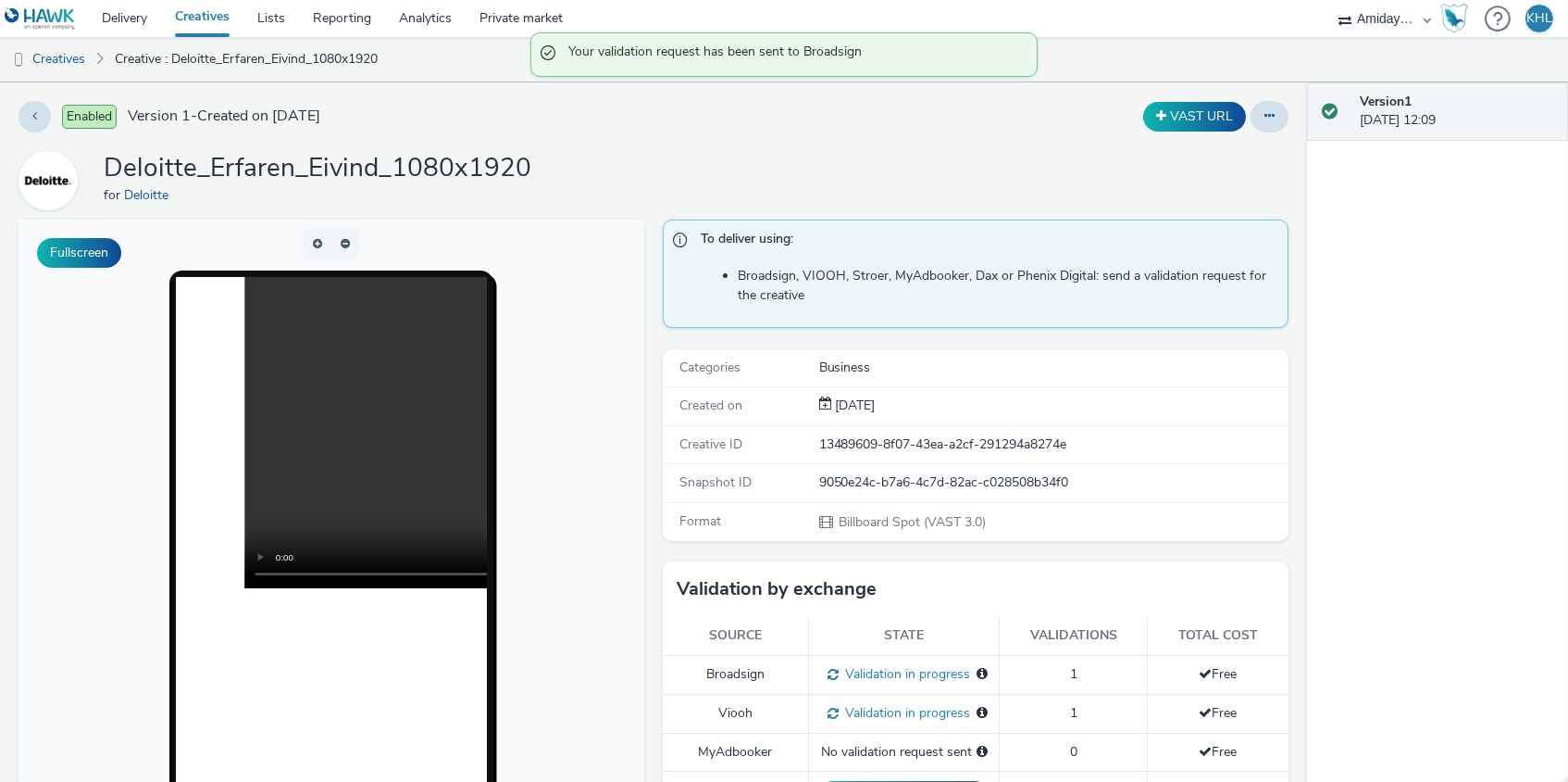
scroll to position [-1, 0]
click at [227, 23] on link "Creatives" at bounding box center [202, 18] width 82 height 37
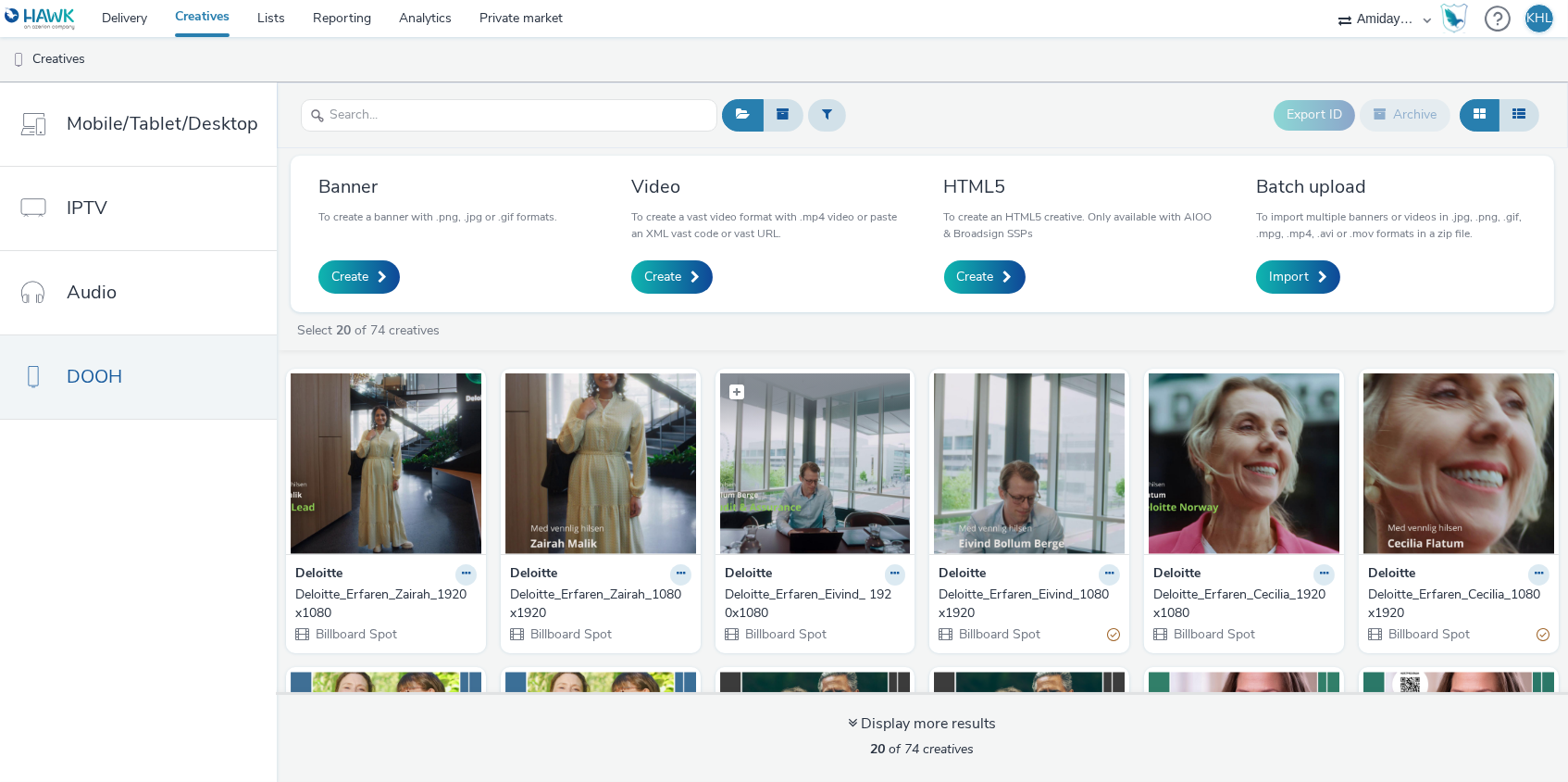
click at [831, 496] on img at bounding box center [815, 464] width 191 height 180
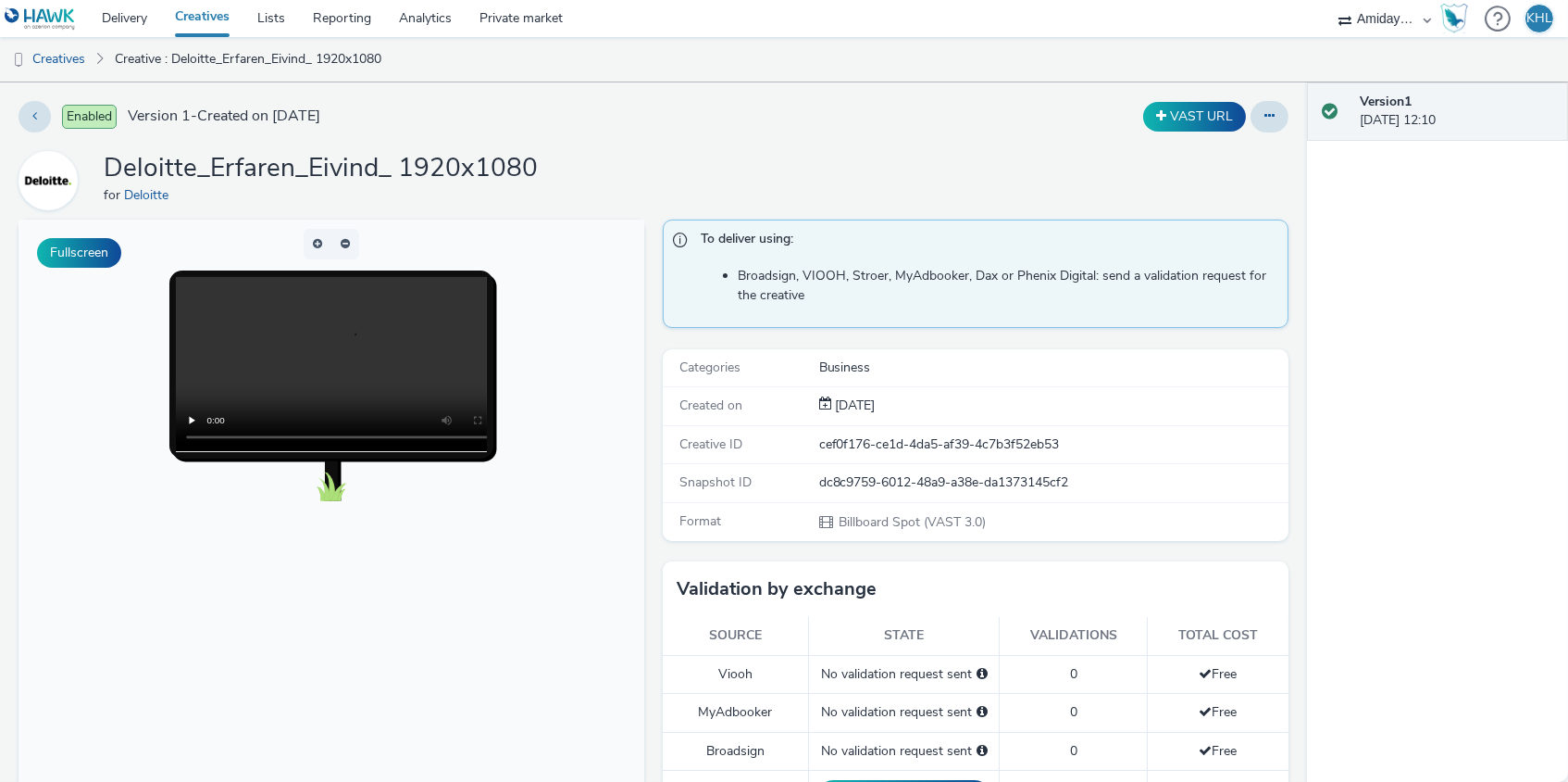
scroll to position [12, 0]
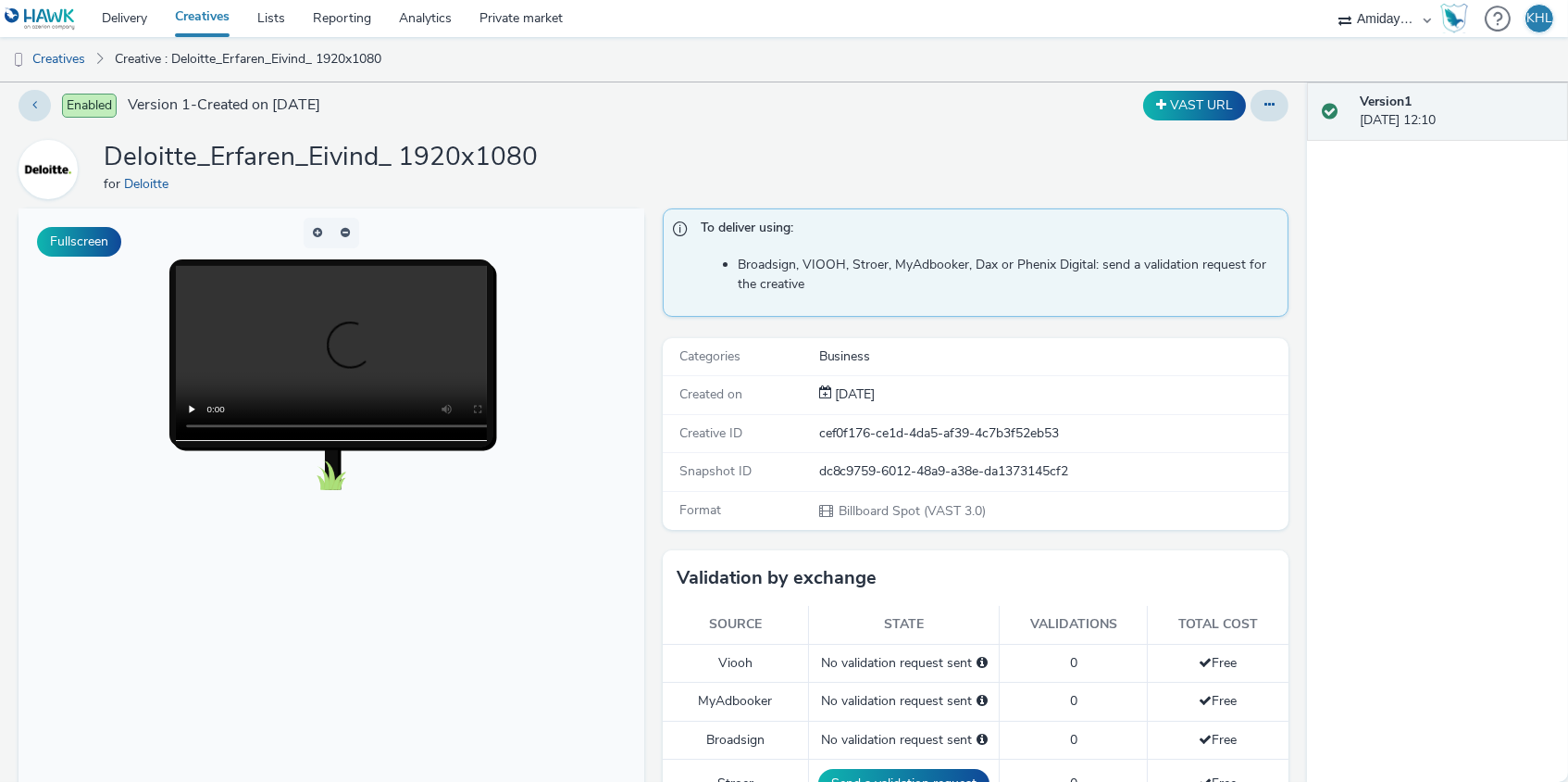
click at [213, 13] on link "Creatives" at bounding box center [202, 18] width 82 height 37
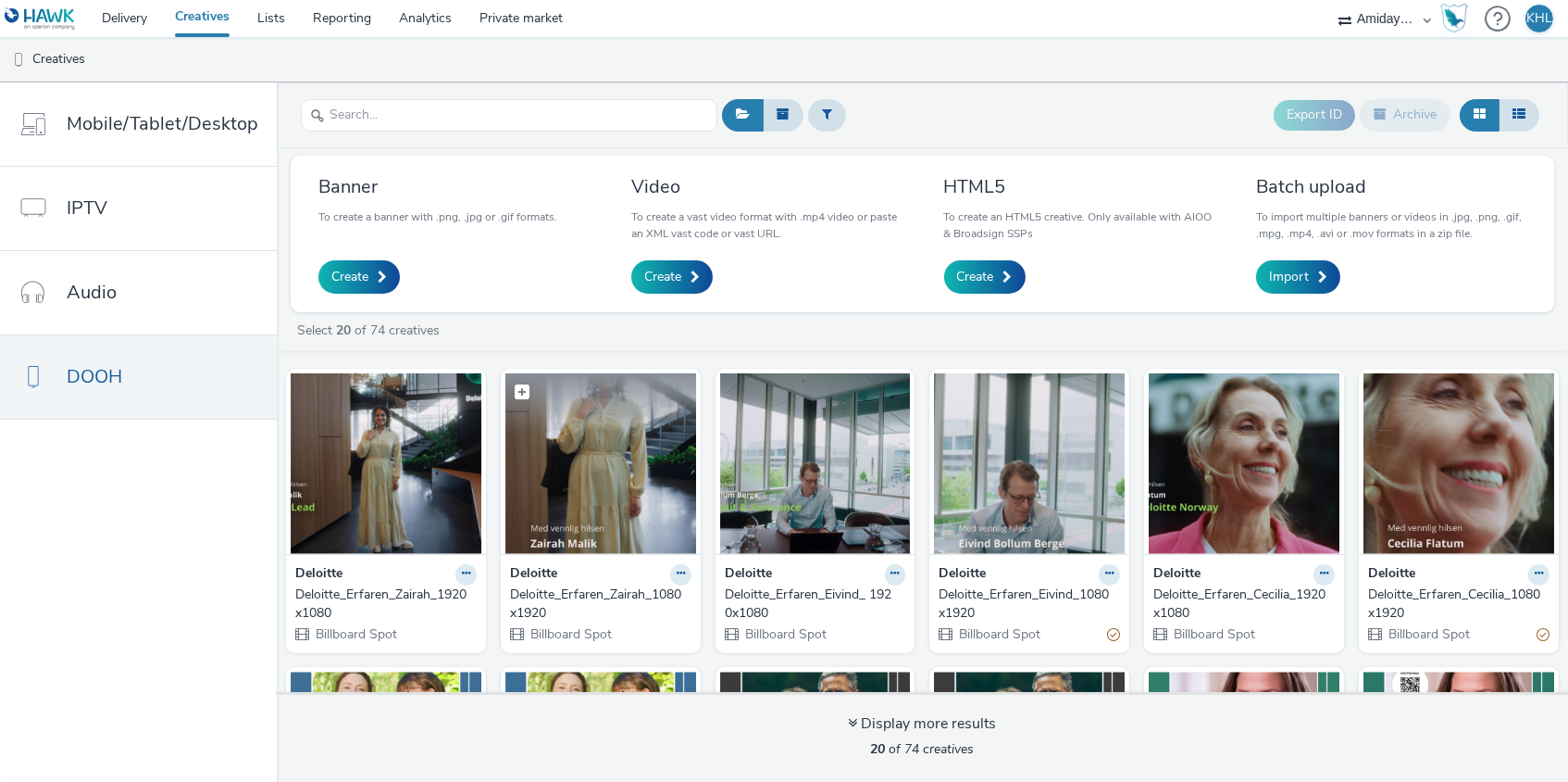
click at [579, 486] on img at bounding box center [601, 464] width 191 height 180
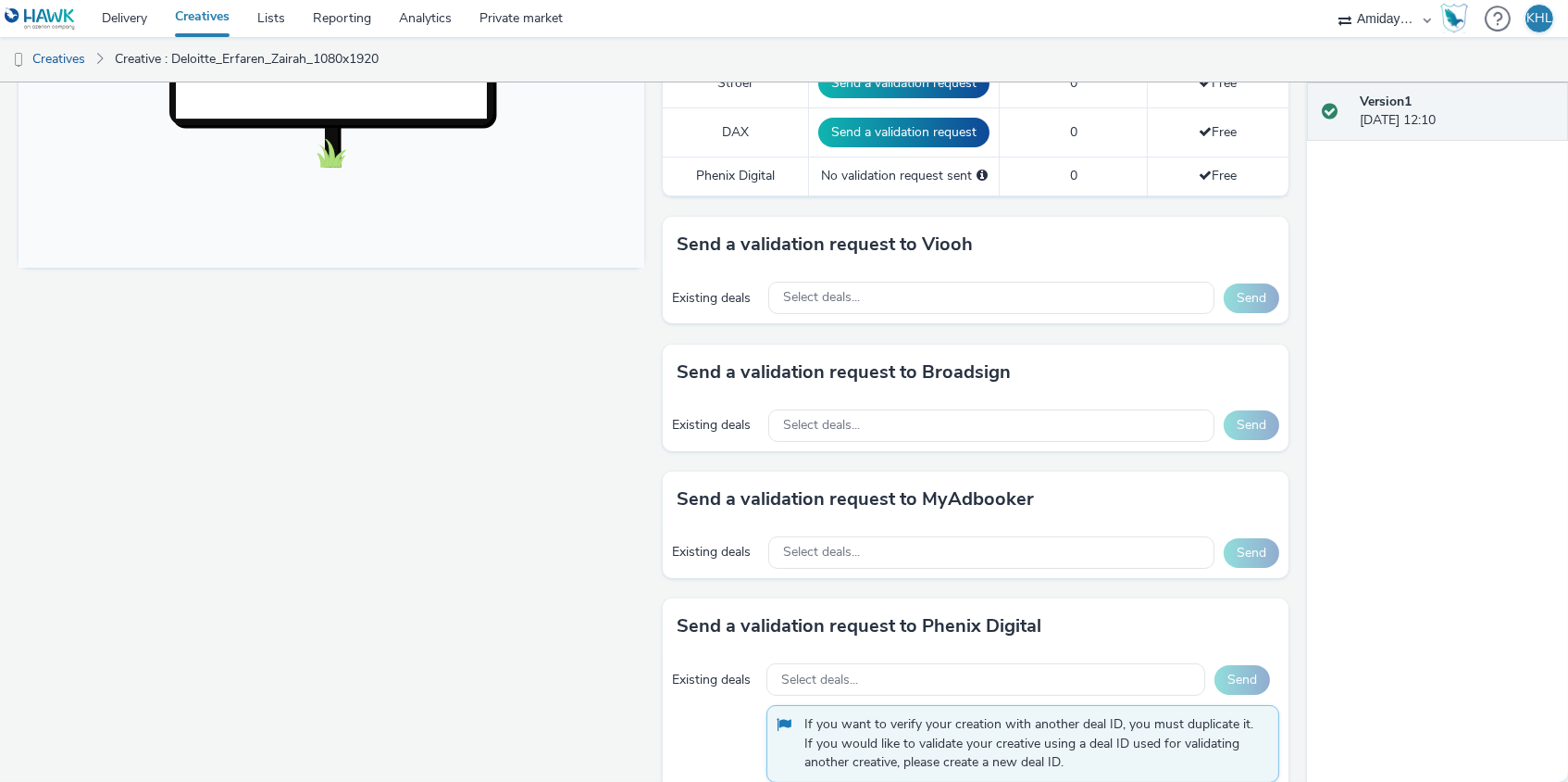
scroll to position [461, 0]
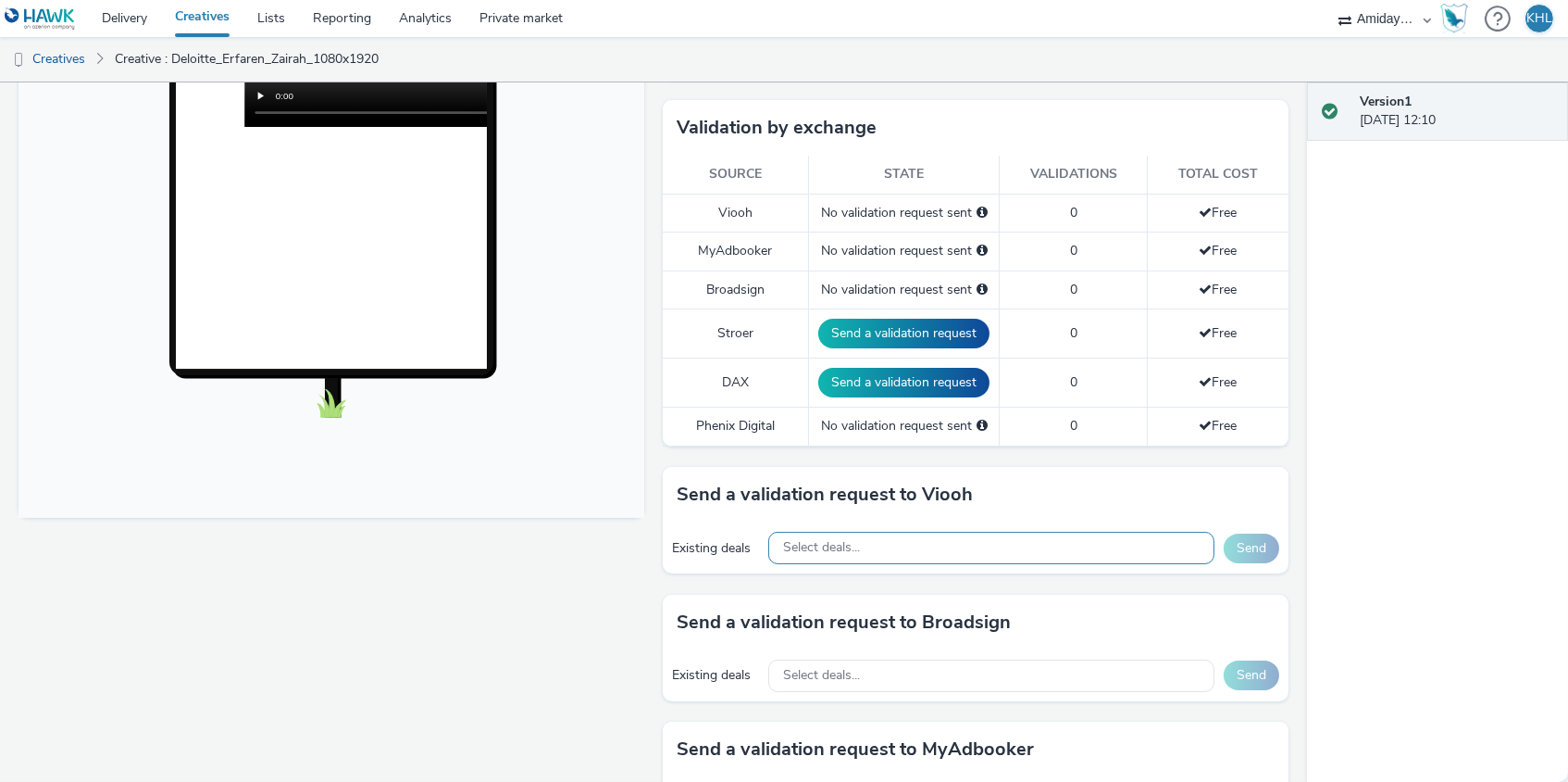
click at [915, 544] on div "Select deals..." at bounding box center [991, 548] width 446 height 33
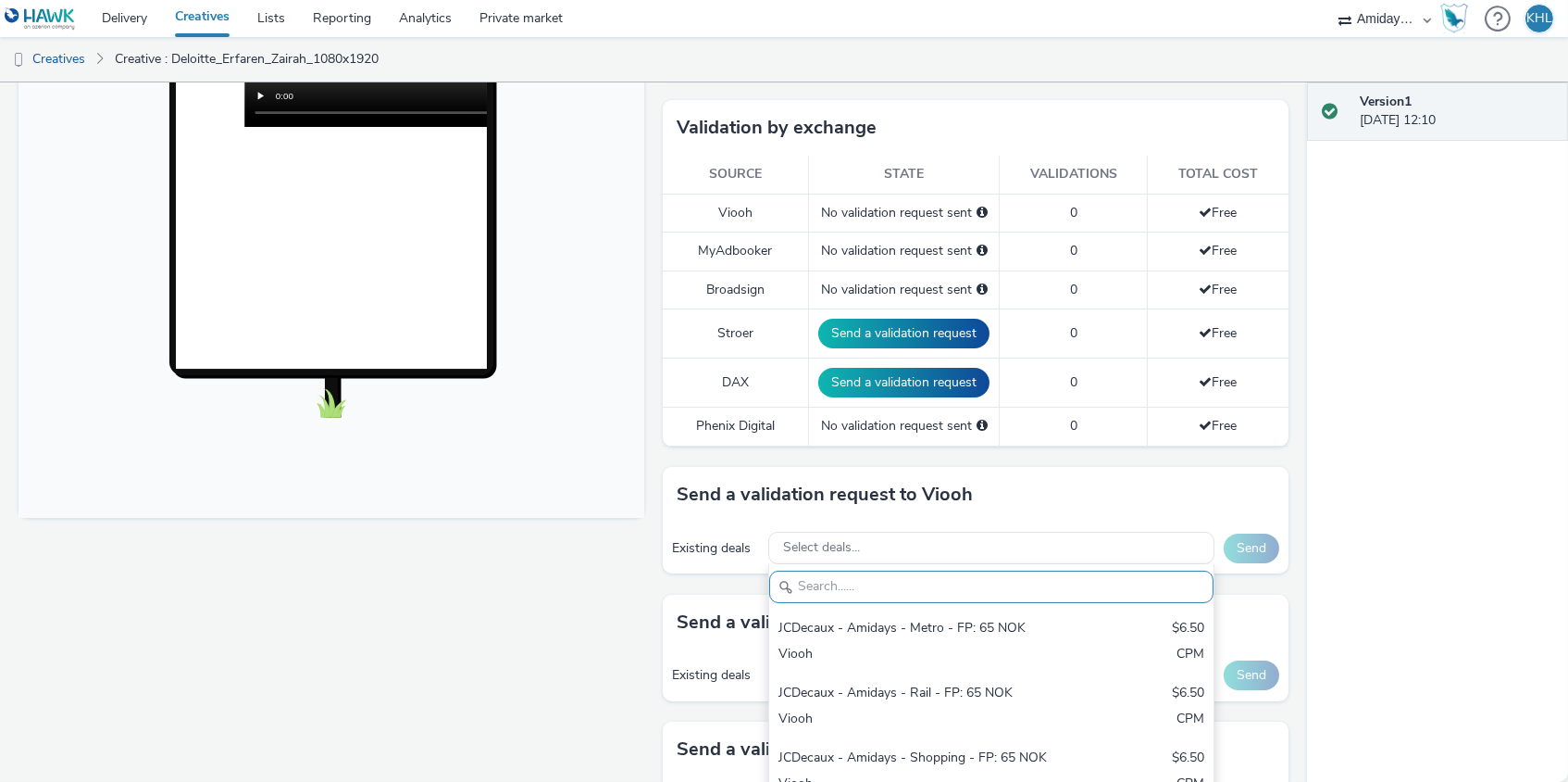
scroll to position [711, 0]
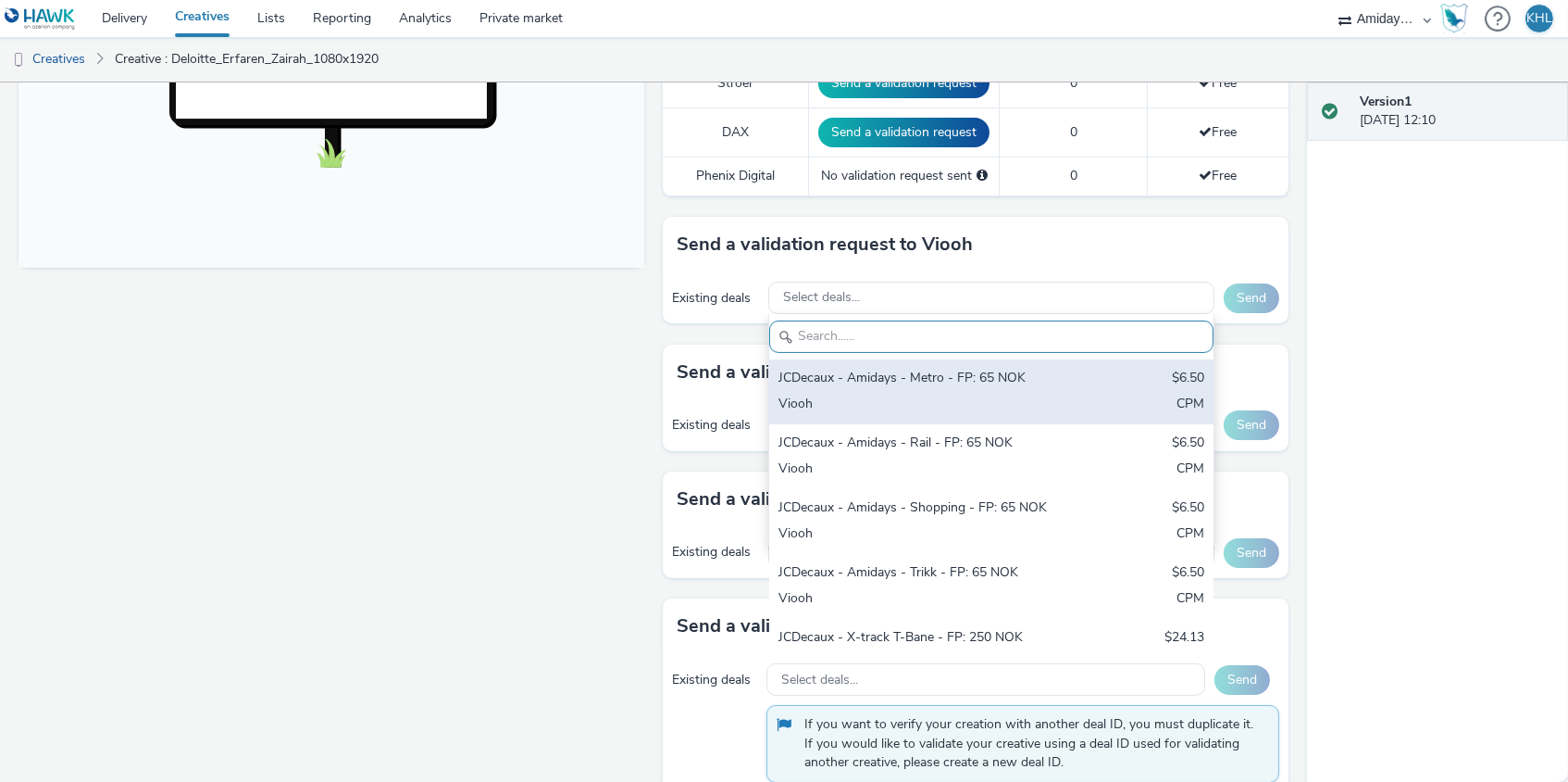
click at [1004, 395] on div "Viooh" at bounding box center [919, 405] width 281 height 21
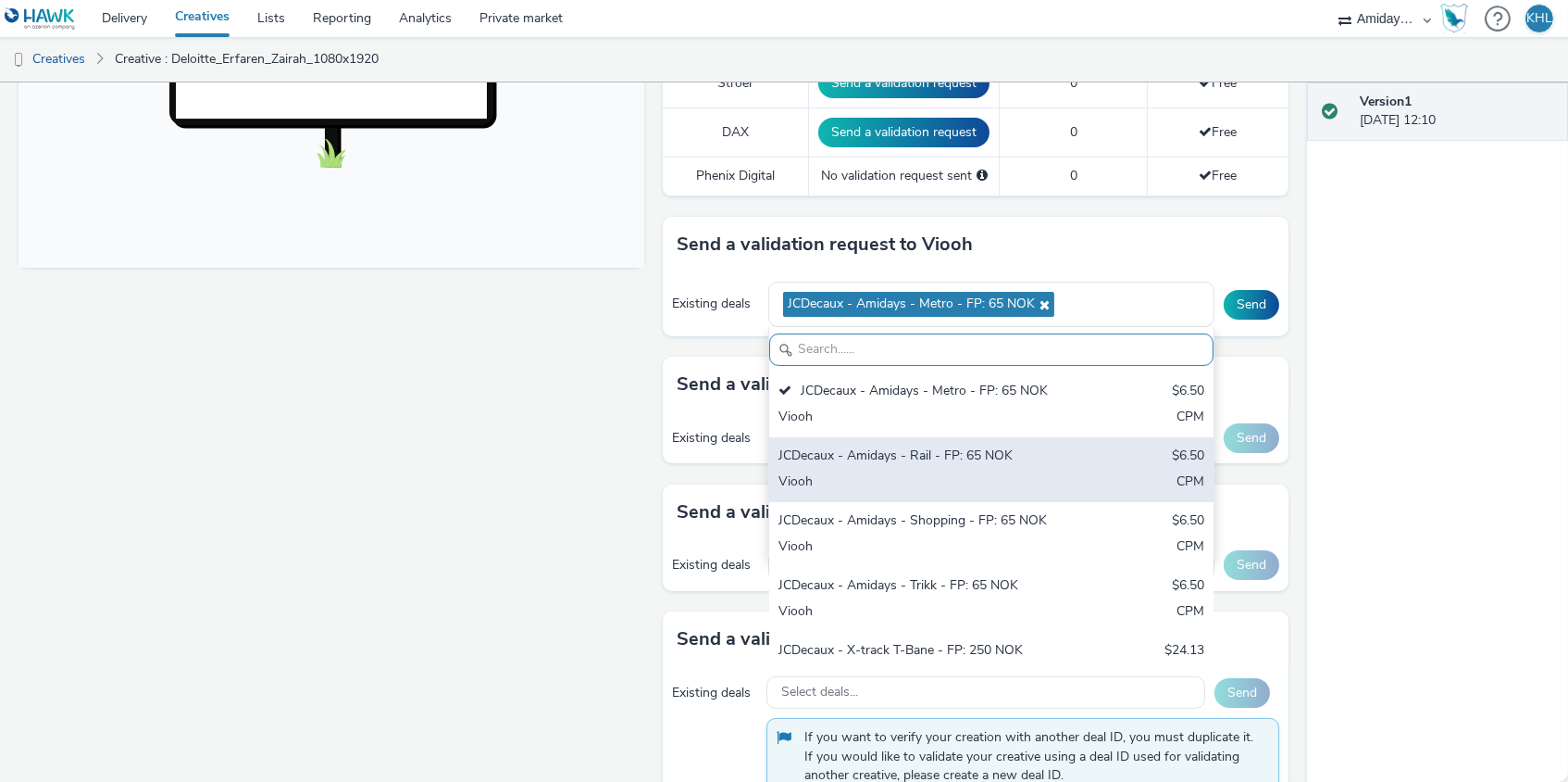
click at [948, 474] on div "Viooh" at bounding box center [919, 483] width 281 height 21
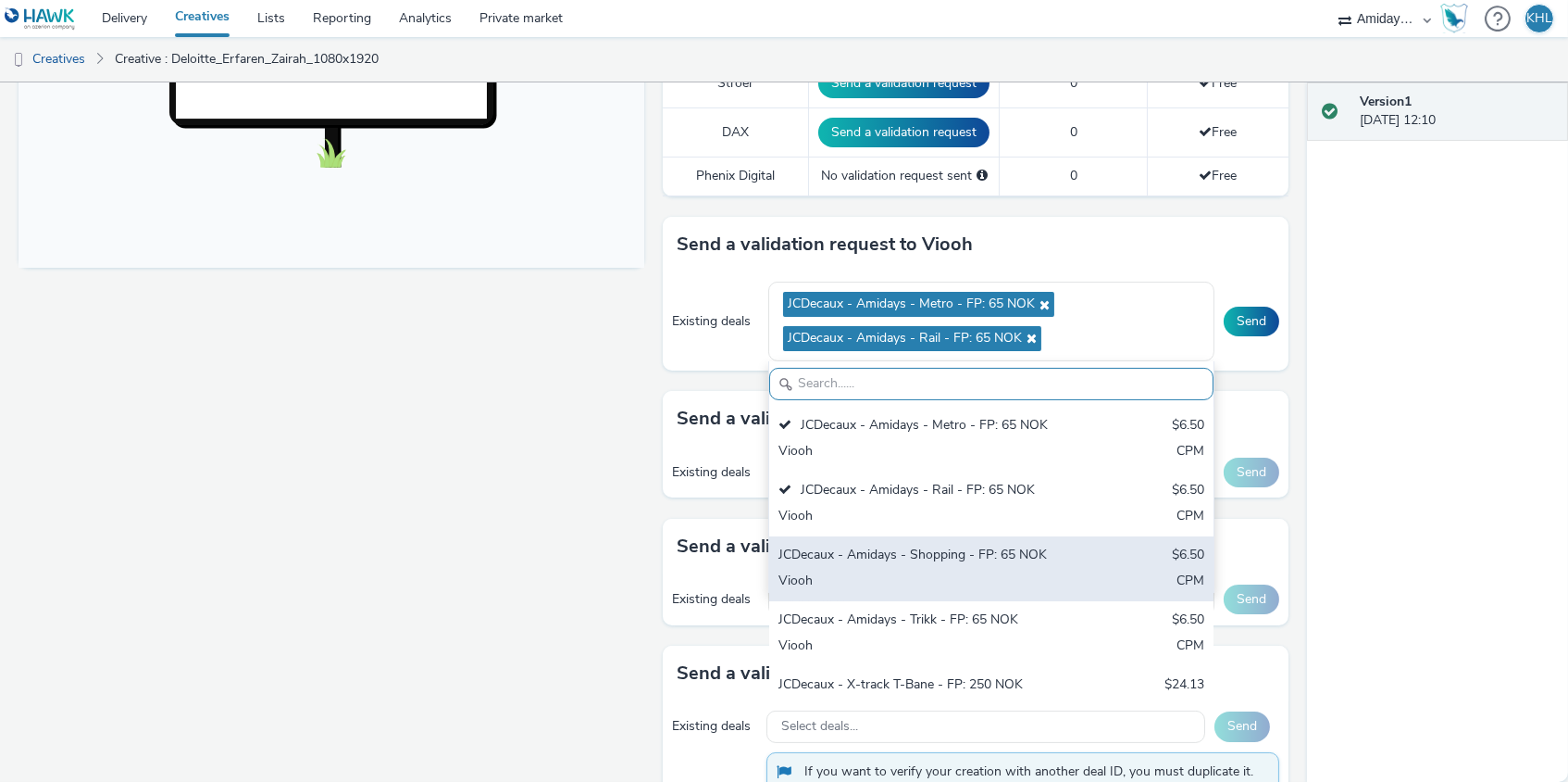
click at [946, 571] on div "Viooh" at bounding box center [919, 582] width 281 height 21
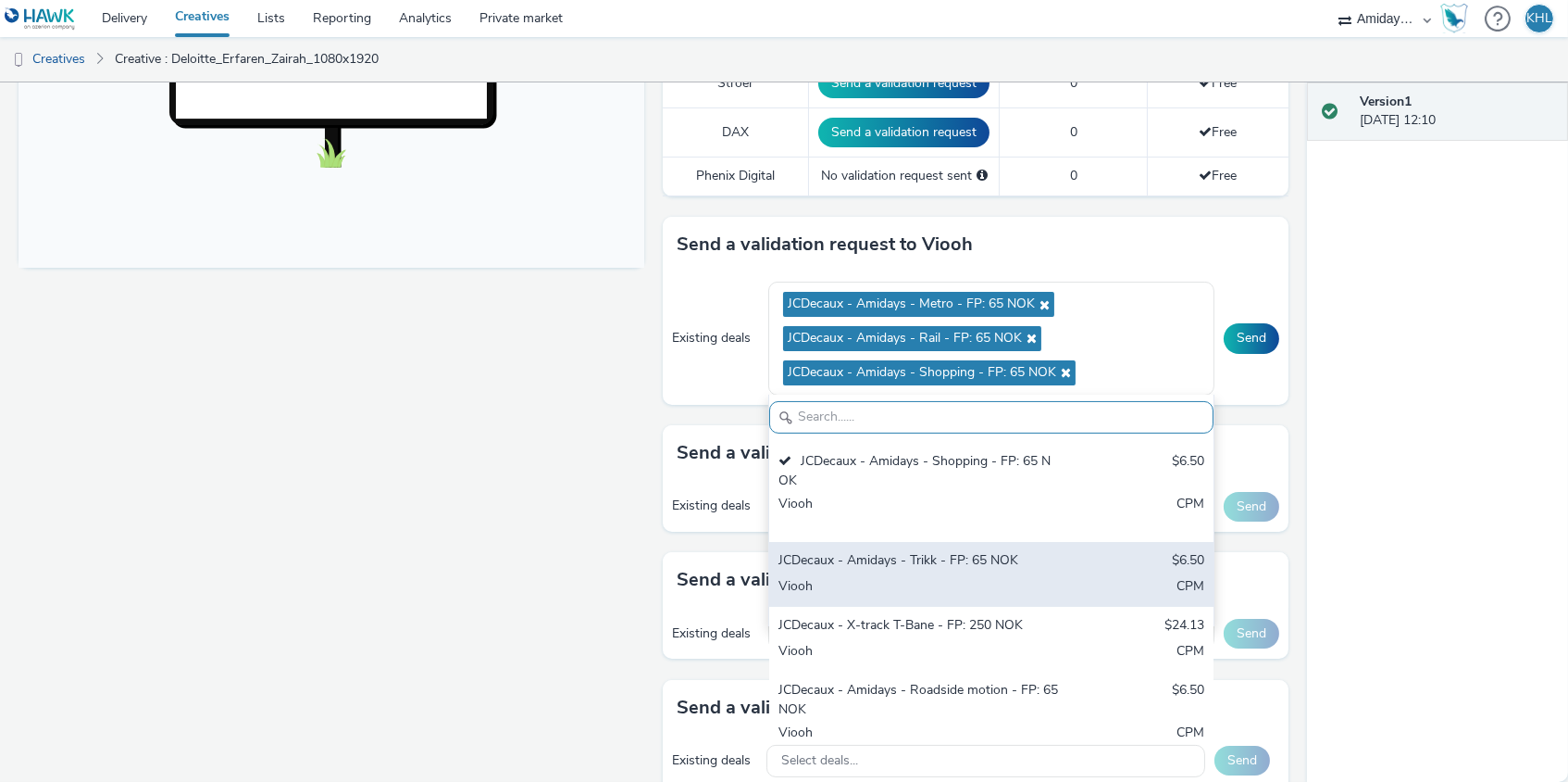
click at [952, 577] on div "Viooh" at bounding box center [919, 587] width 281 height 21
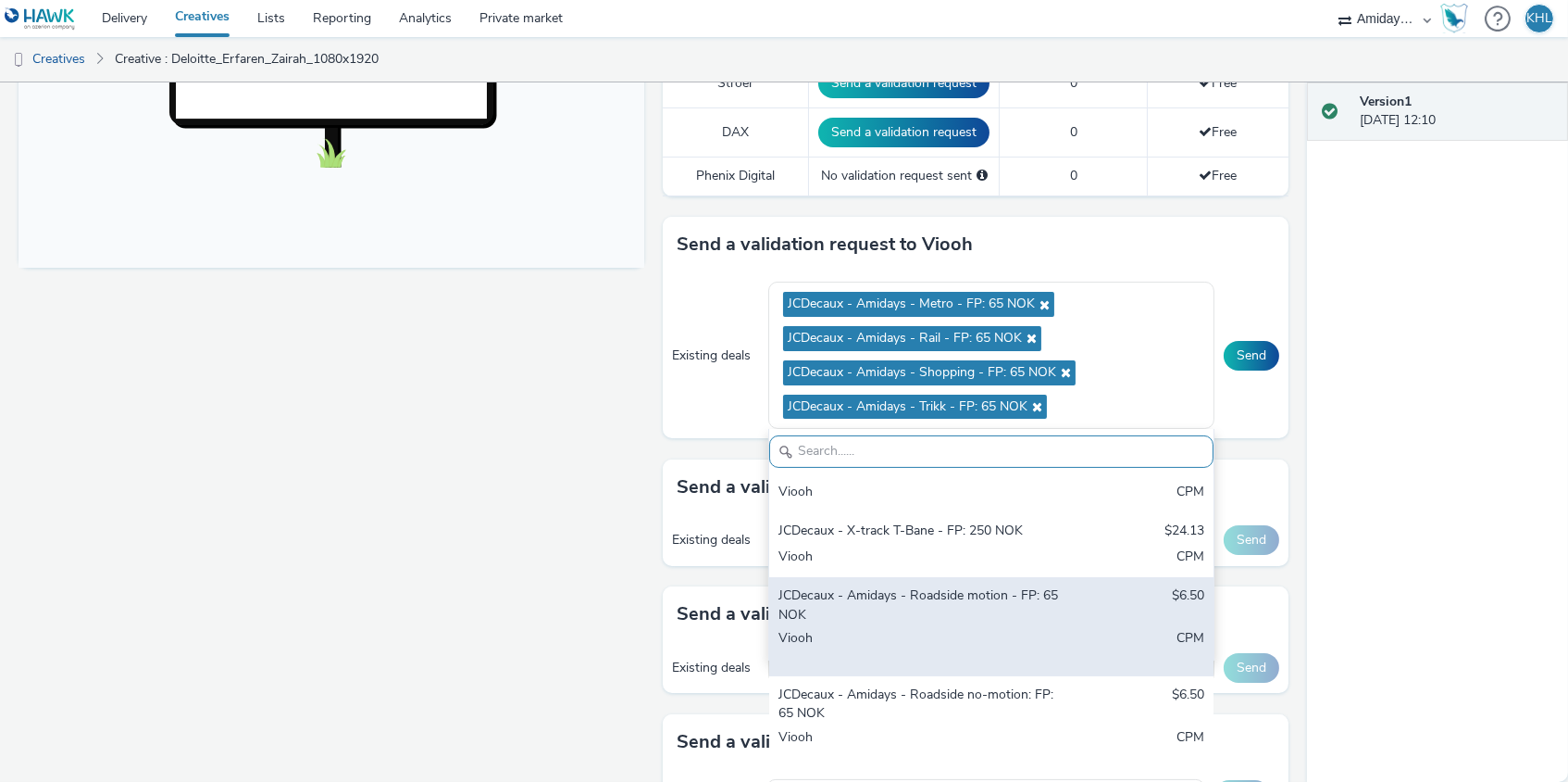
click at [966, 595] on div "JCDecaux - Amidays - Roadside motion - FP: 65 NOK" at bounding box center [919, 606] width 281 height 38
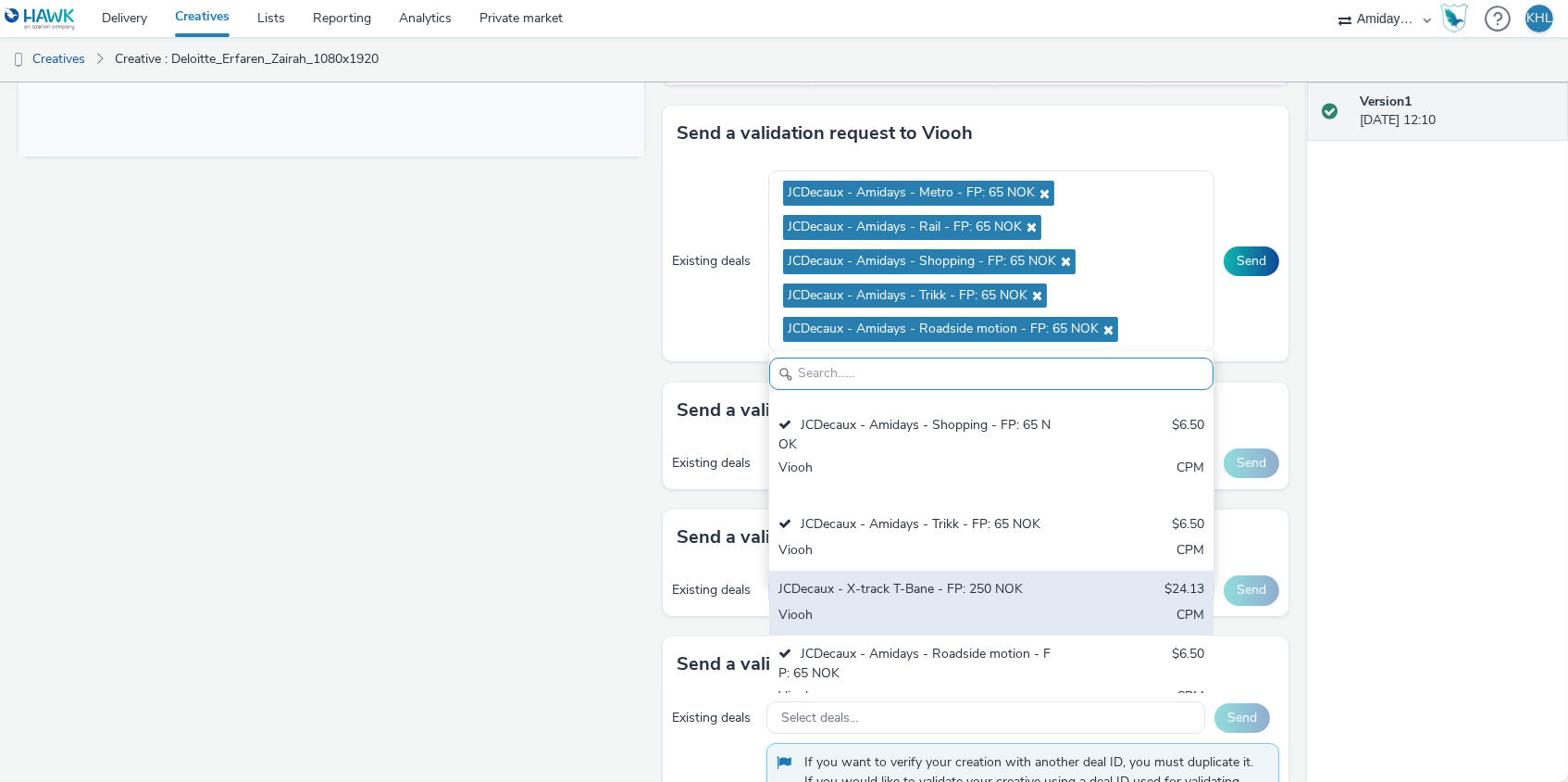
scroll to position [122, 0]
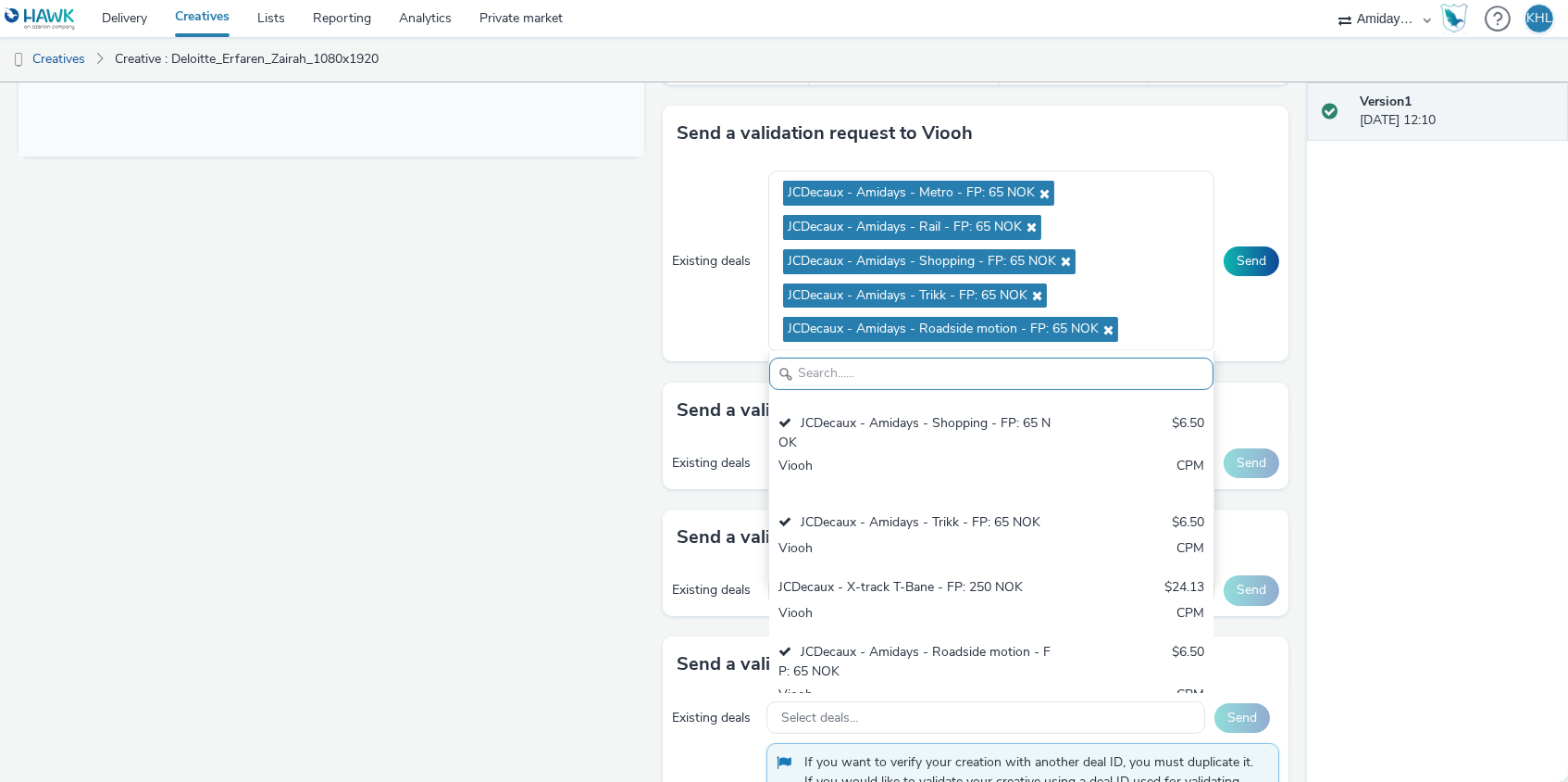
drag, startPoint x: 1373, startPoint y: 434, endPoint x: 1309, endPoint y: 347, distance: 108.0
click at [1373, 434] on div "Version 1 [DATE] 12:10" at bounding box center [1438, 432] width 261 height 700
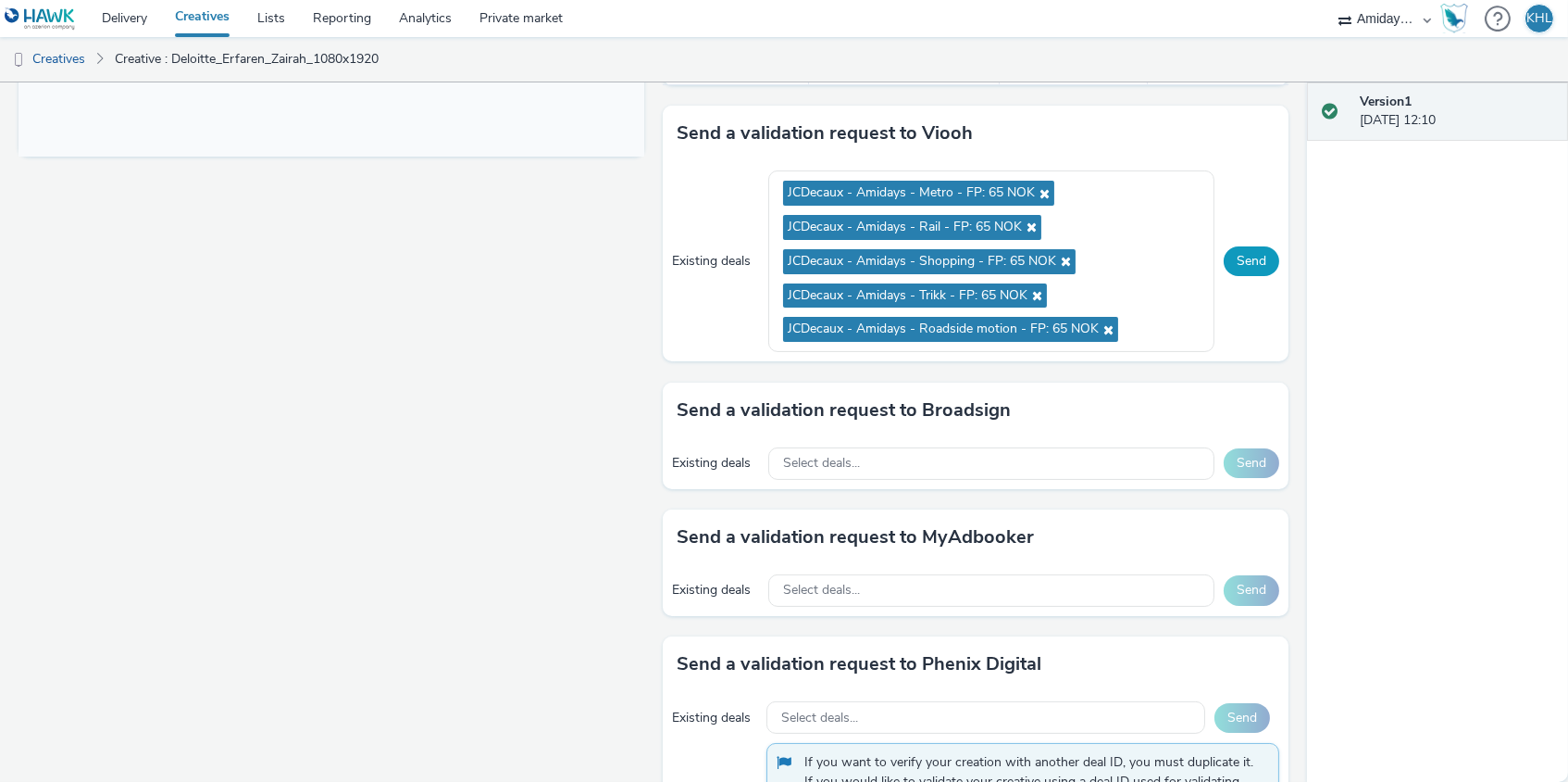
click at [1233, 246] on button "Send" at bounding box center [1252, 261] width 56 height 30
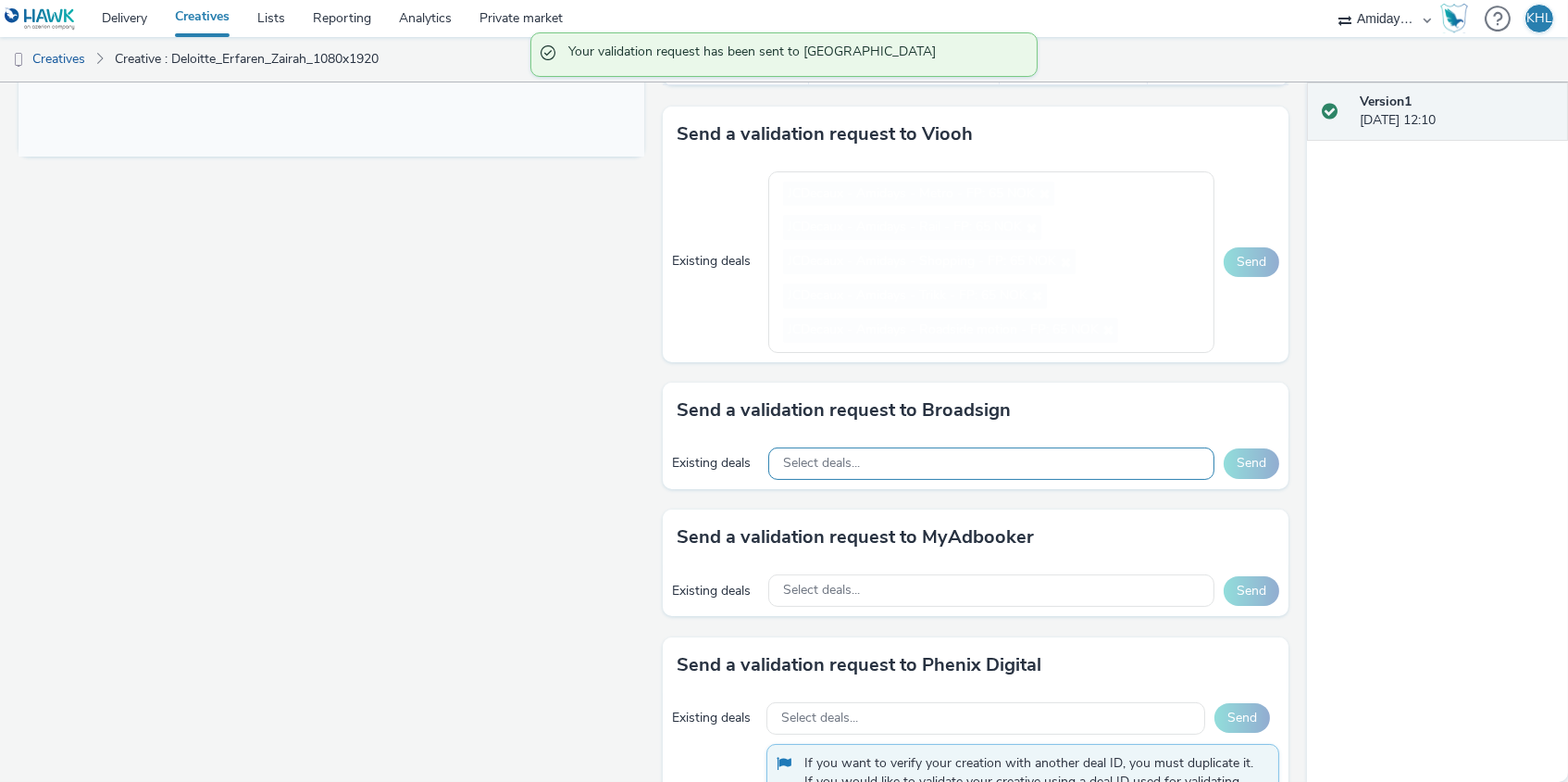
click at [875, 574] on div "Select deals..." at bounding box center [991, 590] width 446 height 33
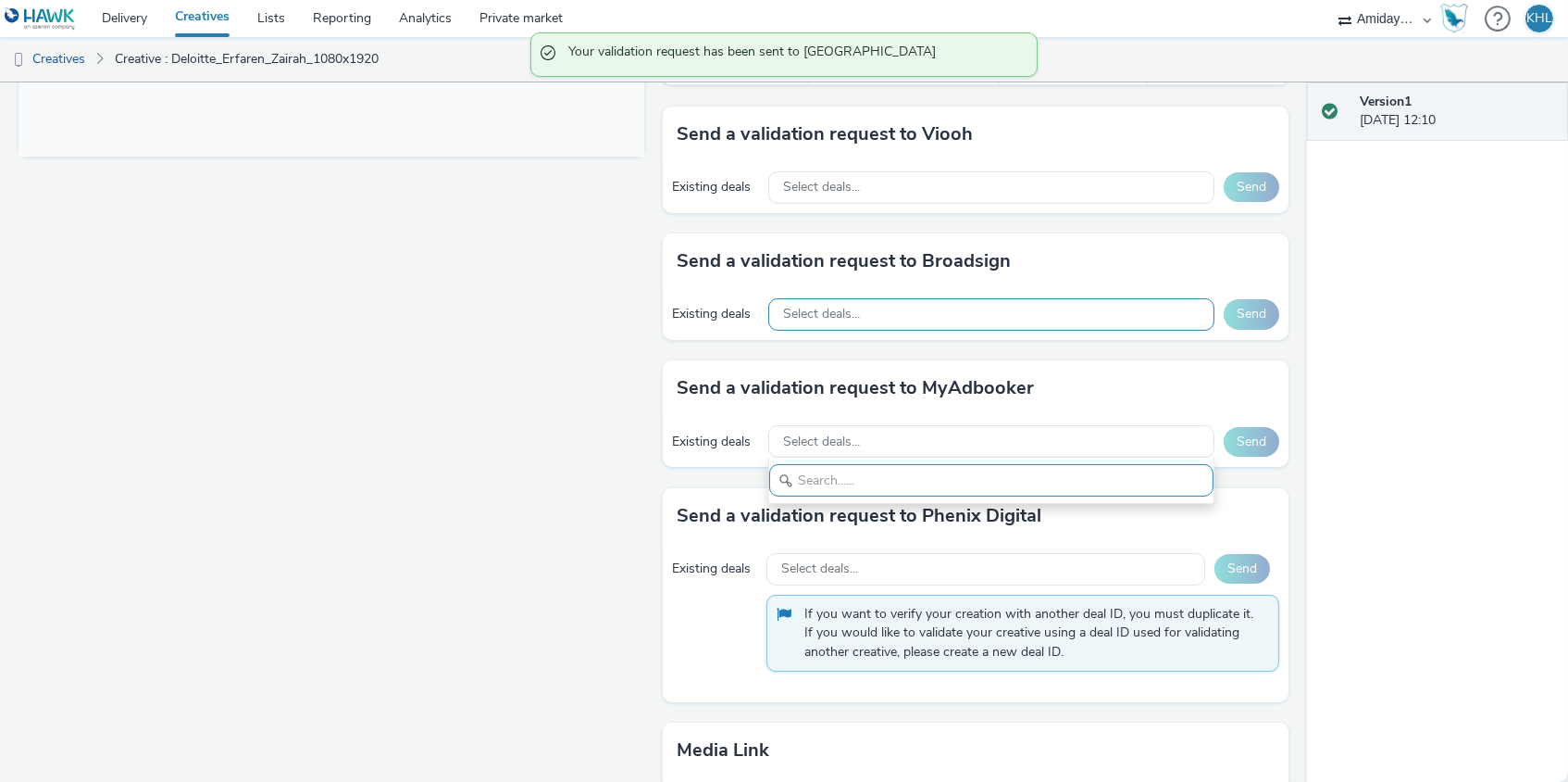
click at [858, 316] on div "Select deals..." at bounding box center [991, 314] width 446 height 33
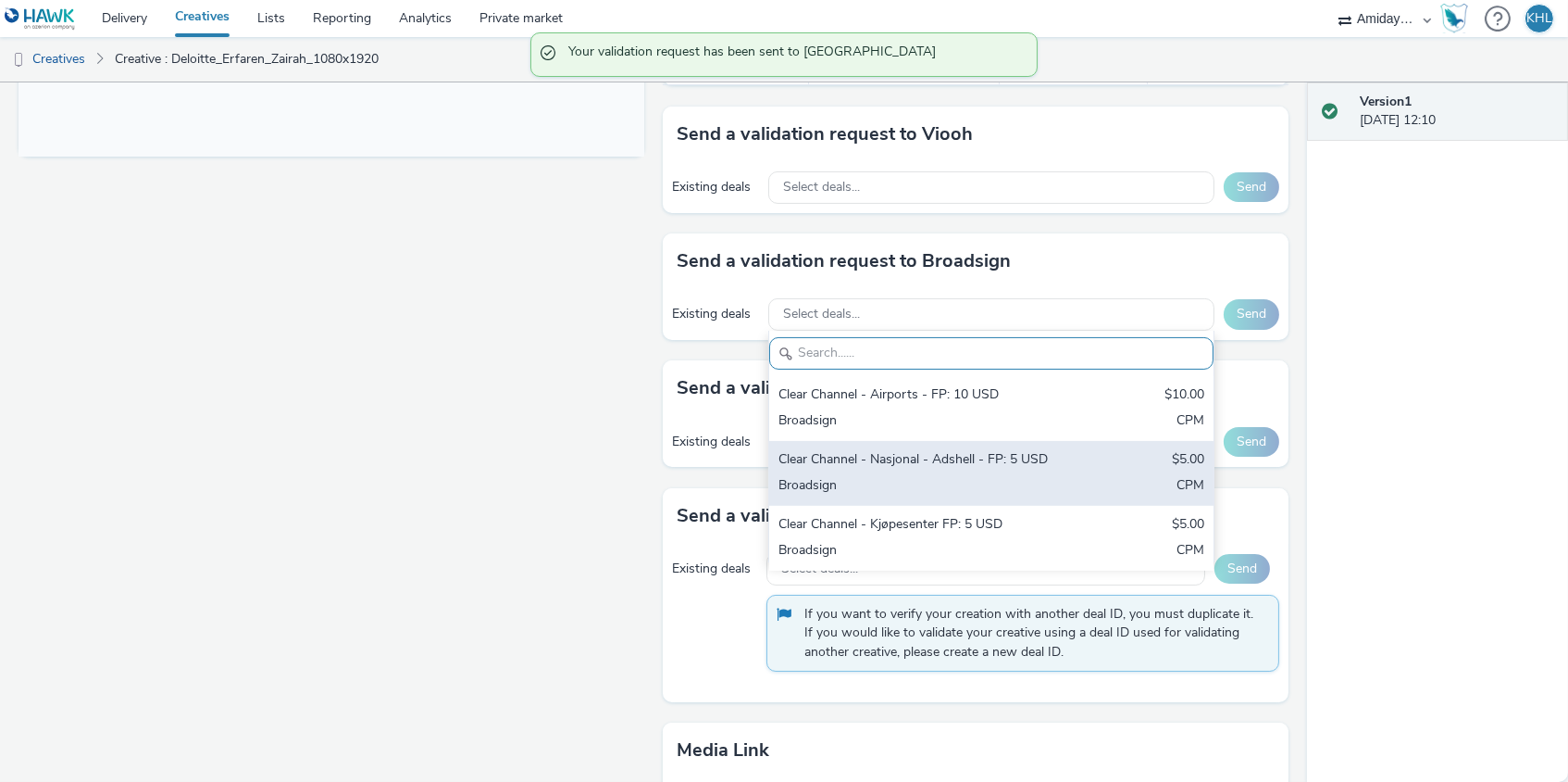
click at [958, 459] on div "Clear Channel - Nasjonal - Adshell - FP: 5 USD" at bounding box center [919, 461] width 281 height 21
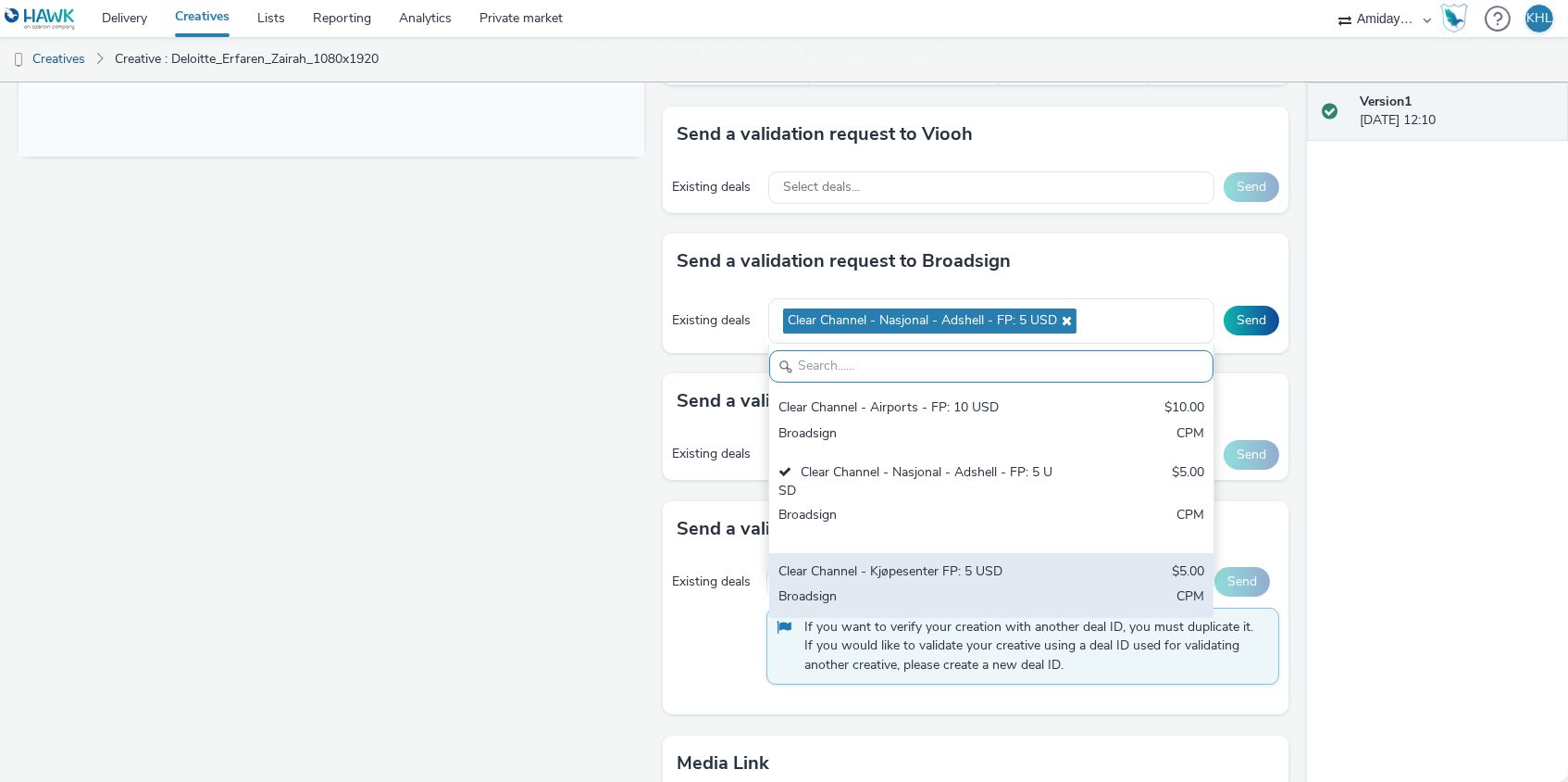
click at [948, 565] on div "Clear Channel - Kjøpesenter FP: 5 USD" at bounding box center [919, 573] width 281 height 21
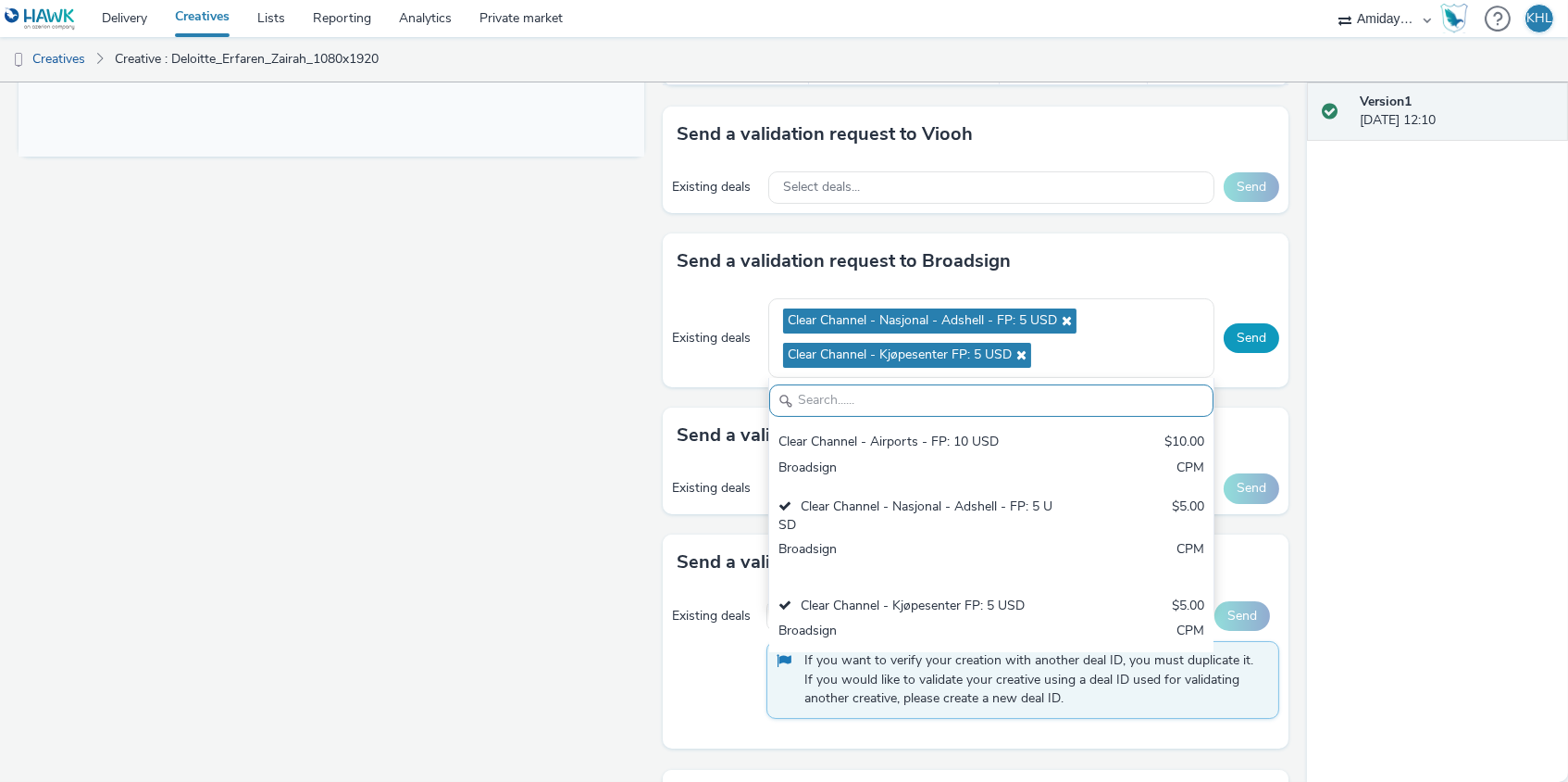
click at [1257, 330] on button "Send" at bounding box center [1252, 337] width 56 height 30
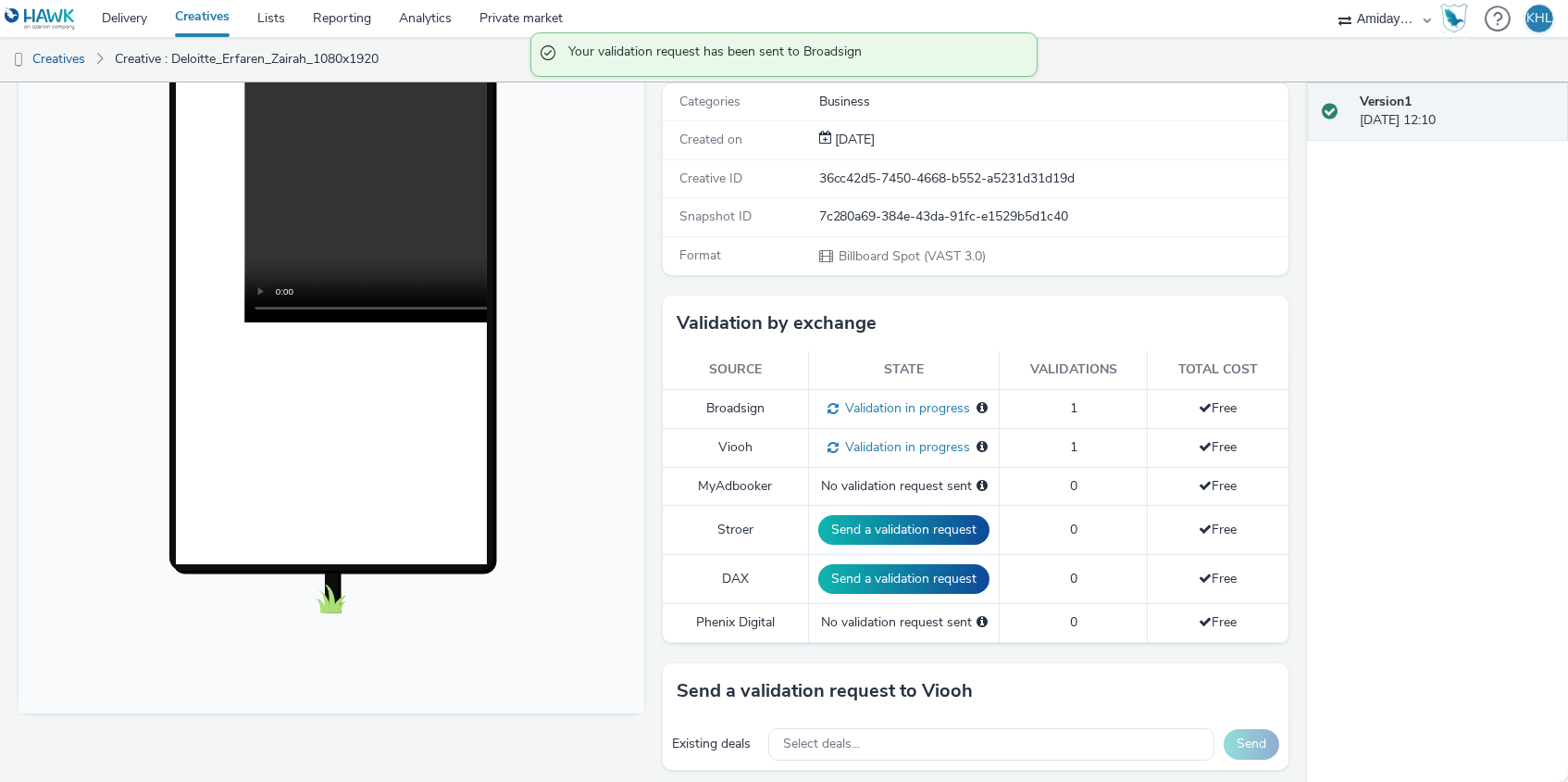
scroll to position [198, 0]
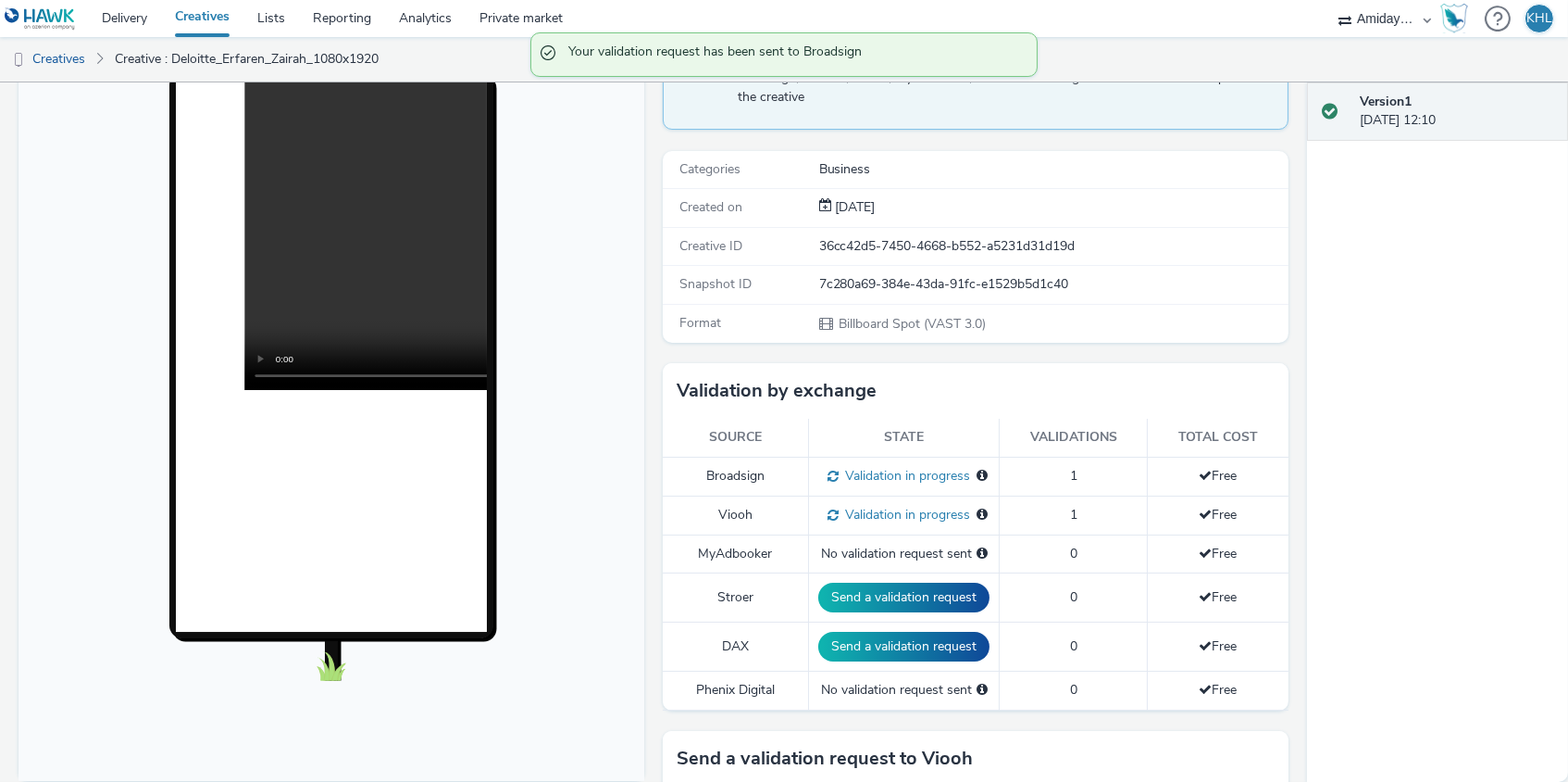
click at [164, 19] on link "Creatives" at bounding box center [202, 18] width 82 height 37
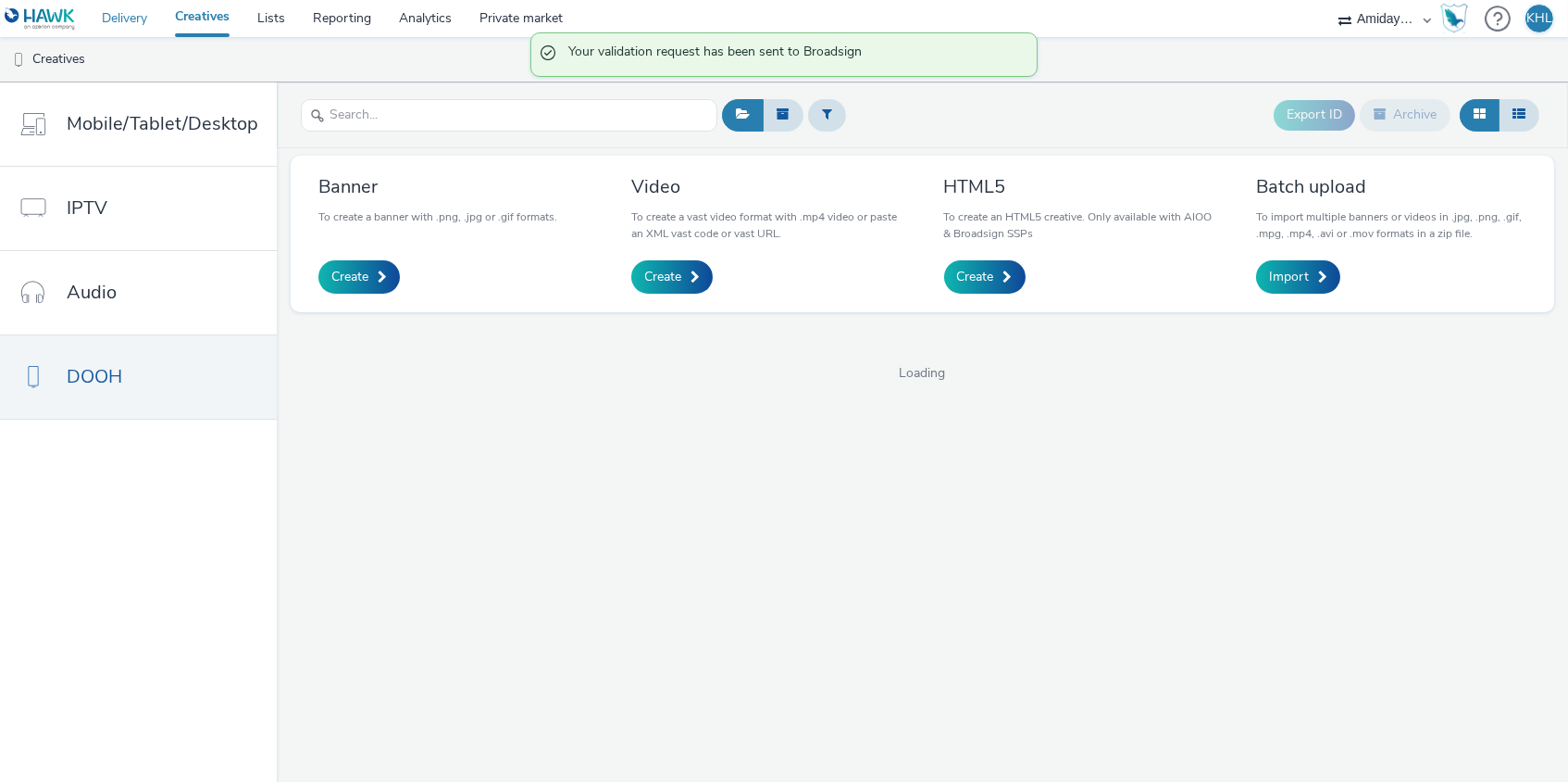
click at [133, 17] on link "Delivery" at bounding box center [125, 18] width 73 height 37
